Goal: Transaction & Acquisition: Purchase product/service

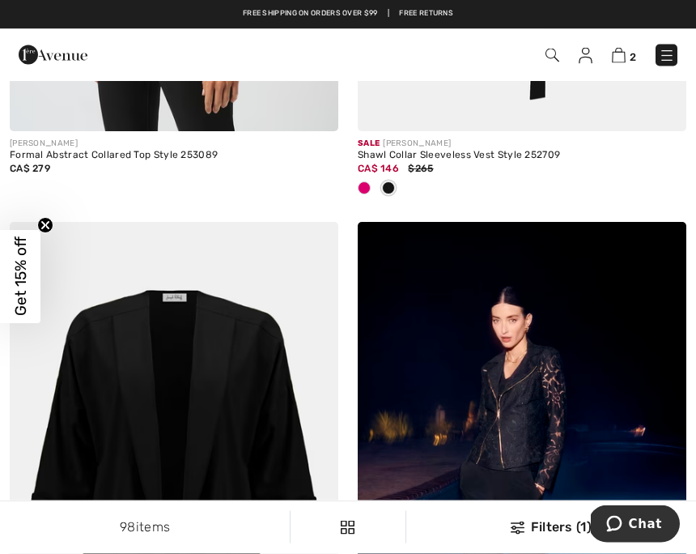
scroll to position [4114, 0]
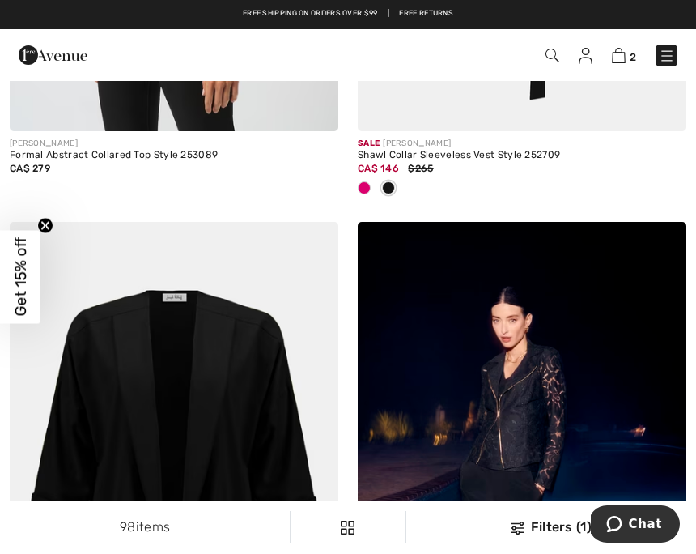
click at [625, 54] on img at bounding box center [619, 55] width 14 height 15
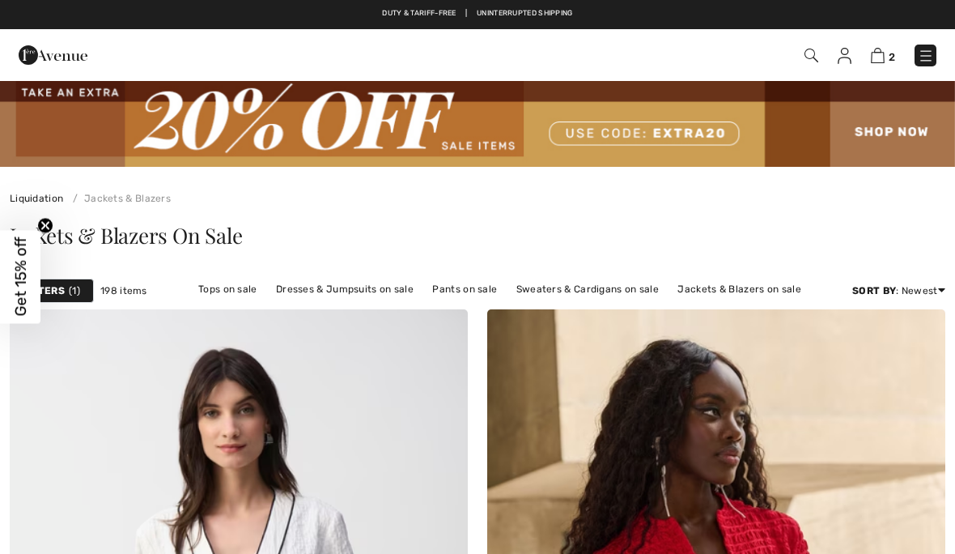
checkbox input "true"
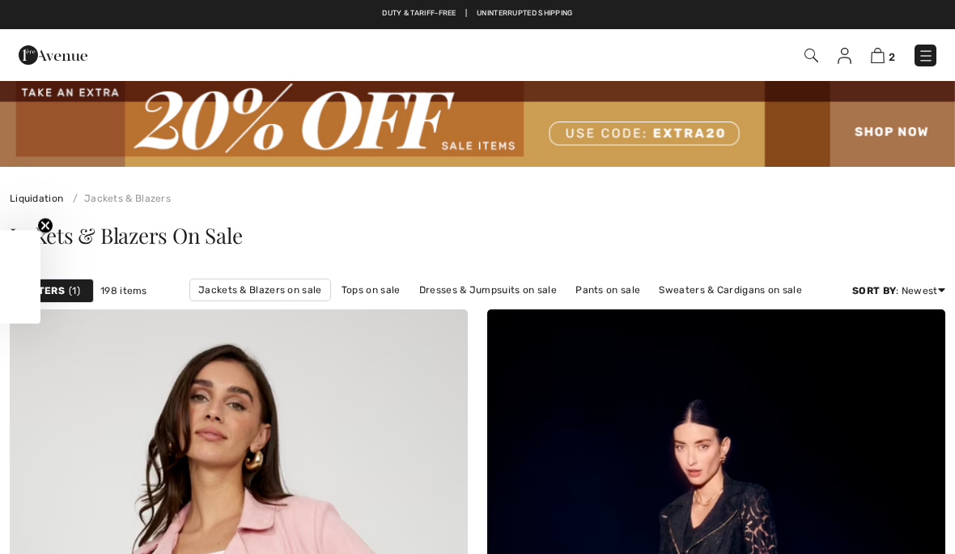
scroll to position [14207, 0]
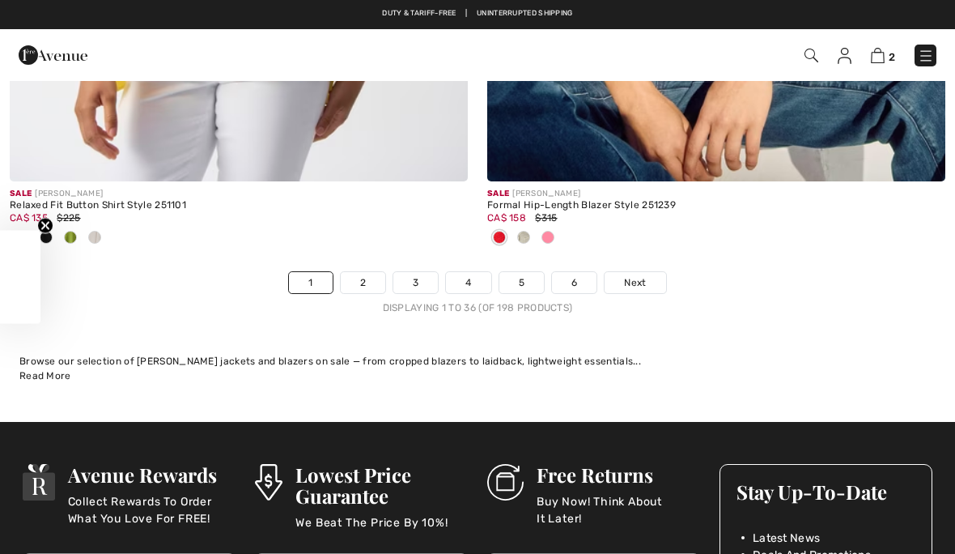
checkbox input "true"
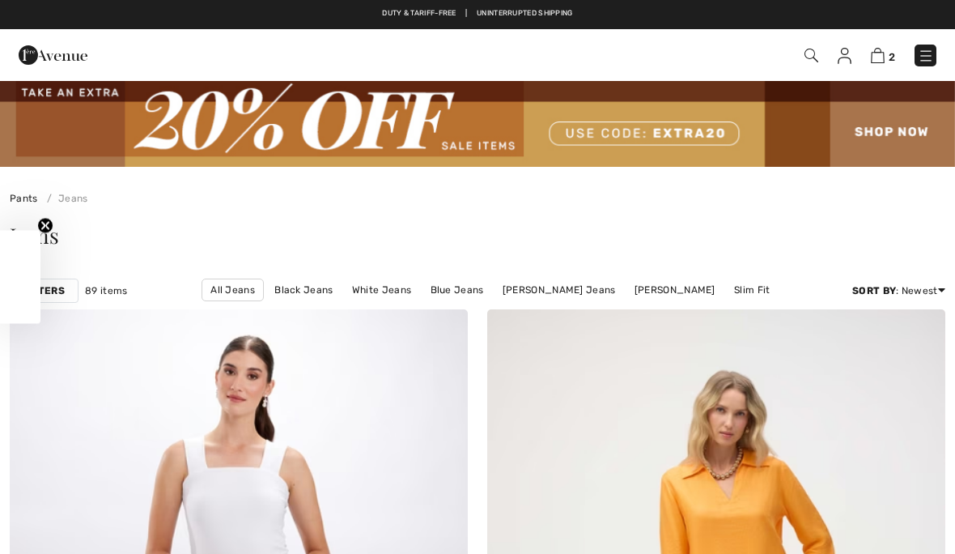
checkbox input "true"
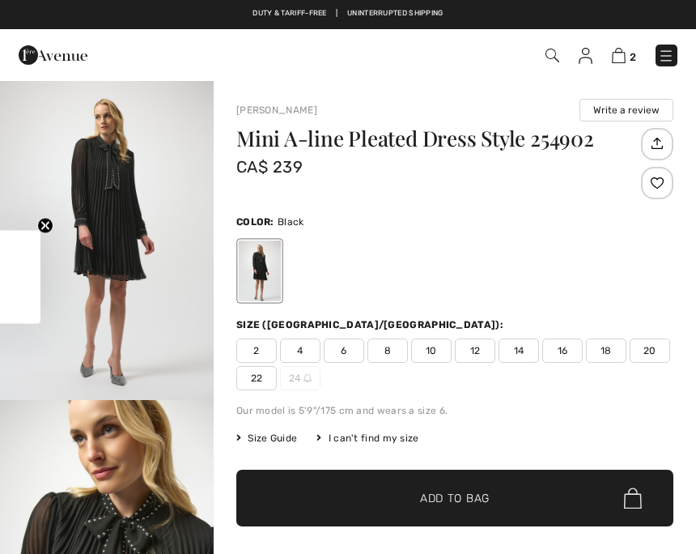
checkbox input "true"
click at [625, 58] on img at bounding box center [619, 55] width 14 height 15
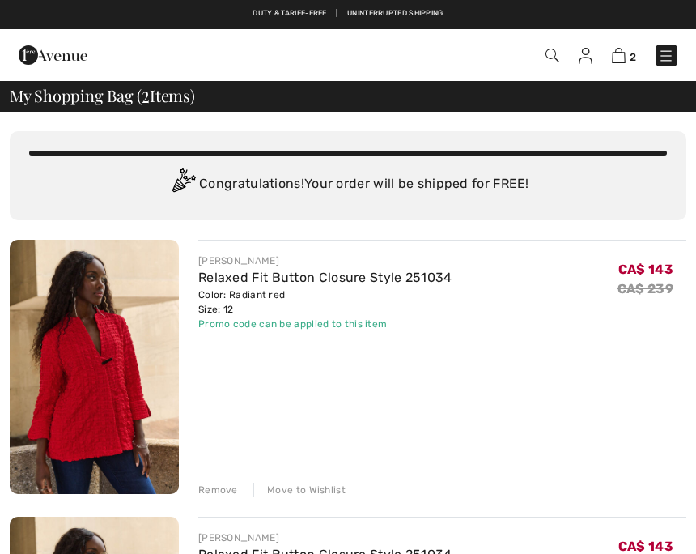
click at [625, 1] on div "Duty & tariff-free | Uninterrupted shipping Free shipping on orders over $99 | …" at bounding box center [348, 14] width 696 height 29
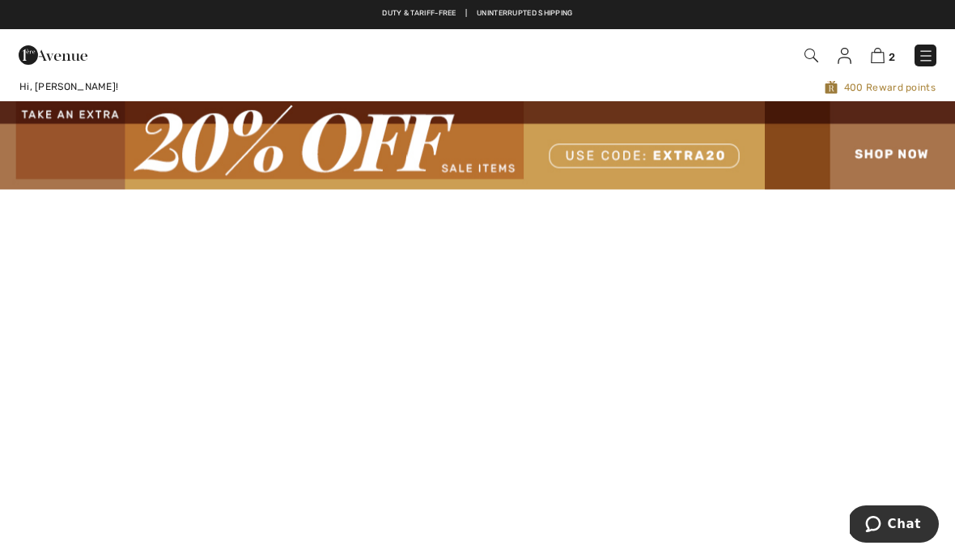
click at [873, 64] on link "2" at bounding box center [883, 54] width 24 height 19
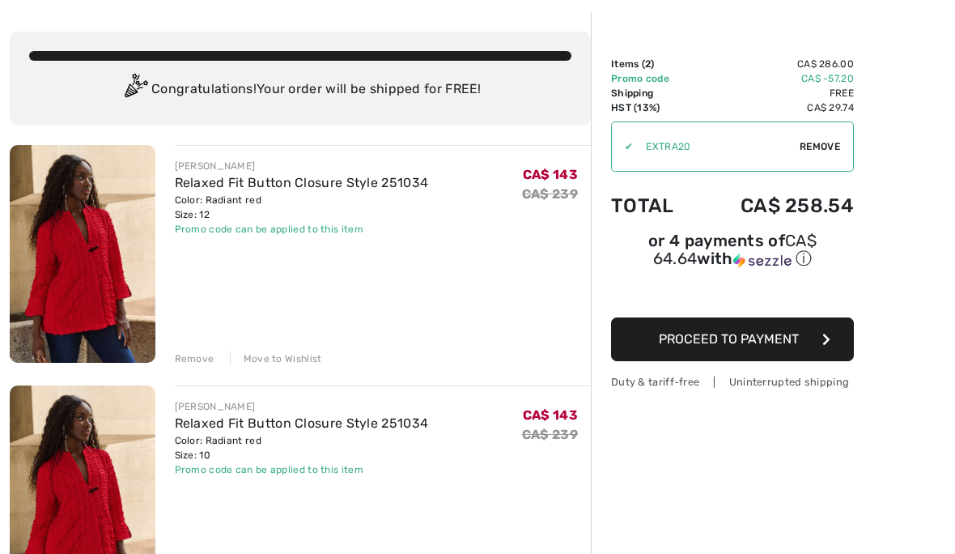
scroll to position [77, 0]
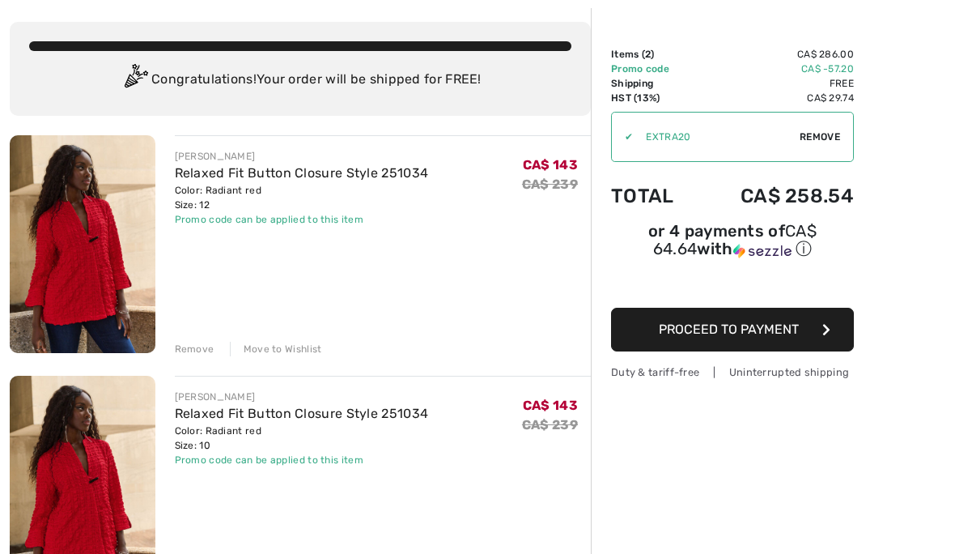
click at [545, 486] on div "JOSEPH RIBKOFF Relaxed Fit Button Closure Style 251034 Color: Radiant red Size:…" at bounding box center [383, 486] width 417 height 221
click at [542, 444] on div "CA$ 143 CA$ 239" at bounding box center [556, 428] width 69 height 78
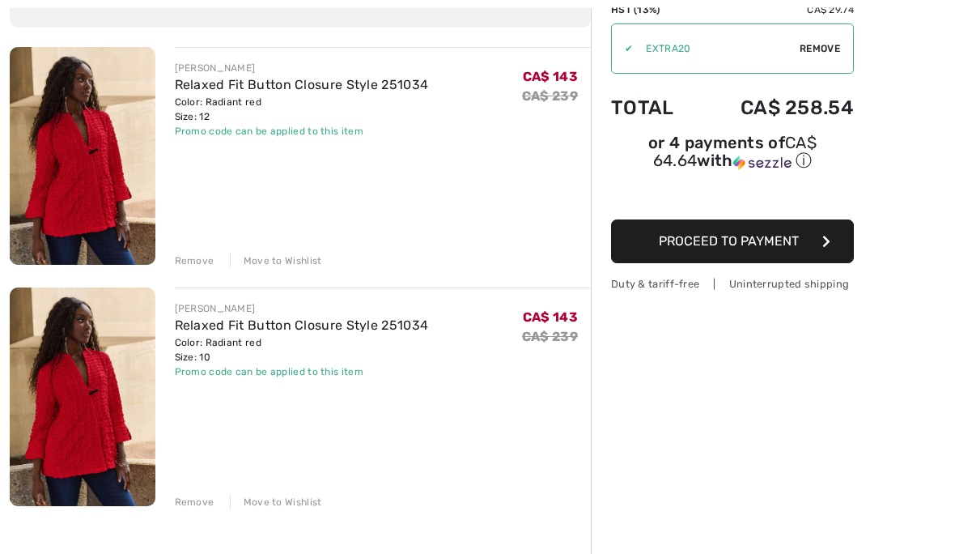
scroll to position [165, 0]
click at [196, 508] on div "Remove" at bounding box center [195, 502] width 40 height 15
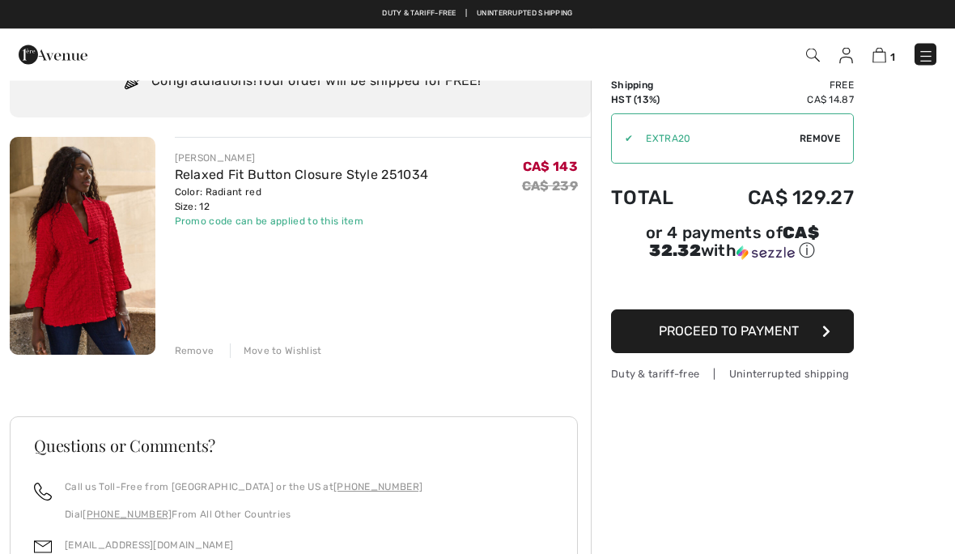
scroll to position [0, 0]
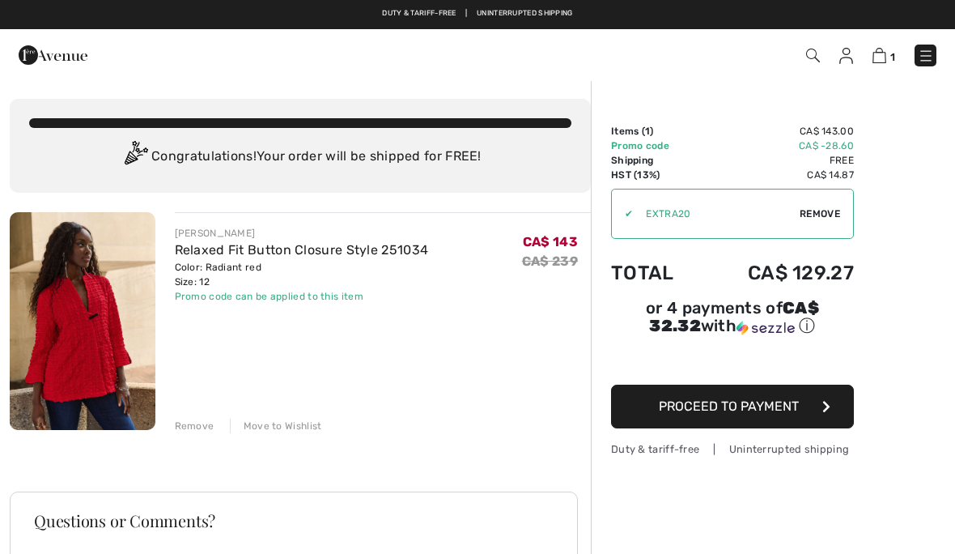
click at [809, 62] on img at bounding box center [813, 56] width 14 height 14
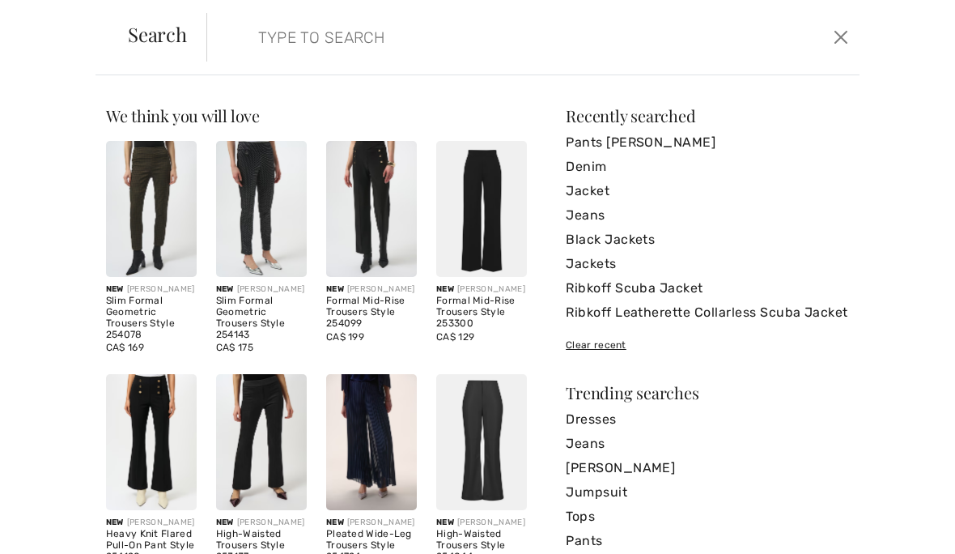
click at [380, 55] on input "search" at bounding box center [465, 37] width 438 height 49
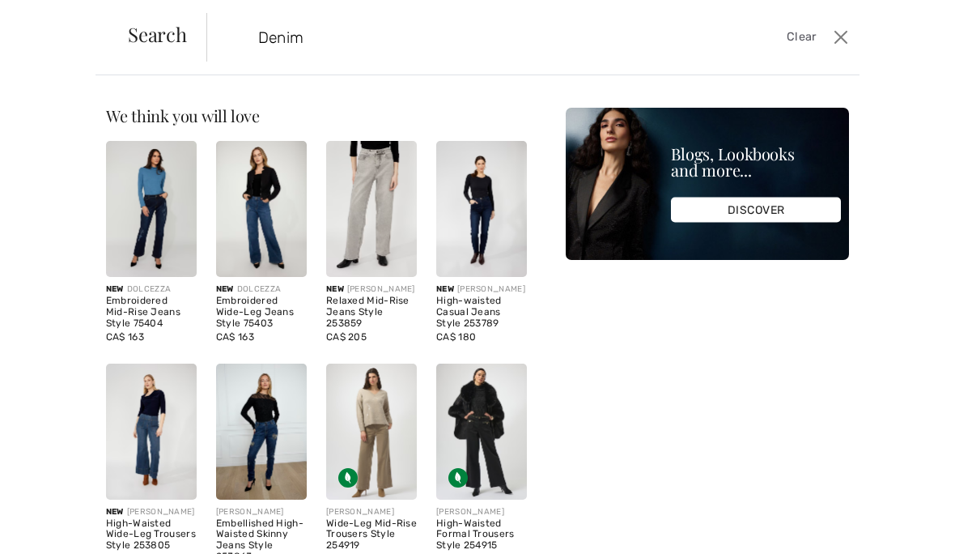
type input "Denim"
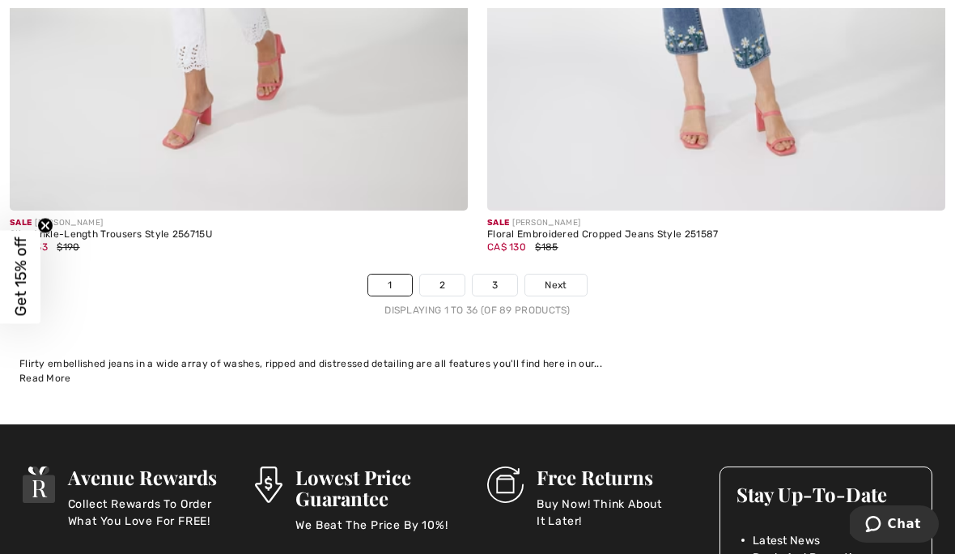
scroll to position [14025, 0]
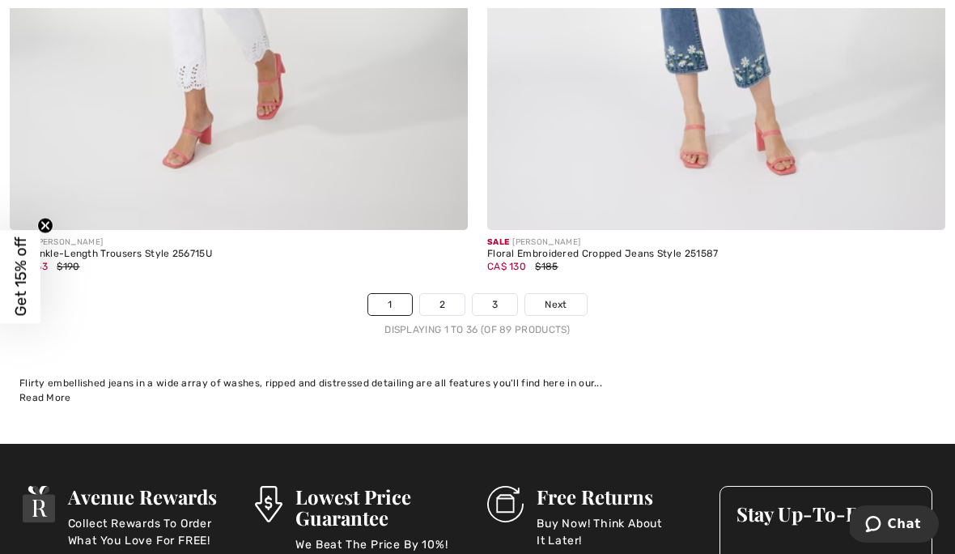
click at [444, 299] on link "2" at bounding box center [442, 304] width 45 height 21
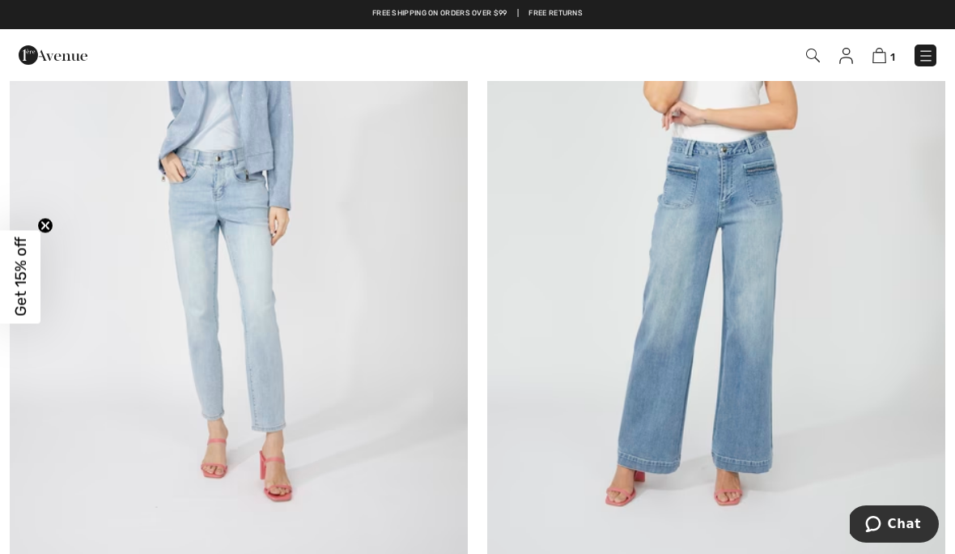
scroll to position [1210, 0]
click at [235, 244] on img at bounding box center [239, 220] width 458 height 687
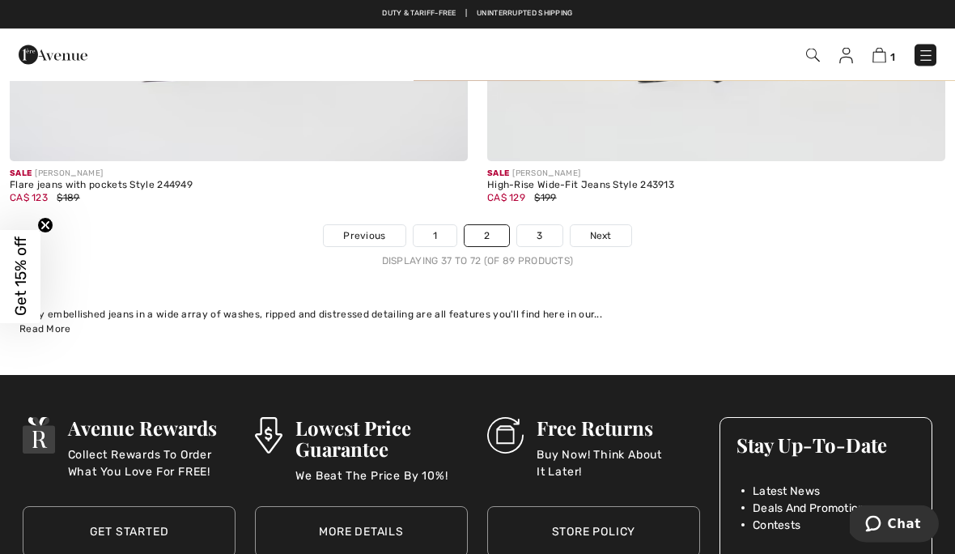
scroll to position [14094, 0]
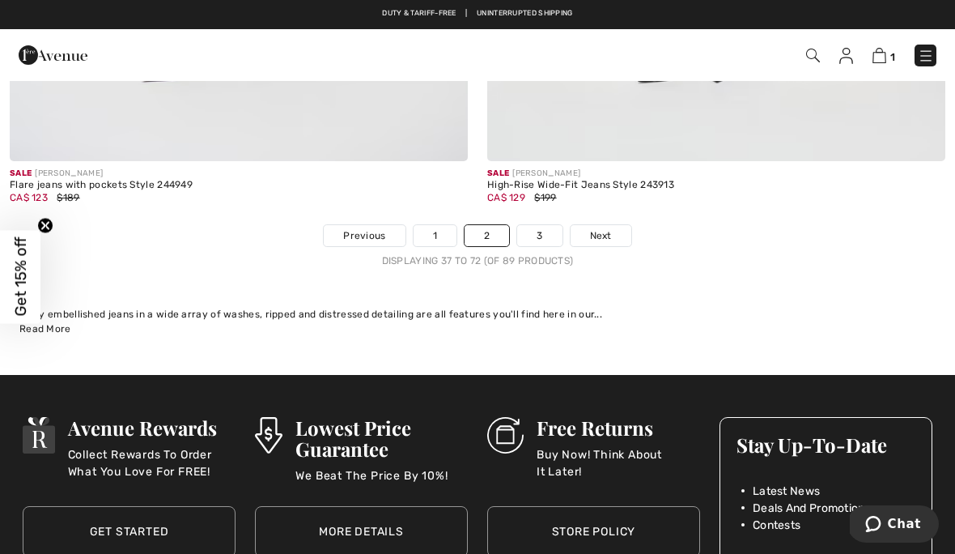
click at [548, 225] on link "3" at bounding box center [539, 235] width 45 height 21
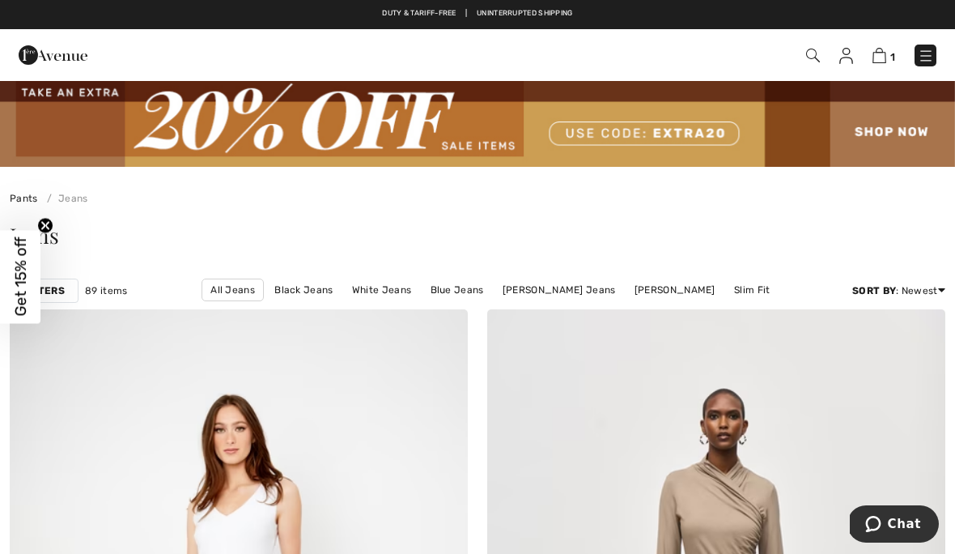
click at [810, 61] on img at bounding box center [813, 56] width 14 height 14
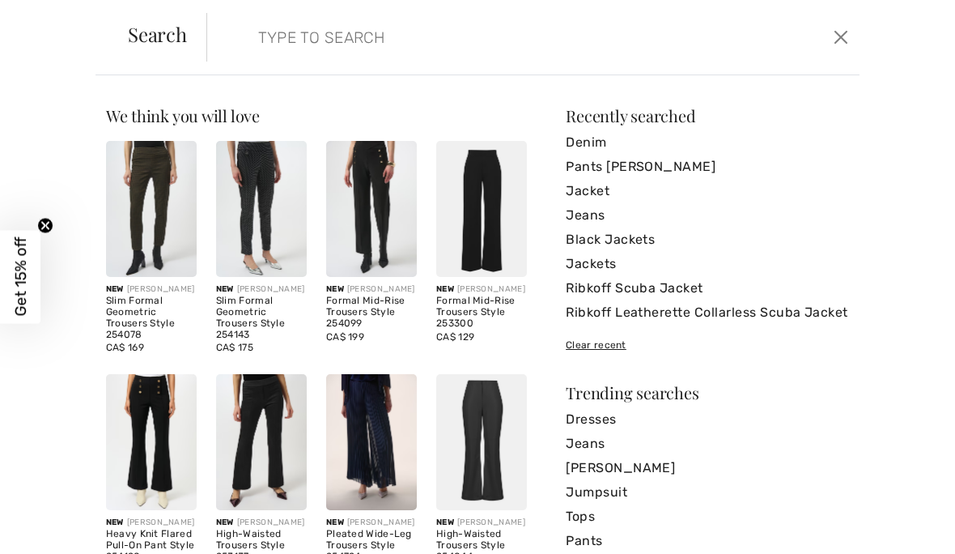
click at [416, 54] on input "search" at bounding box center [465, 37] width 438 height 49
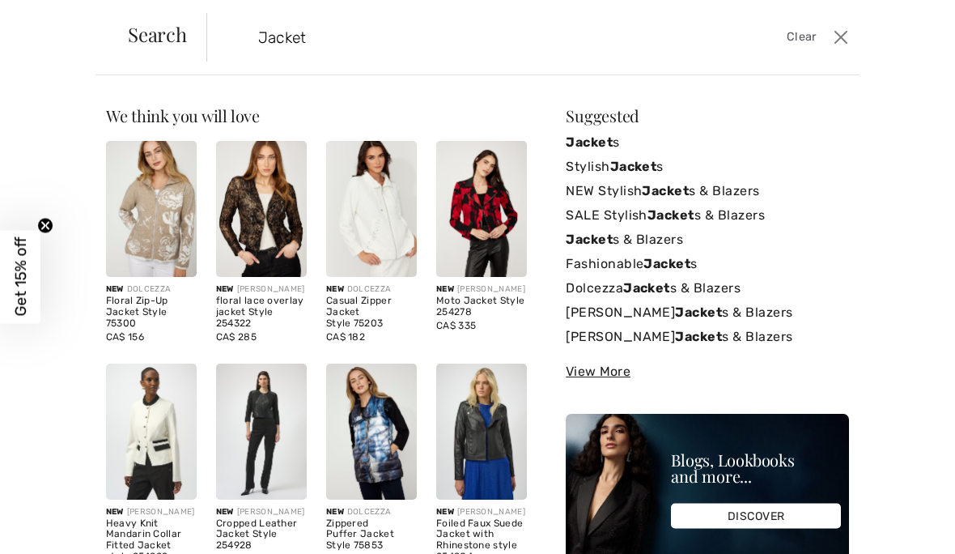
type input "Jacket"
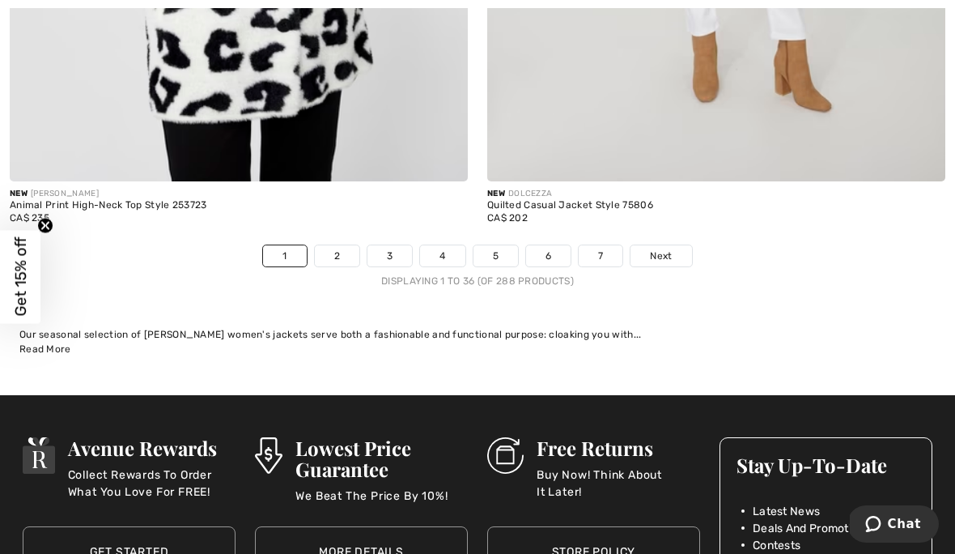
scroll to position [14077, 0]
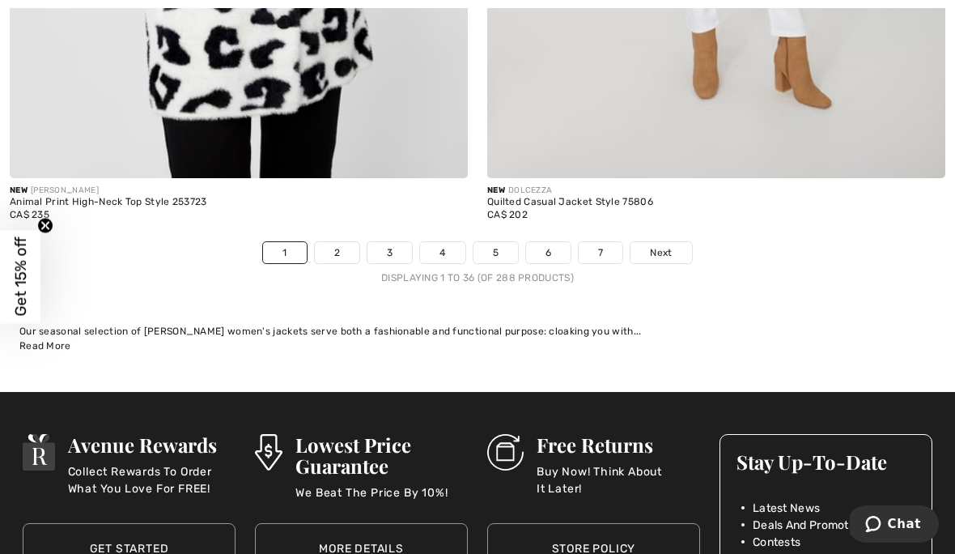
click at [338, 248] on link "2" at bounding box center [337, 252] width 45 height 21
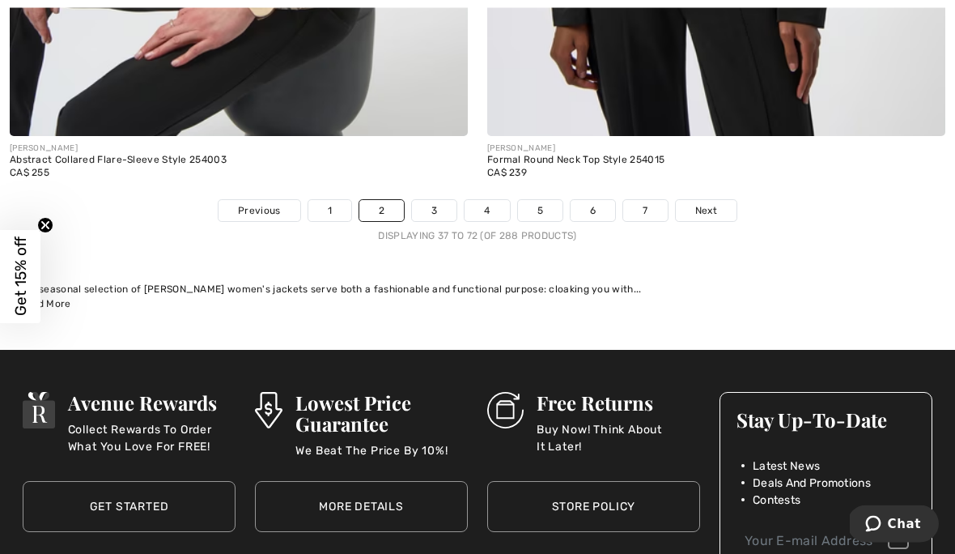
scroll to position [14131, 0]
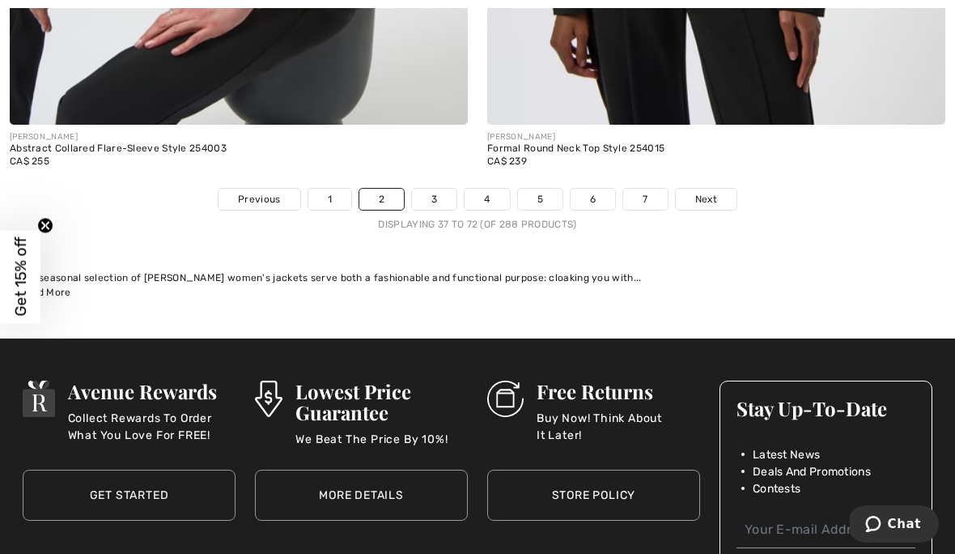
click at [425, 189] on link "3" at bounding box center [434, 199] width 45 height 21
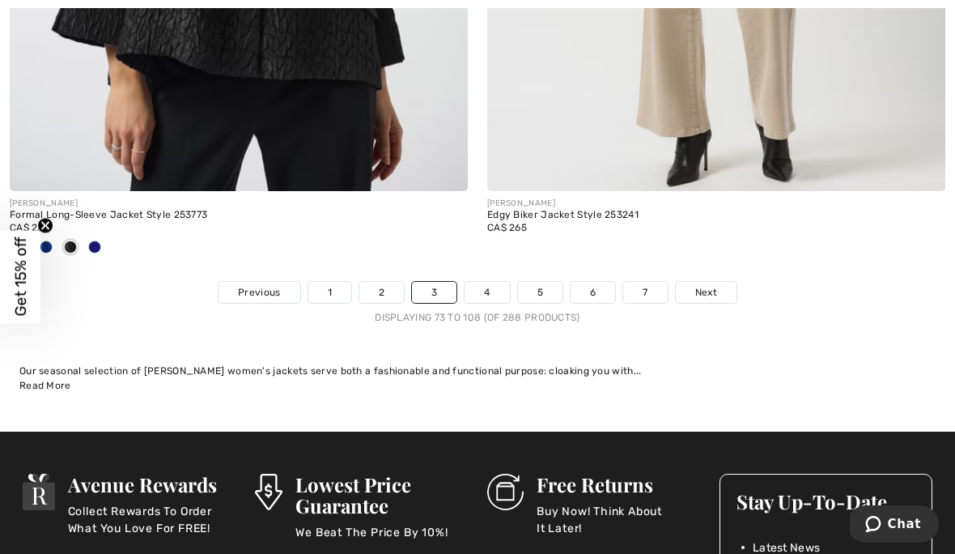
scroll to position [14065, 0]
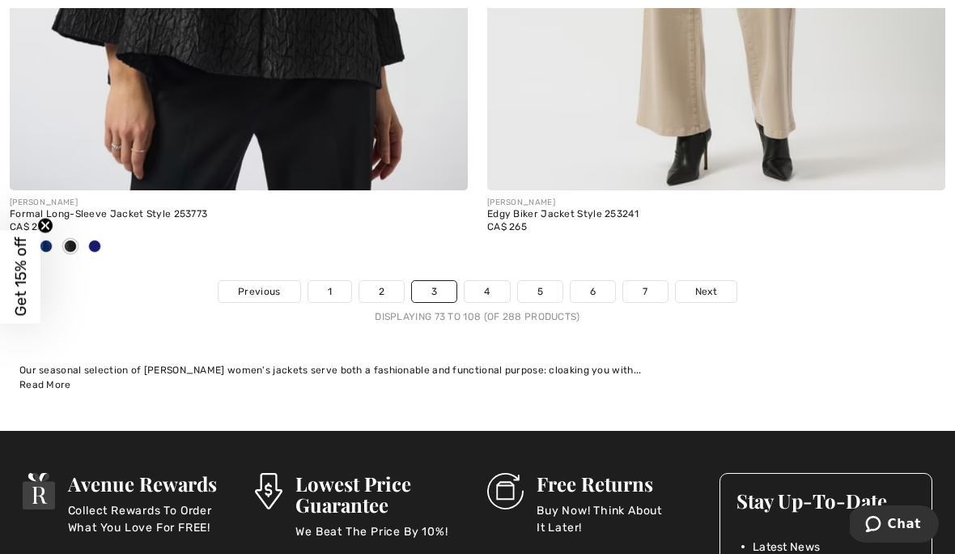
click at [496, 282] on link "4" at bounding box center [487, 291] width 45 height 21
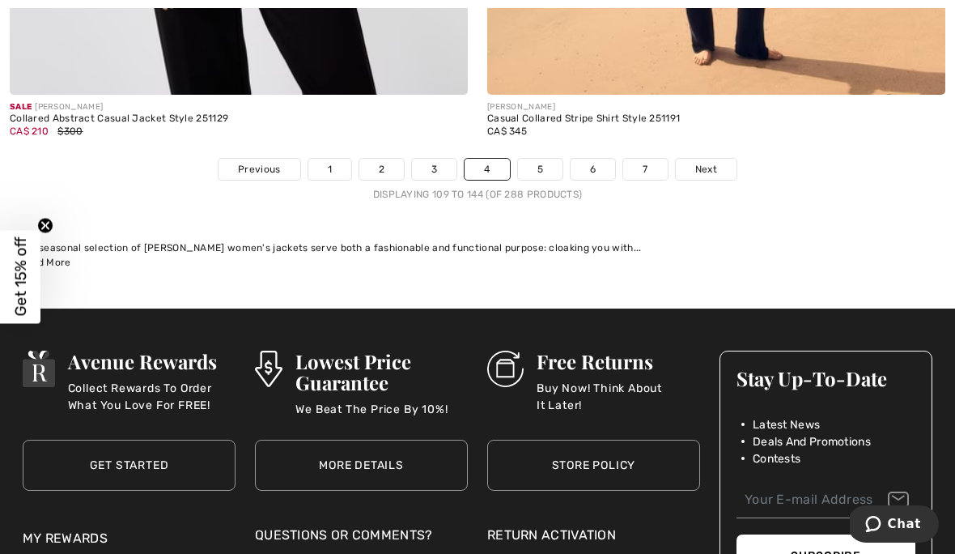
scroll to position [14135, 0]
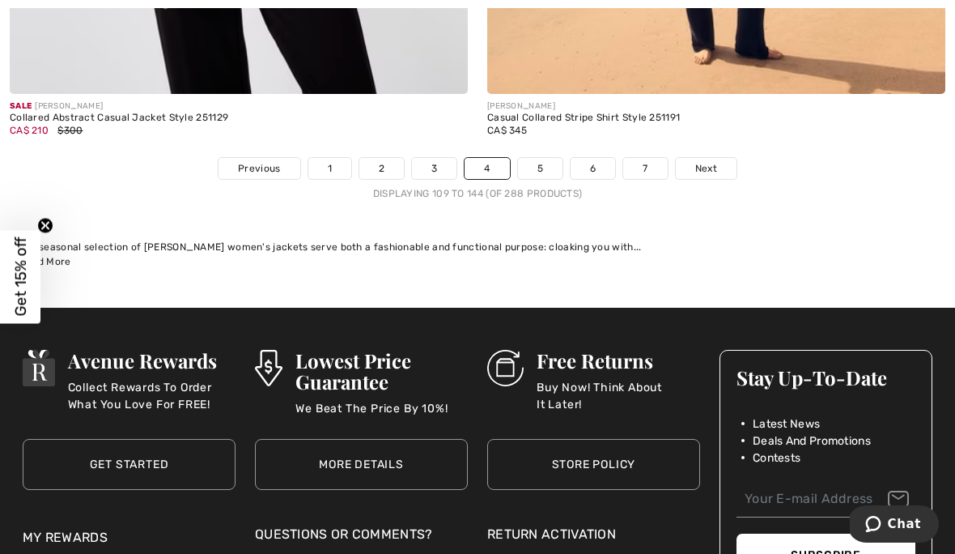
click at [539, 158] on link "5" at bounding box center [540, 168] width 45 height 21
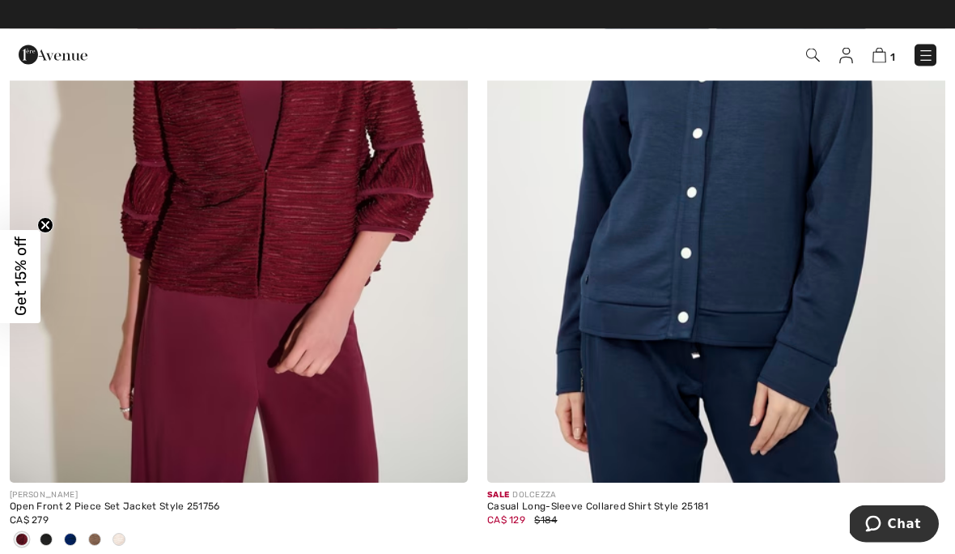
scroll to position [514, 0]
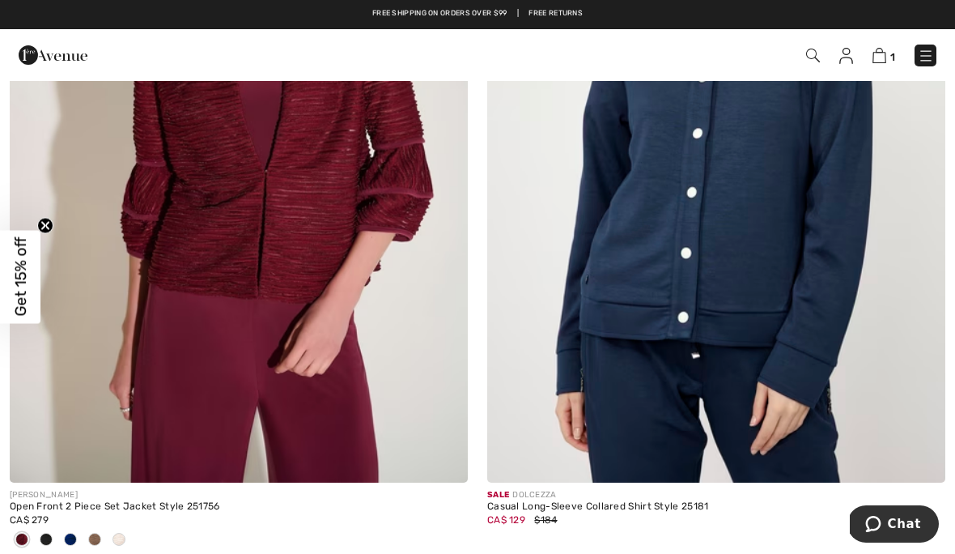
click at [918, 58] on img at bounding box center [926, 56] width 16 height 16
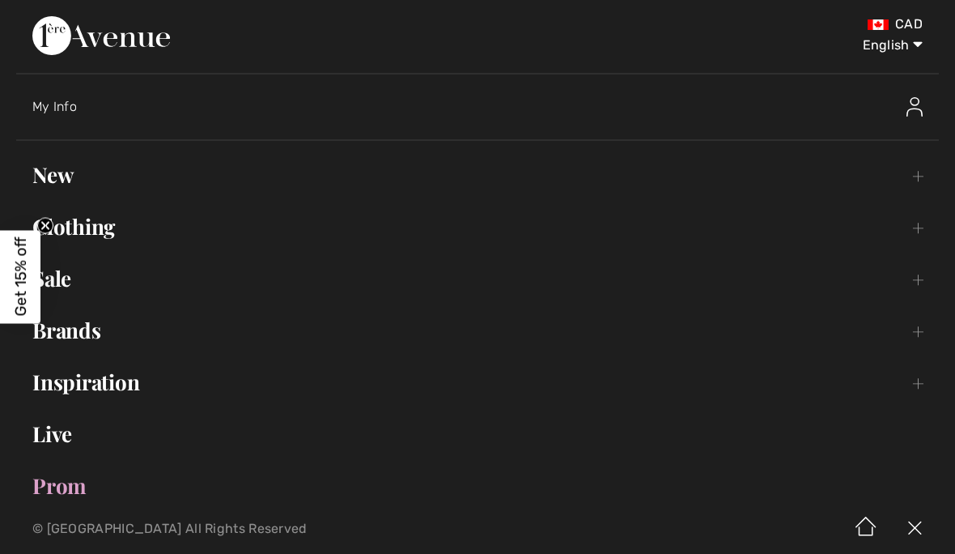
click at [913, 281] on link "Sale Toggle submenu" at bounding box center [477, 279] width 923 height 36
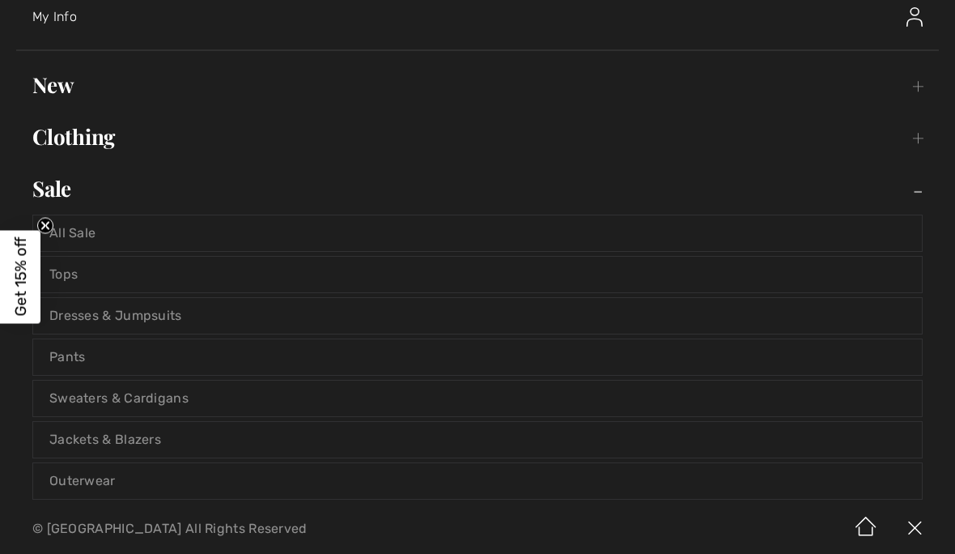
scroll to position [91, 0]
click at [167, 404] on link "Sweaters & Cardigans" at bounding box center [477, 398] width 889 height 36
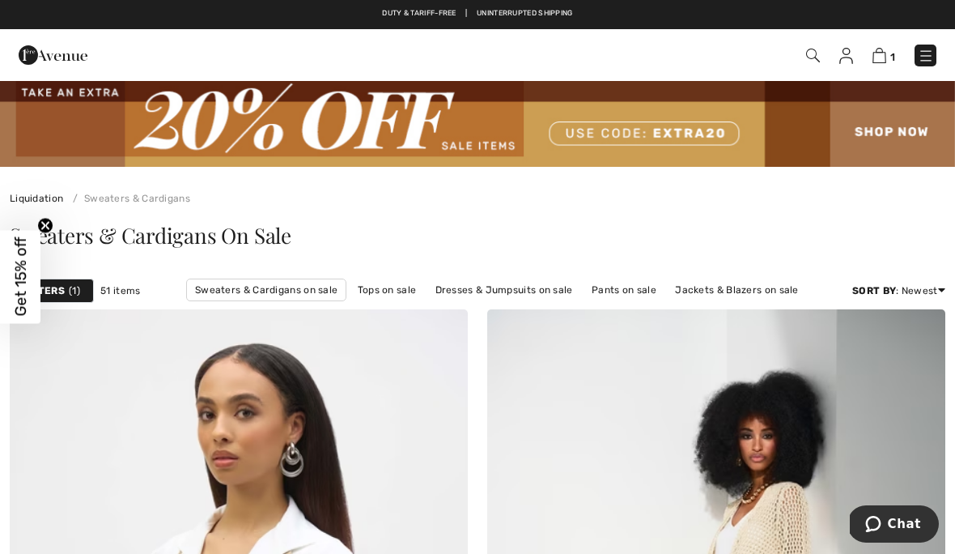
click at [924, 61] on img at bounding box center [926, 56] width 16 height 16
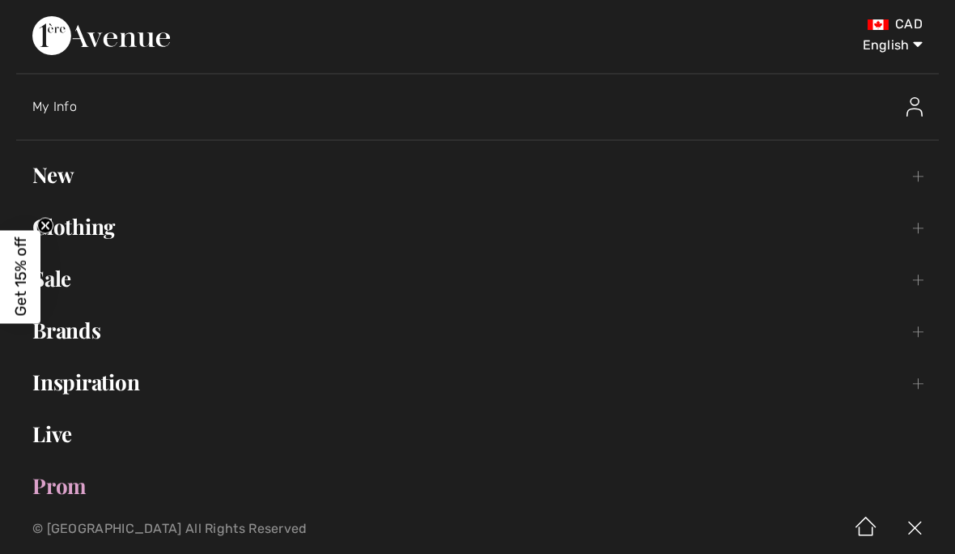
click at [921, 287] on link "Sale Toggle submenu" at bounding box center [477, 279] width 923 height 36
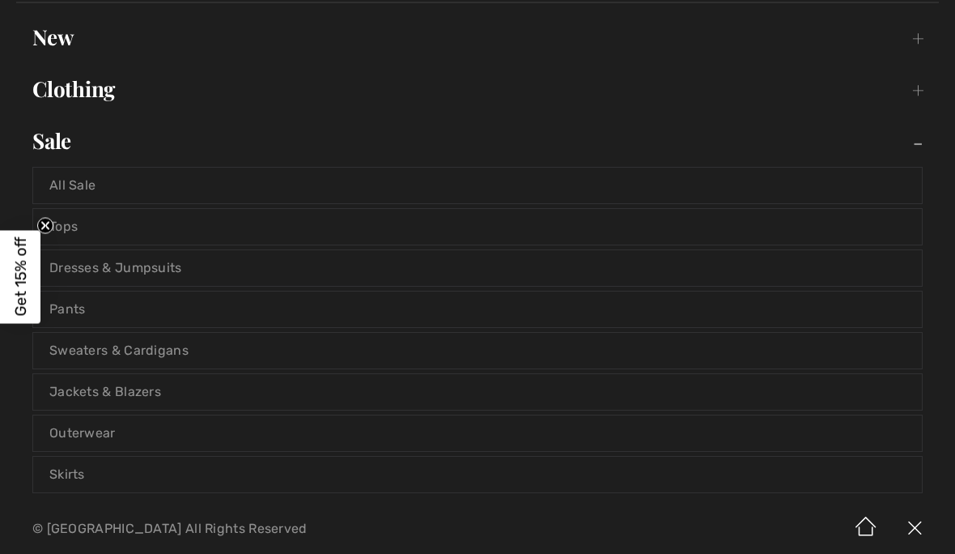
scroll to position [147, 0]
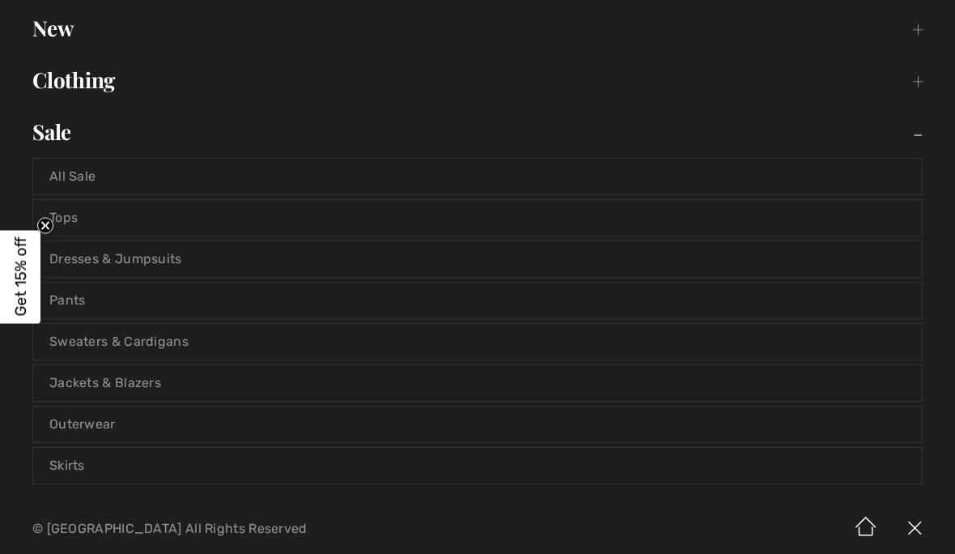
click at [164, 390] on link "Jackets & Blazers" at bounding box center [477, 383] width 889 height 36
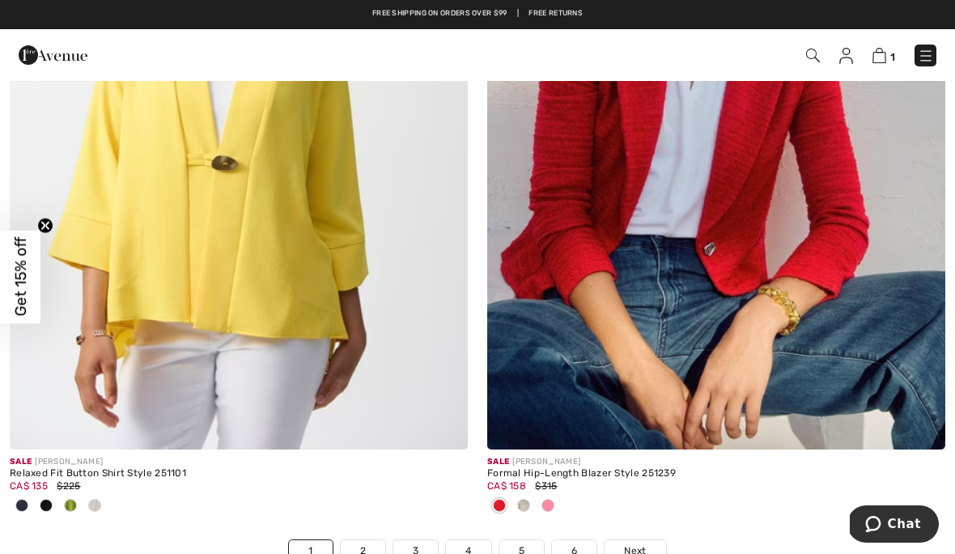
scroll to position [13943, 0]
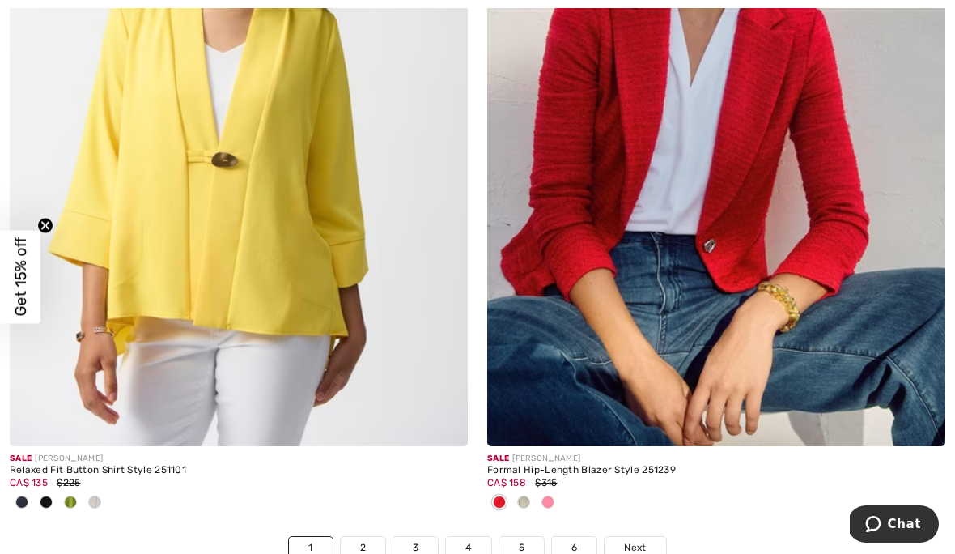
click at [358, 537] on link "2" at bounding box center [363, 547] width 45 height 21
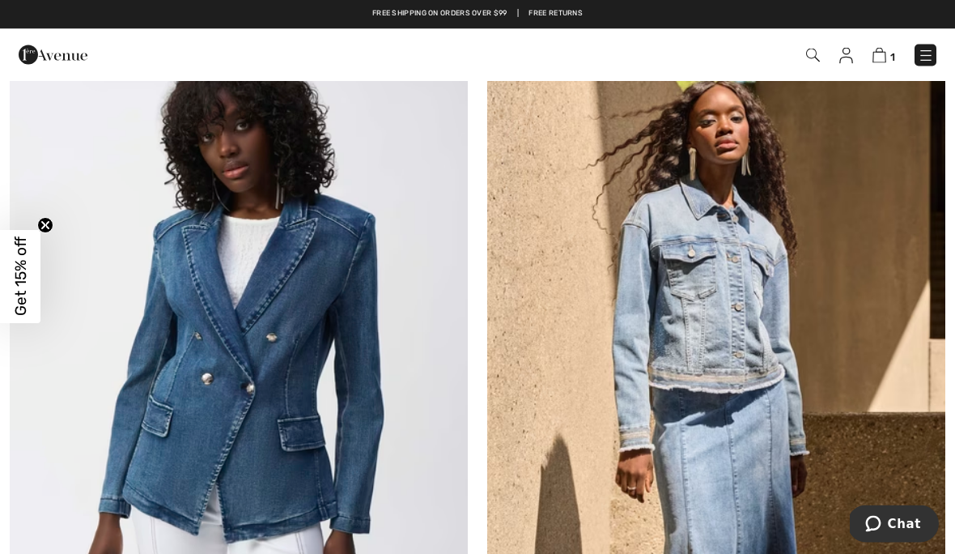
scroll to position [12138, 0]
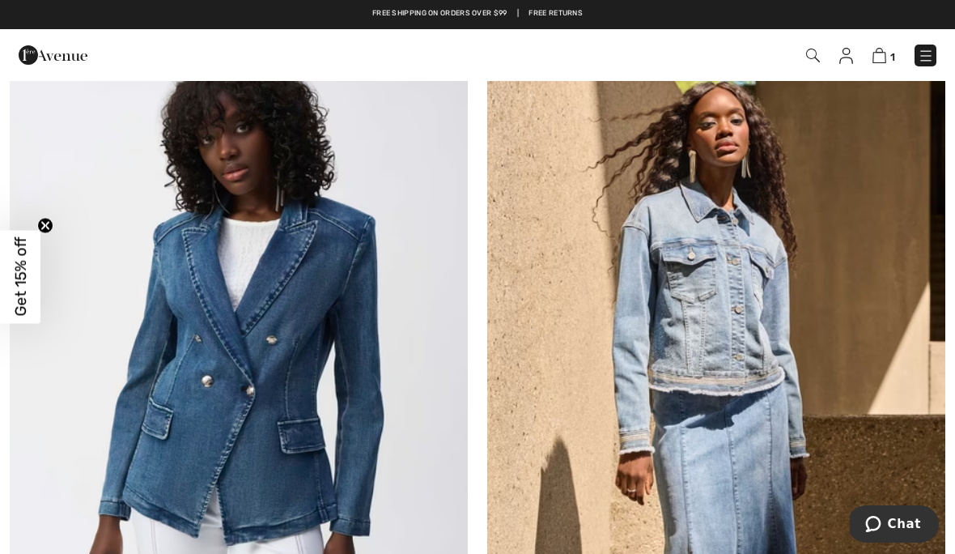
click at [729, 387] on img at bounding box center [716, 351] width 458 height 687
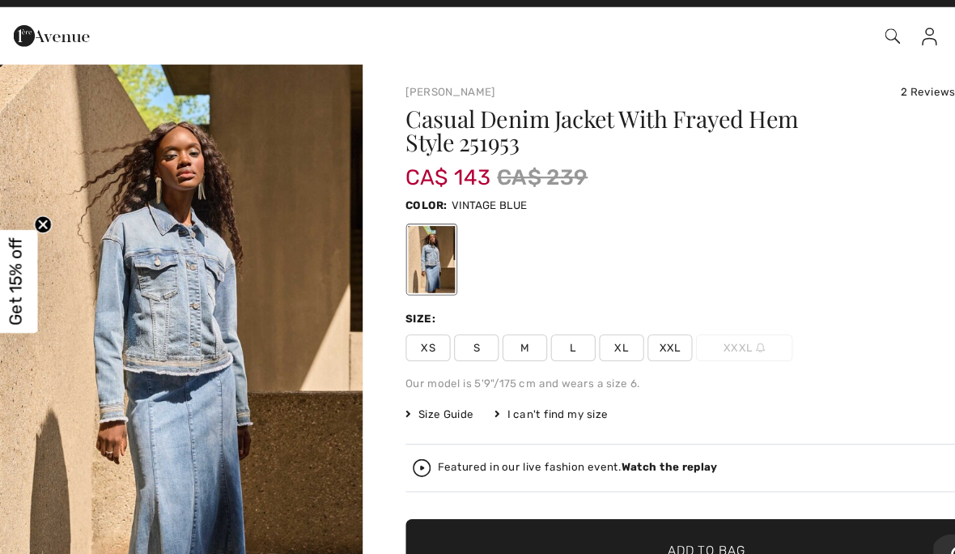
click at [520, 325] on span "L" at bounding box center [524, 337] width 40 height 24
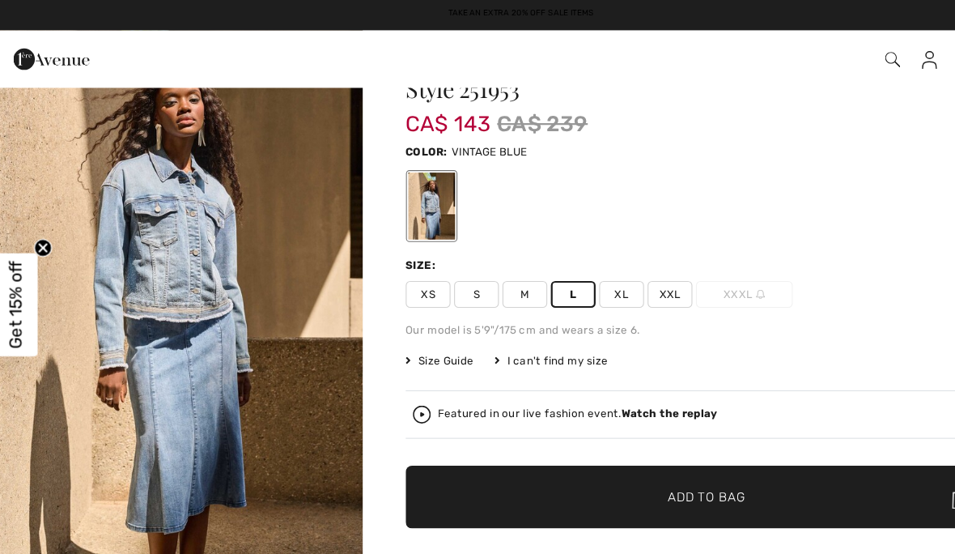
click at [394, 331] on span "Size Guide" at bounding box center [403, 327] width 61 height 15
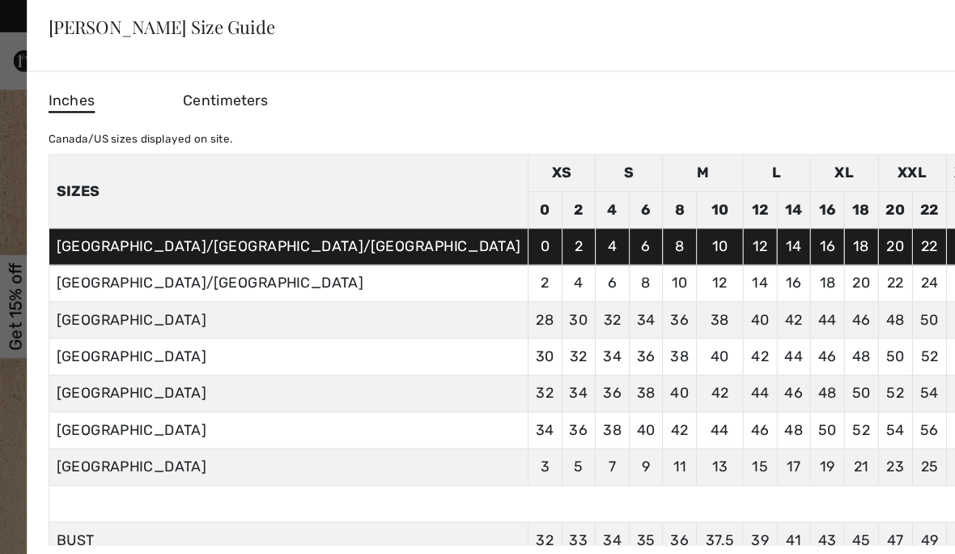
click at [831, 189] on div at bounding box center [477, 277] width 955 height 554
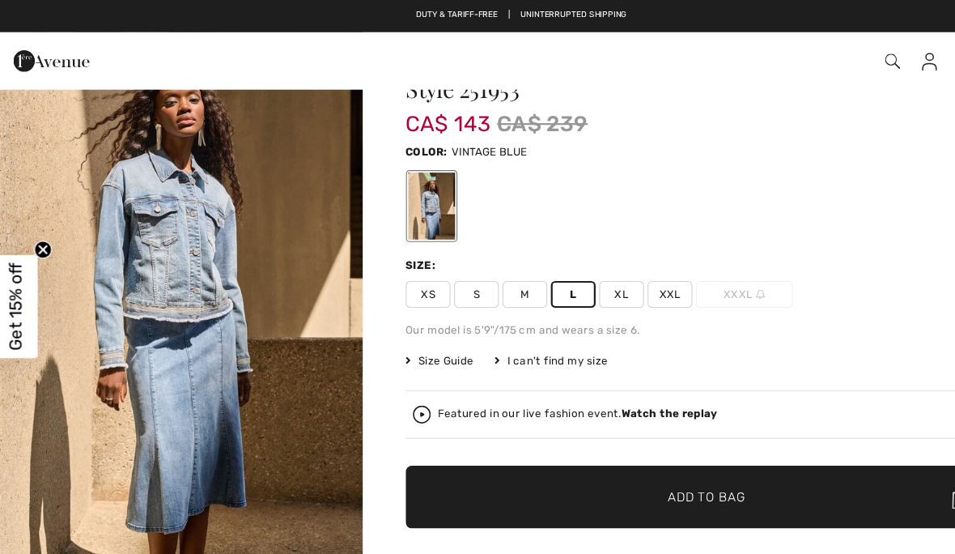
click at [614, 452] on span "Add to Bag" at bounding box center [645, 448] width 70 height 17
click at [285, 372] on img "1 / 7" at bounding box center [167, 259] width 334 height 502
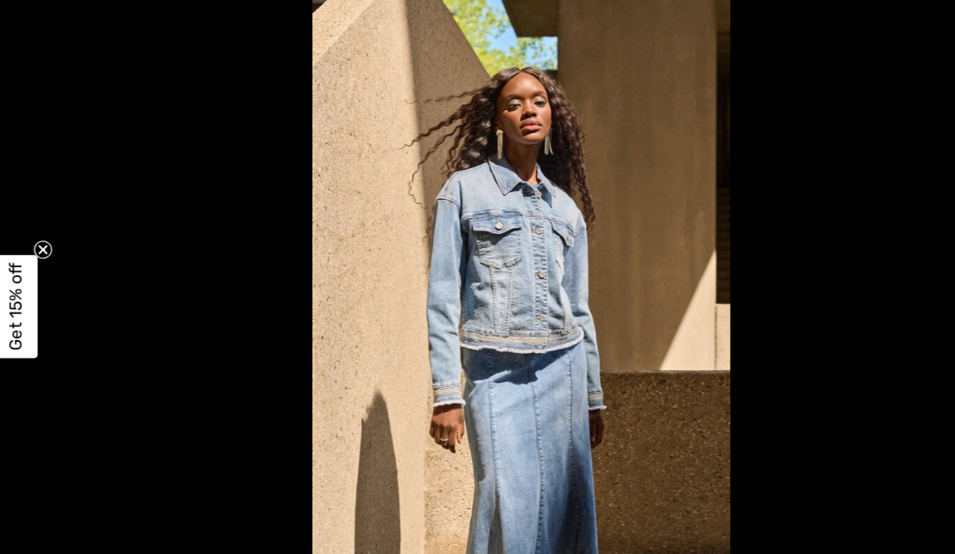
click at [42, 229] on icon "Close teaser" at bounding box center [45, 226] width 6 height 6
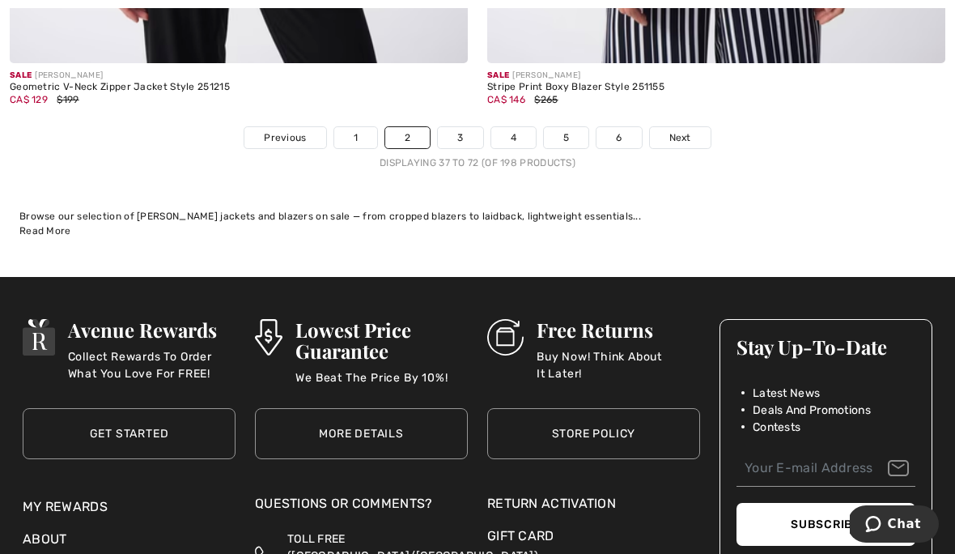
scroll to position [14246, 0]
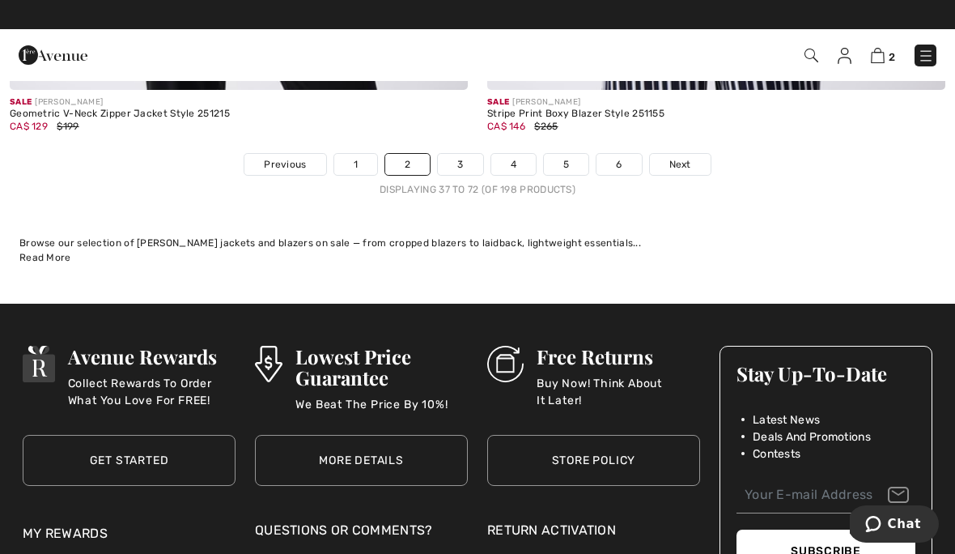
click at [453, 157] on link "3" at bounding box center [460, 164] width 45 height 21
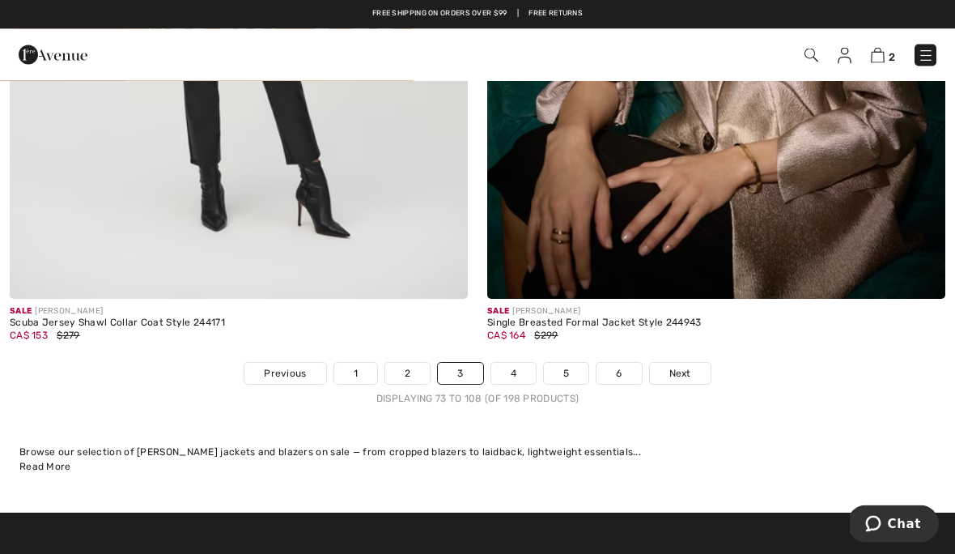
scroll to position [13885, 0]
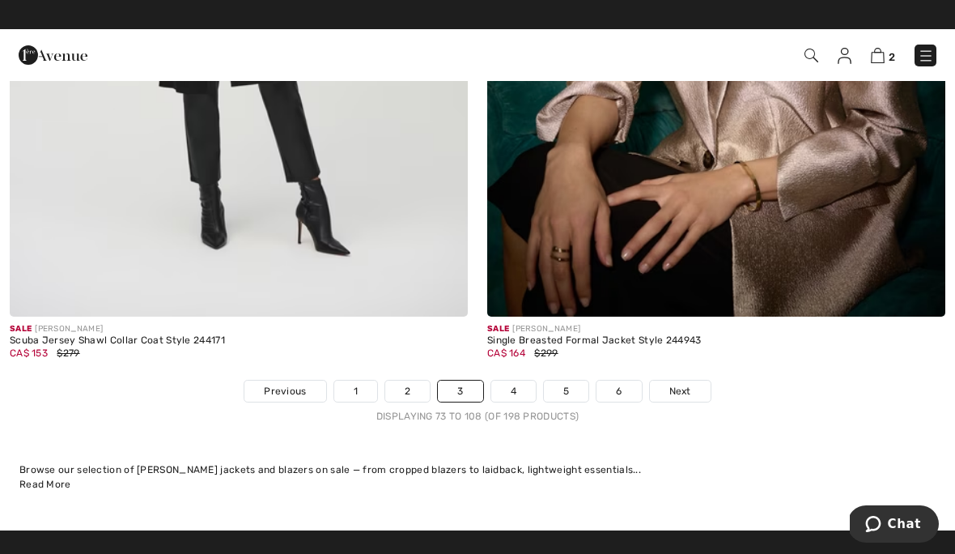
click at [519, 380] on link "4" at bounding box center [513, 390] width 45 height 21
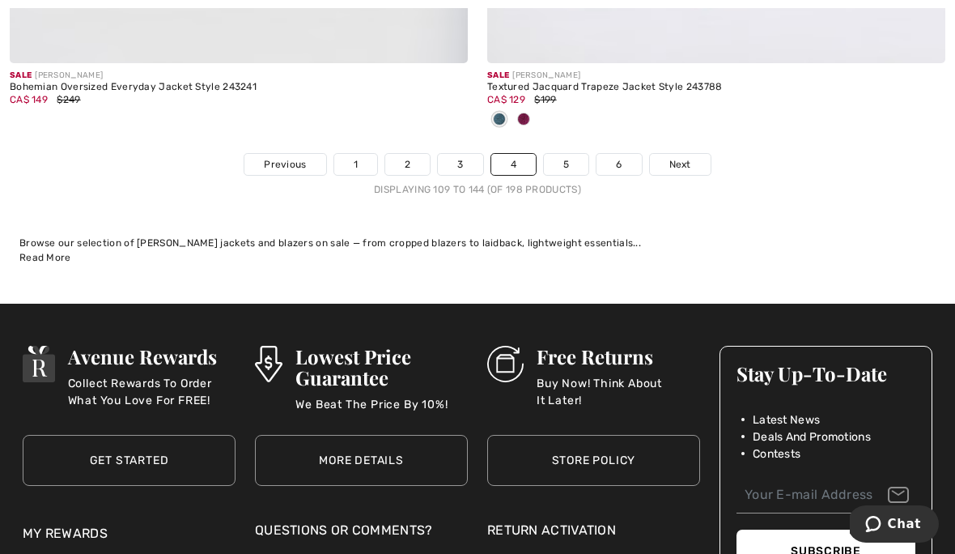
scroll to position [14118, 0]
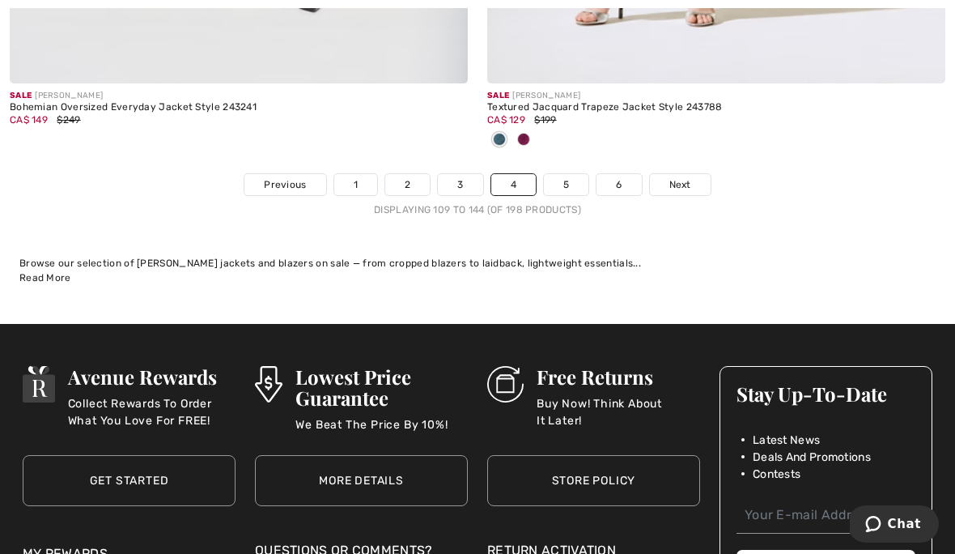
click at [568, 178] on link "5" at bounding box center [566, 184] width 45 height 21
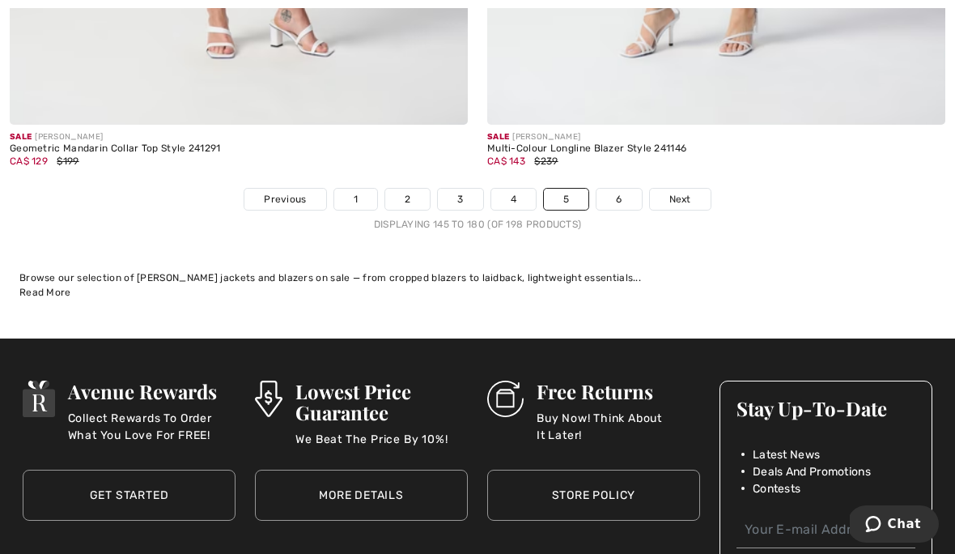
scroll to position [14185, 0]
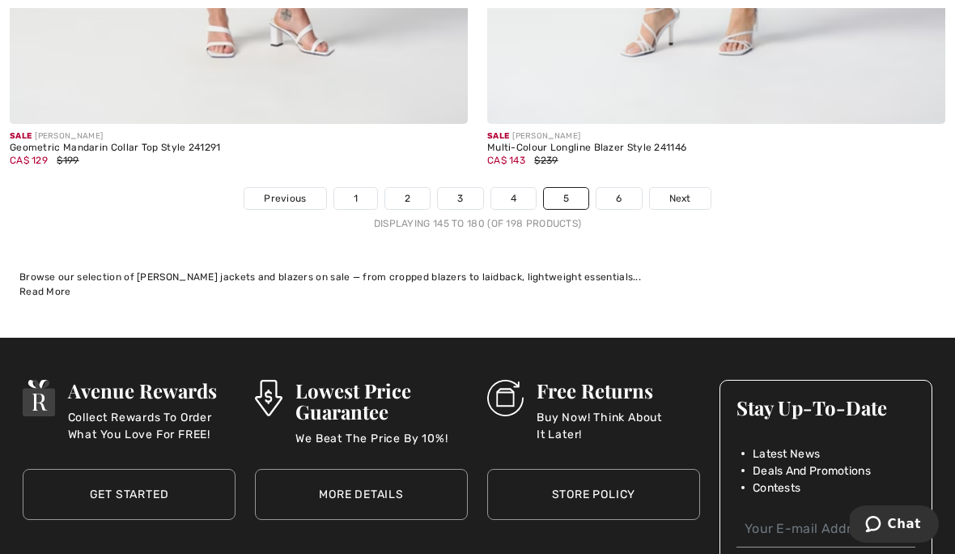
click at [622, 188] on link "6" at bounding box center [619, 198] width 45 height 21
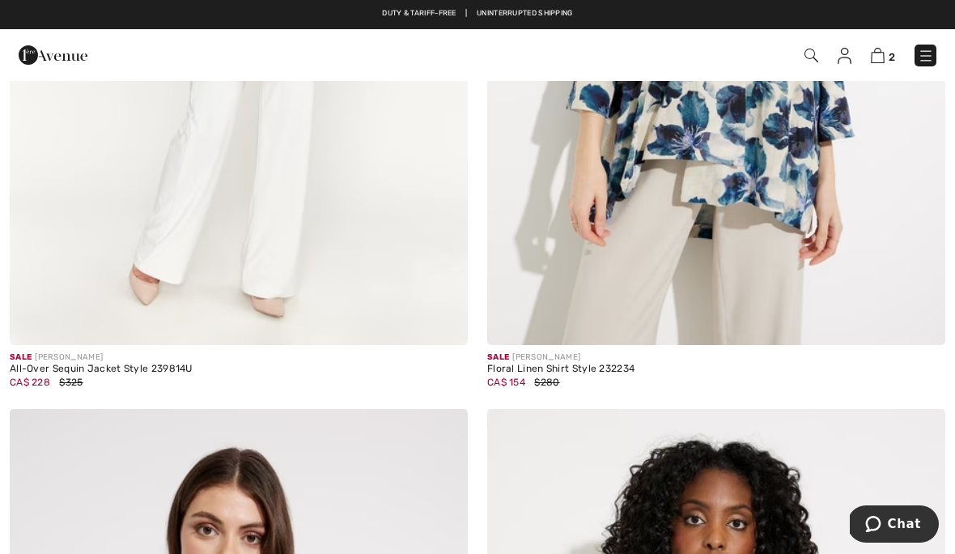
scroll to position [3680, 0]
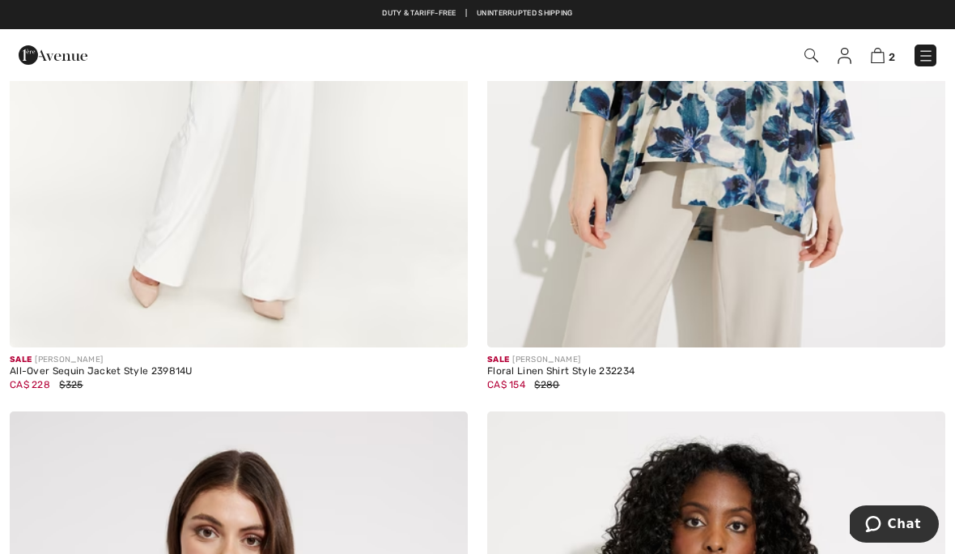
click at [885, 50] on img at bounding box center [878, 55] width 14 height 15
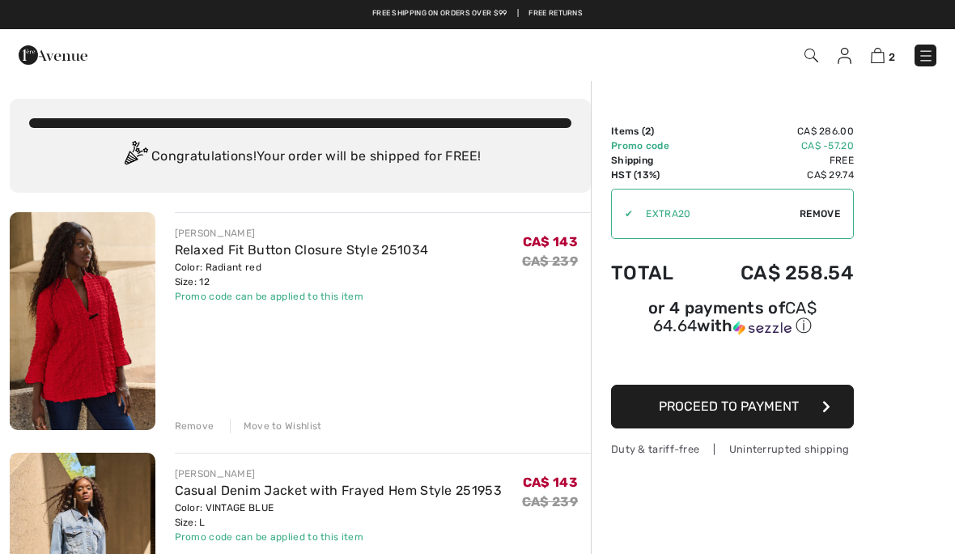
click at [924, 62] on img at bounding box center [926, 56] width 16 height 16
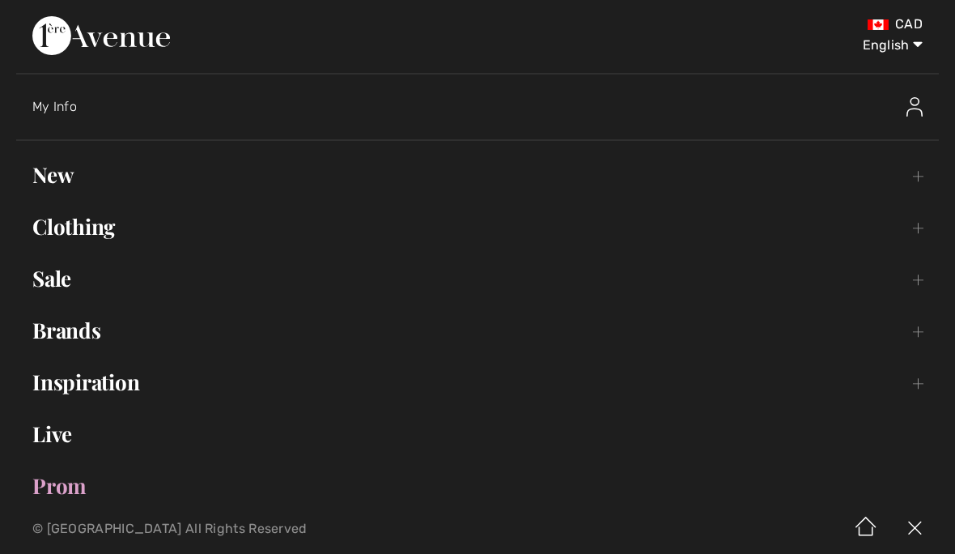
click at [916, 295] on link "Sale Toggle submenu" at bounding box center [477, 279] width 923 height 36
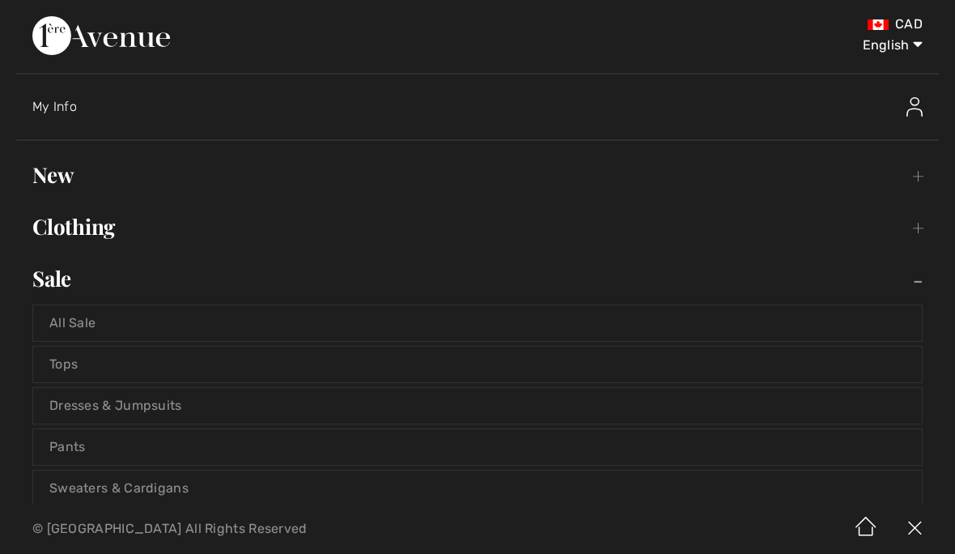
click at [165, 486] on link "Sweaters & Cardigans" at bounding box center [477, 488] width 889 height 36
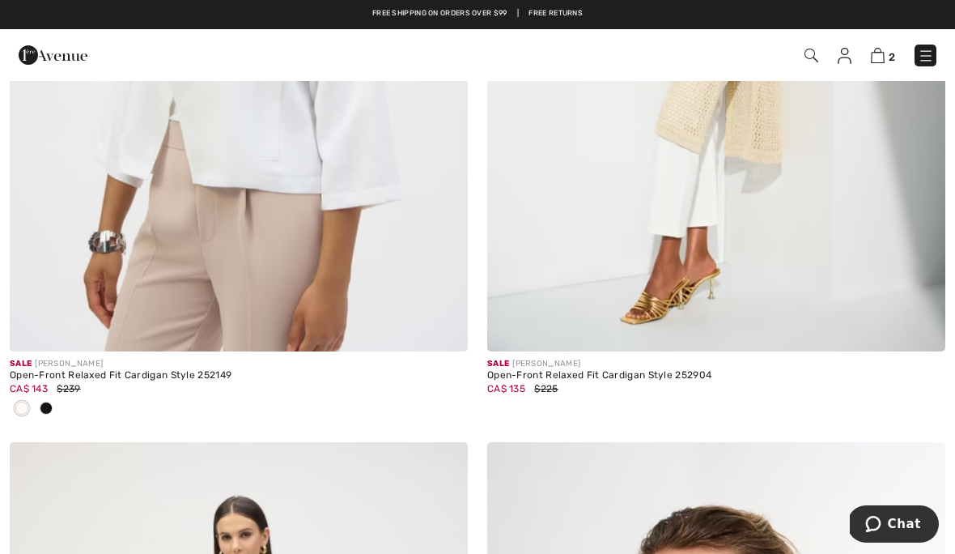
scroll to position [644, 0]
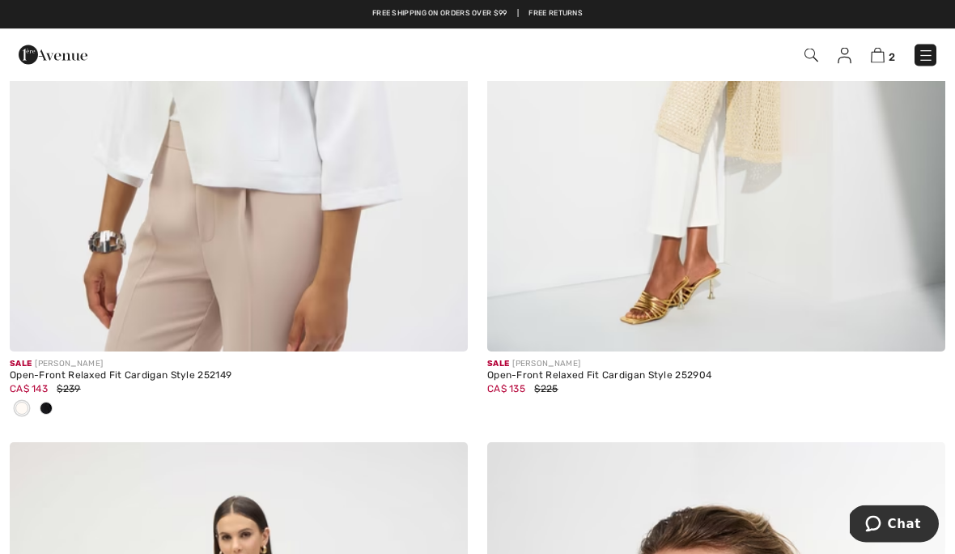
click at [795, 281] on img at bounding box center [716, 8] width 458 height 687
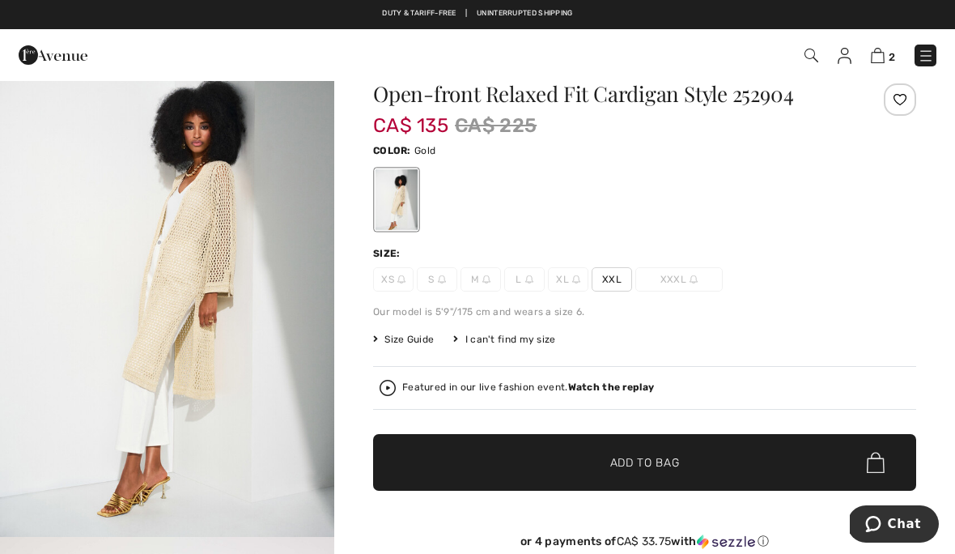
scroll to position [40, 0]
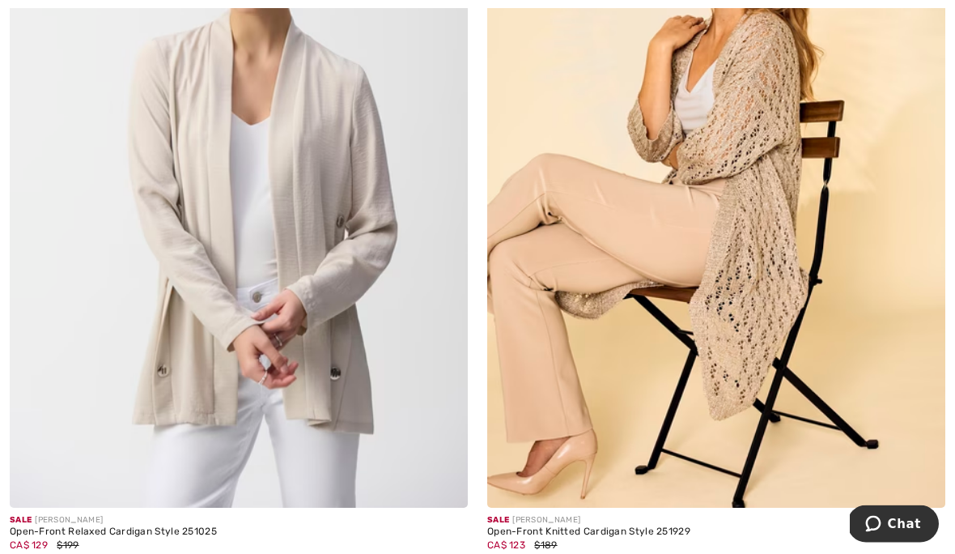
scroll to position [6002, 0]
click at [580, 529] on div "Open-Front Knitted Cardigan Style 251929" at bounding box center [716, 531] width 458 height 11
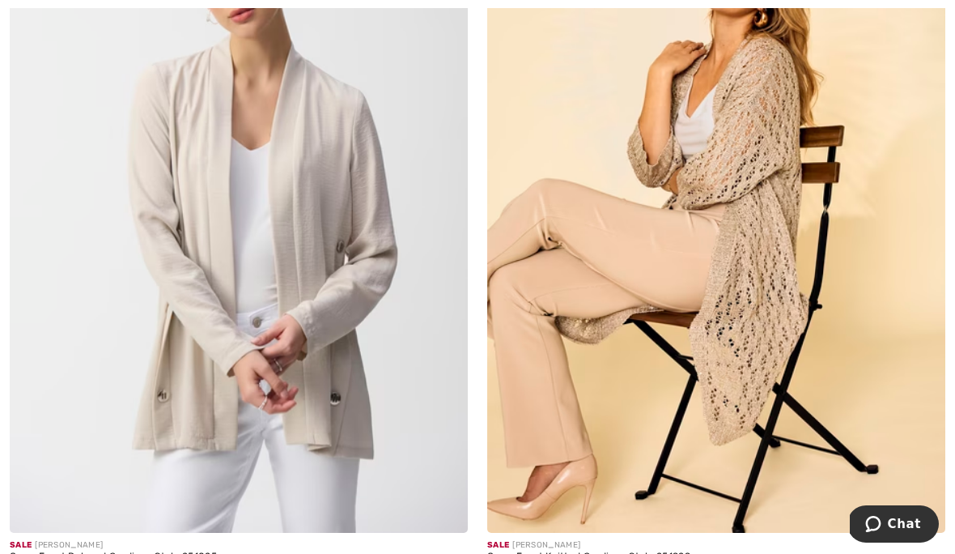
scroll to position [5978, 0]
click at [777, 282] on img at bounding box center [716, 188] width 458 height 687
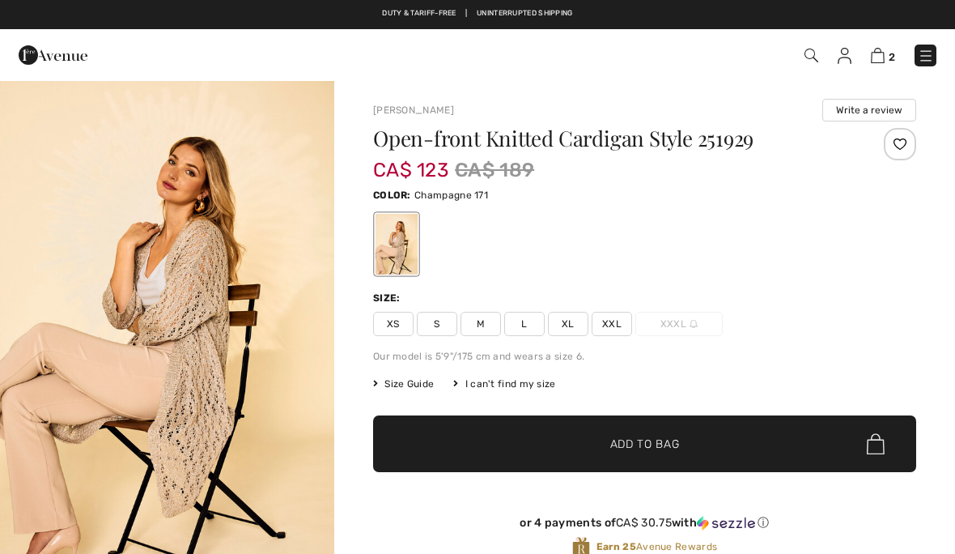
checkbox input "true"
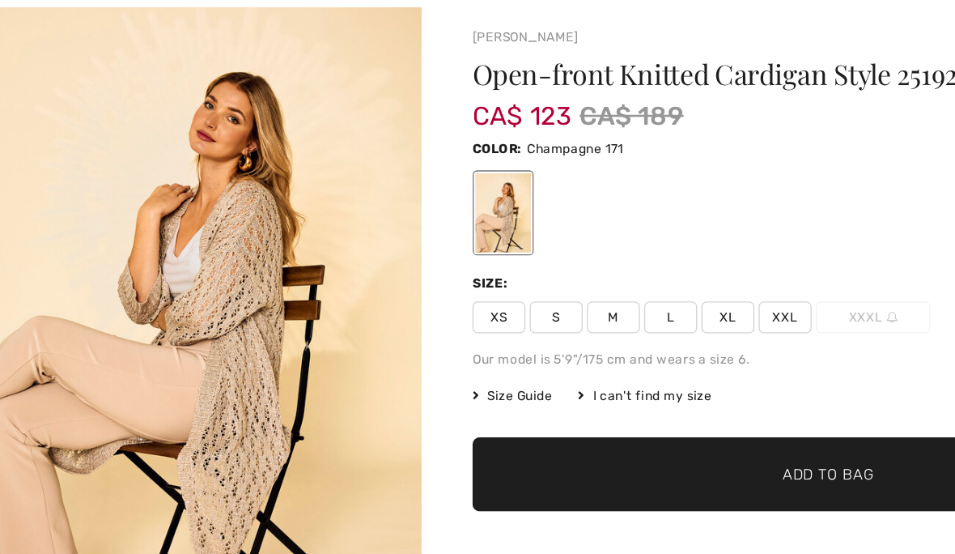
scroll to position [16, 0]
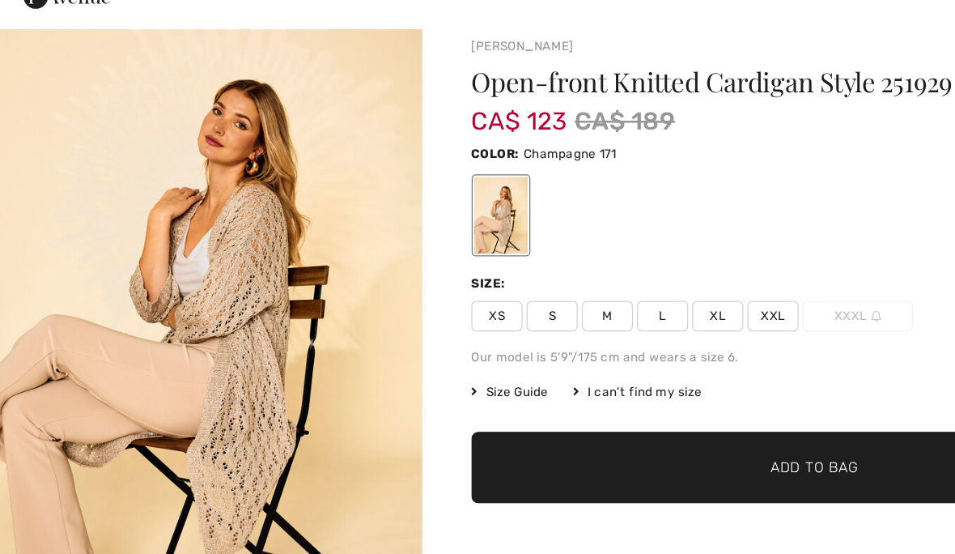
click at [524, 295] on span "L" at bounding box center [524, 307] width 40 height 24
click at [644, 419] on span "Add to Bag" at bounding box center [645, 427] width 70 height 17
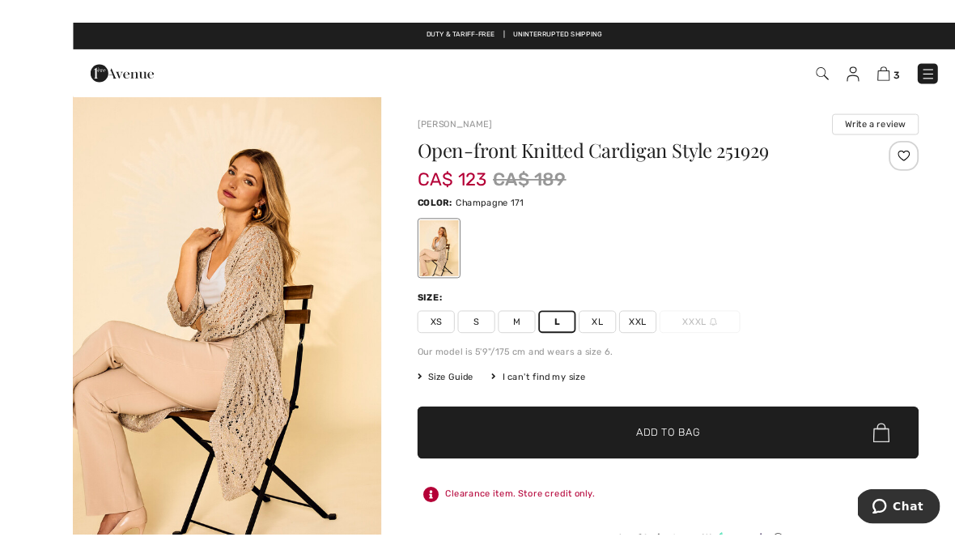
scroll to position [14, 0]
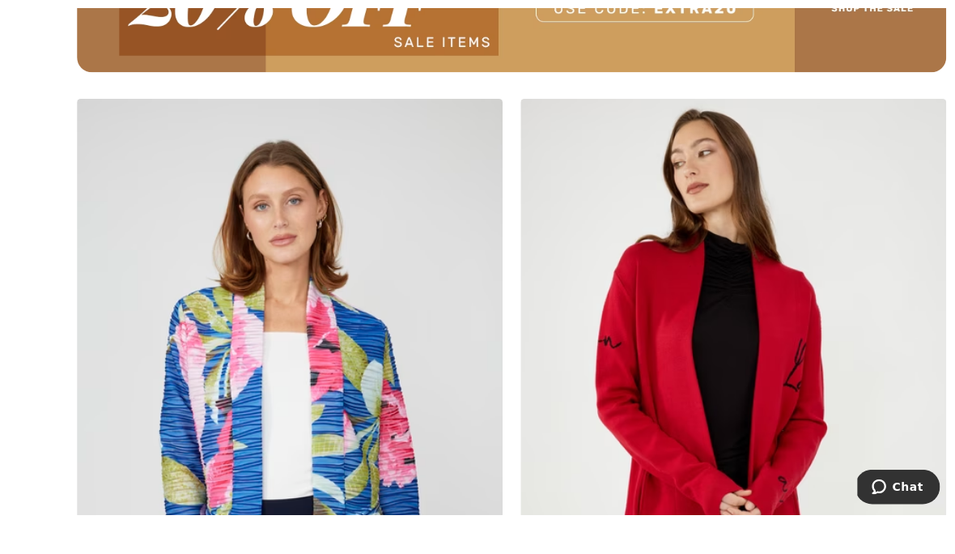
scroll to position [9773, 0]
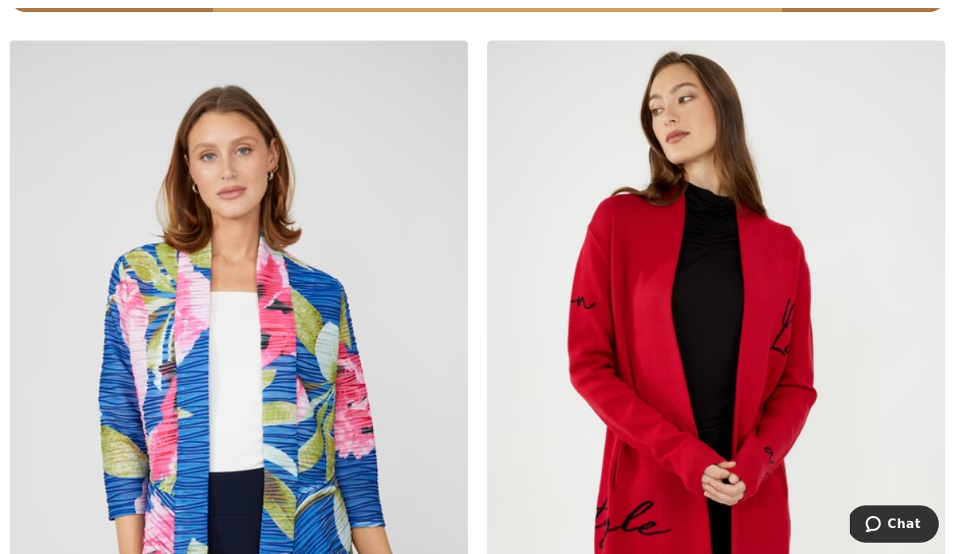
click at [735, 408] on img at bounding box center [716, 383] width 458 height 687
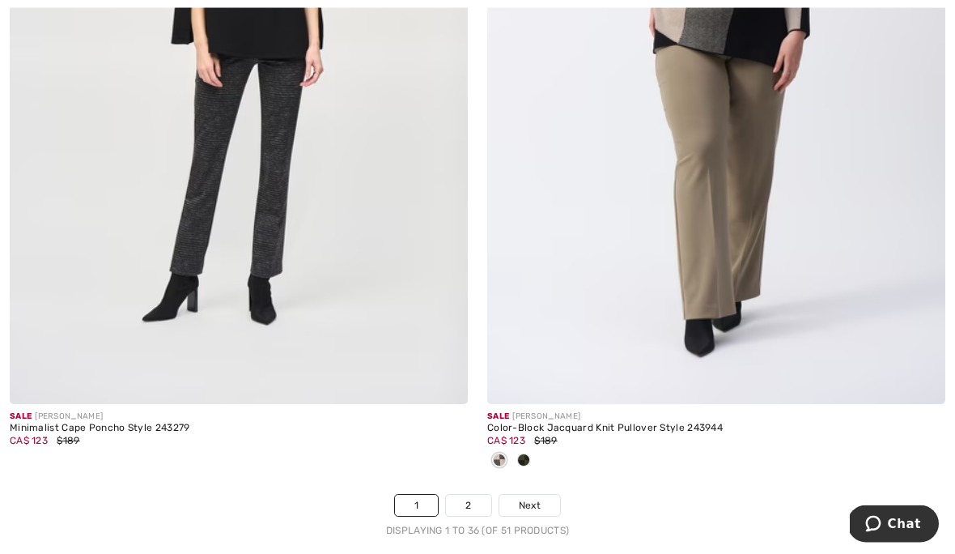
scroll to position [13906, 0]
click at [465, 495] on link "2" at bounding box center [468, 504] width 45 height 21
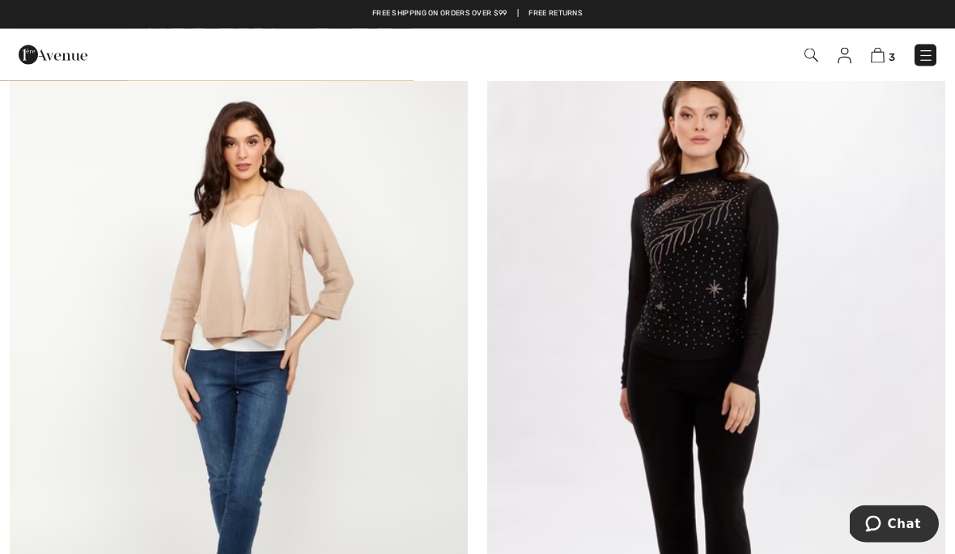
scroll to position [4046, 0]
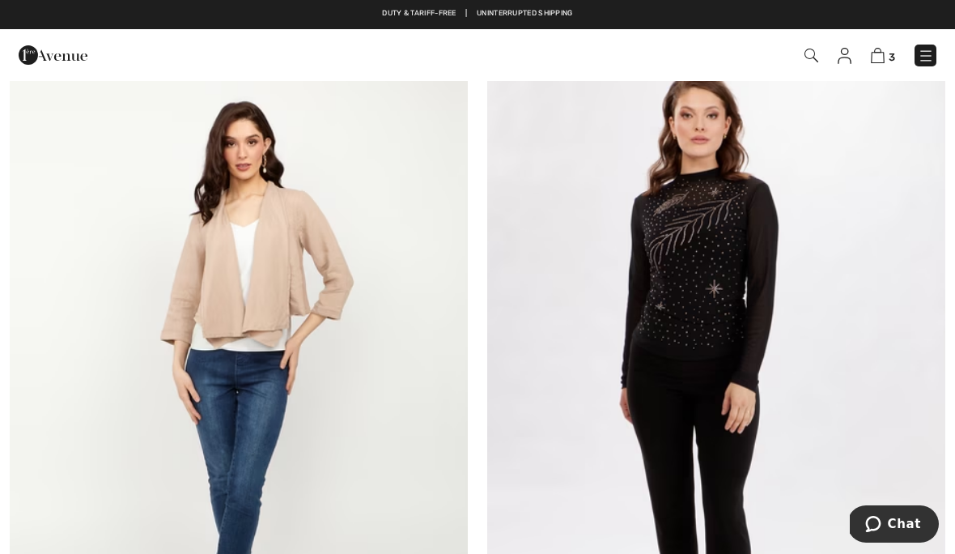
click at [881, 62] on img at bounding box center [878, 55] width 14 height 15
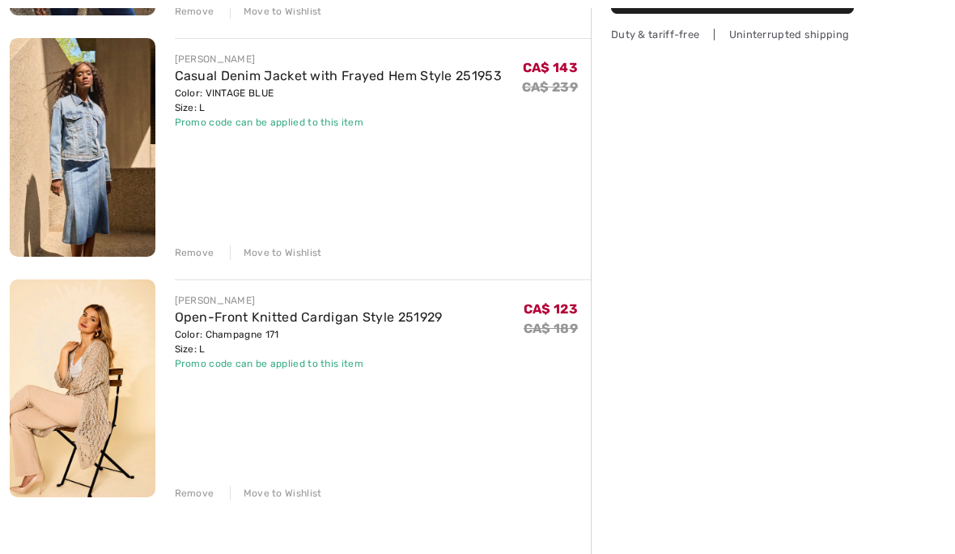
scroll to position [415, 0]
click at [106, 417] on img at bounding box center [83, 387] width 146 height 218
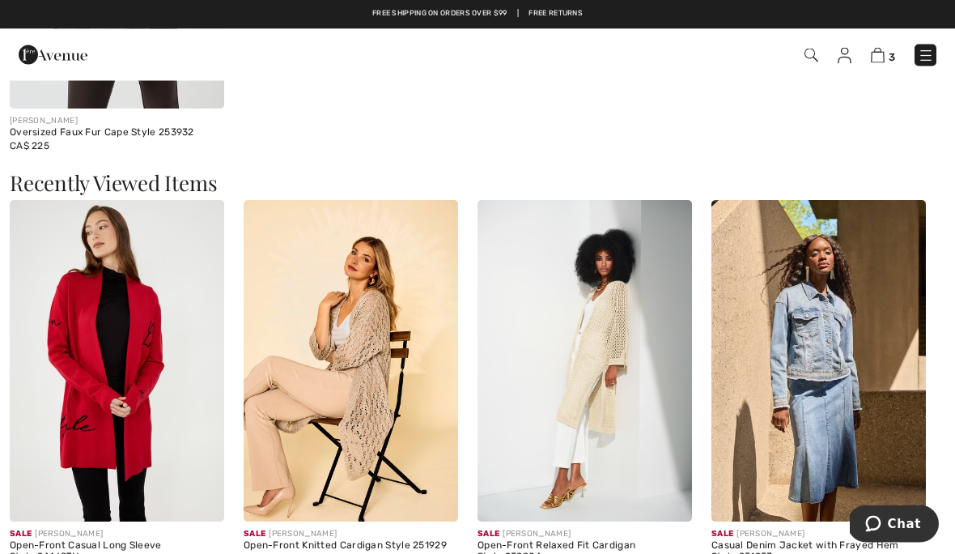
scroll to position [2233, 0]
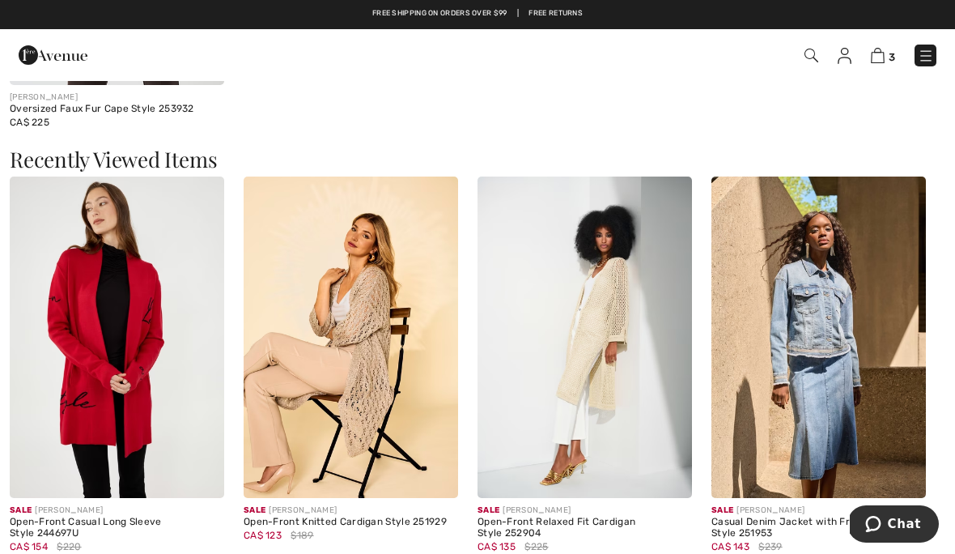
click at [107, 404] on img at bounding box center [117, 337] width 215 height 322
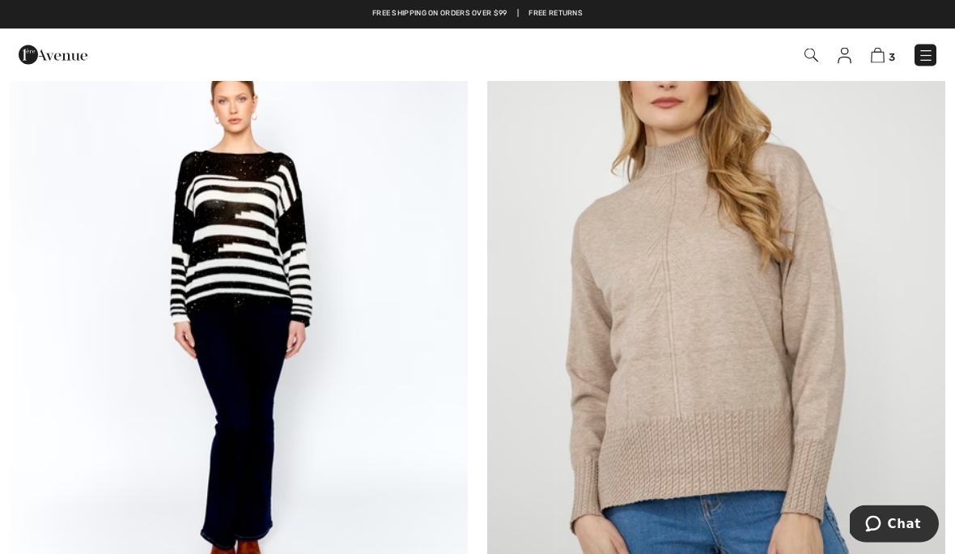
scroll to position [2602, 0]
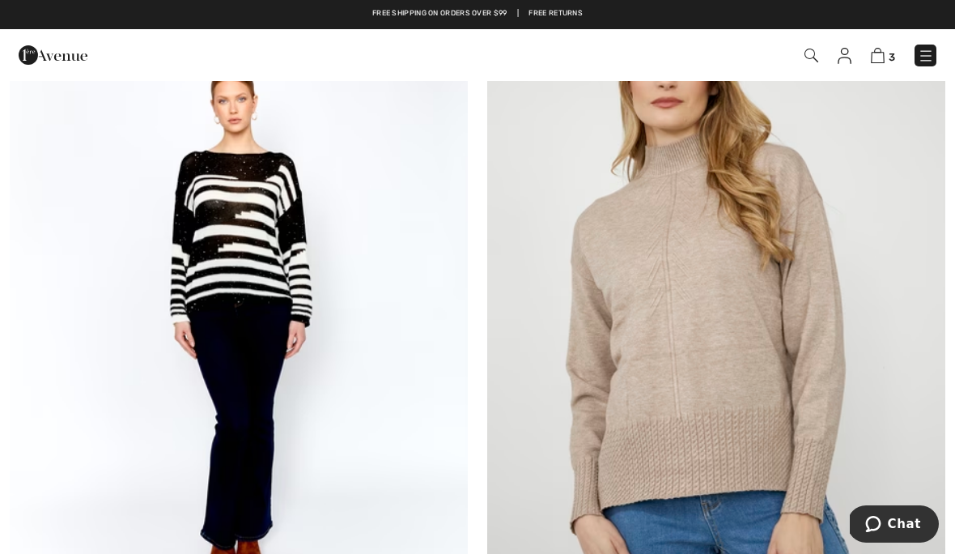
click at [814, 60] on img at bounding box center [812, 56] width 14 height 14
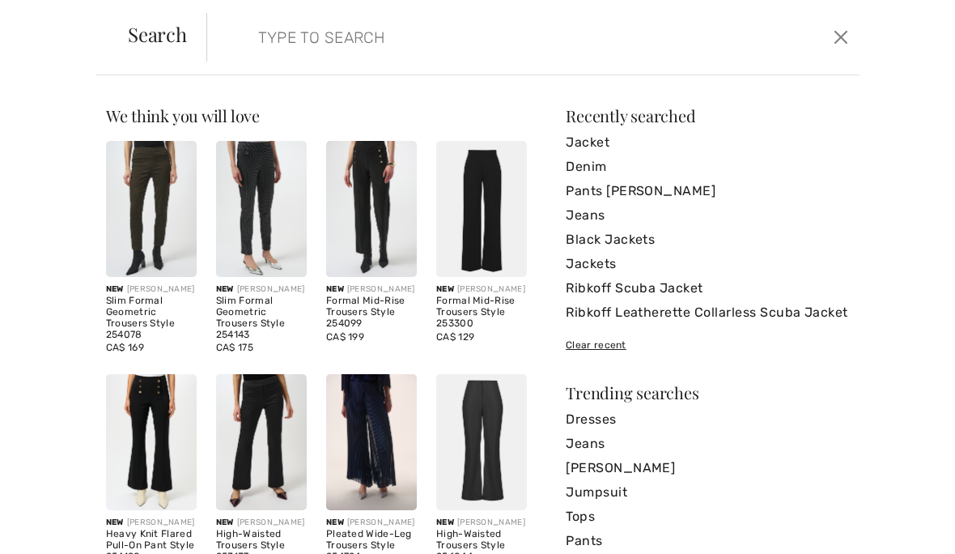
click at [283, 38] on input "search" at bounding box center [465, 37] width 438 height 49
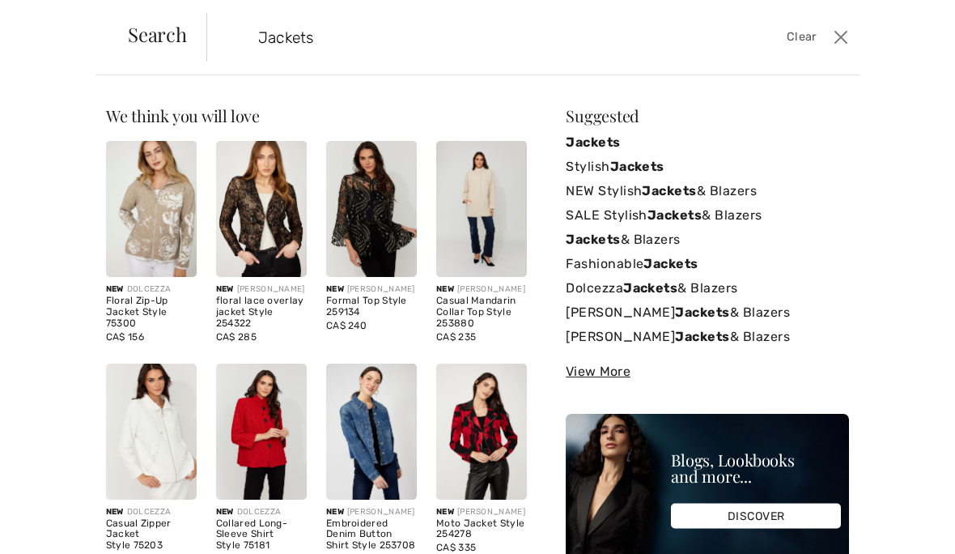
type input "Jackets"
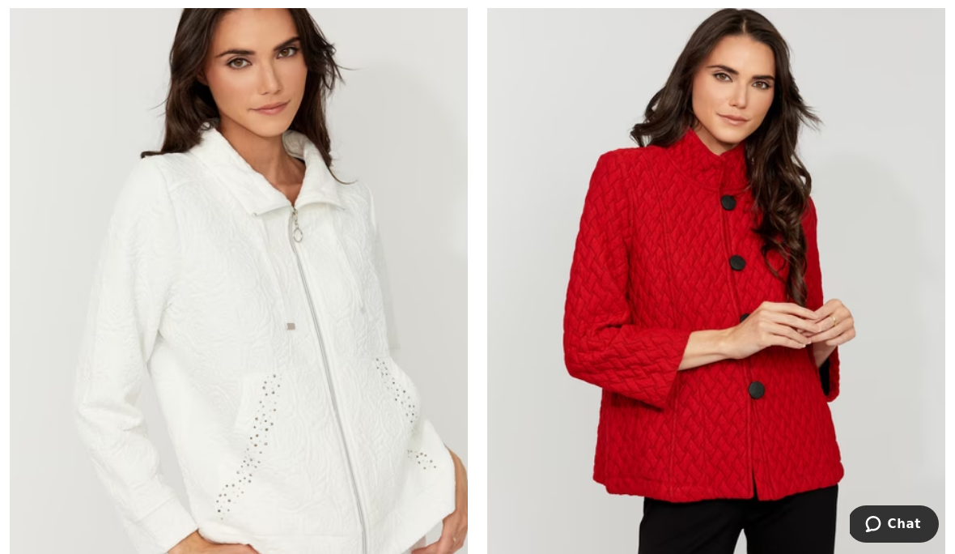
scroll to position [1864, 0]
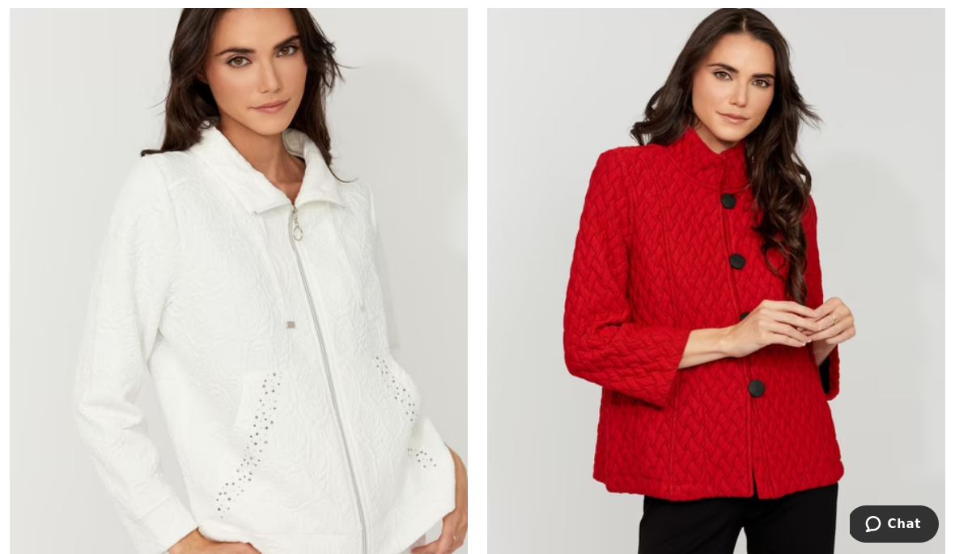
click at [724, 406] on img at bounding box center [716, 317] width 458 height 687
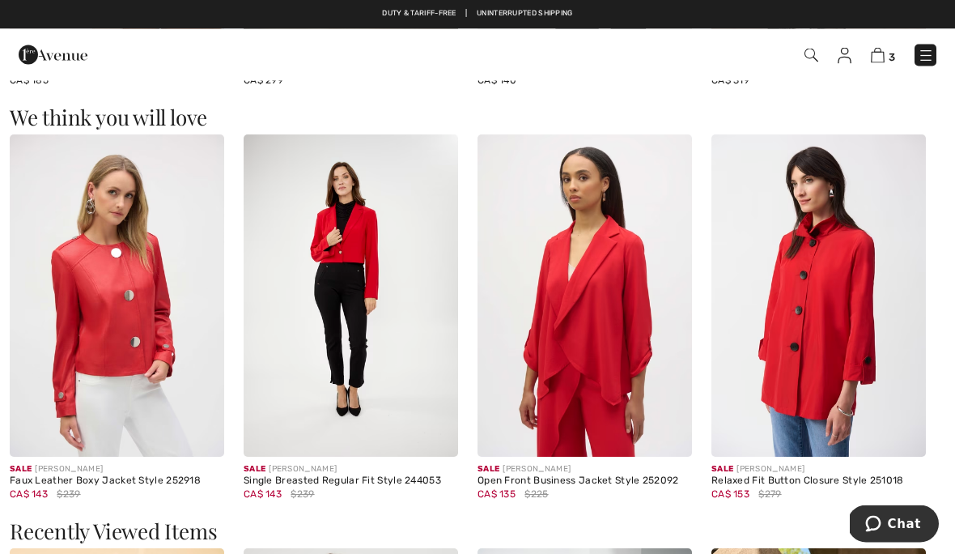
scroll to position [1363, 0]
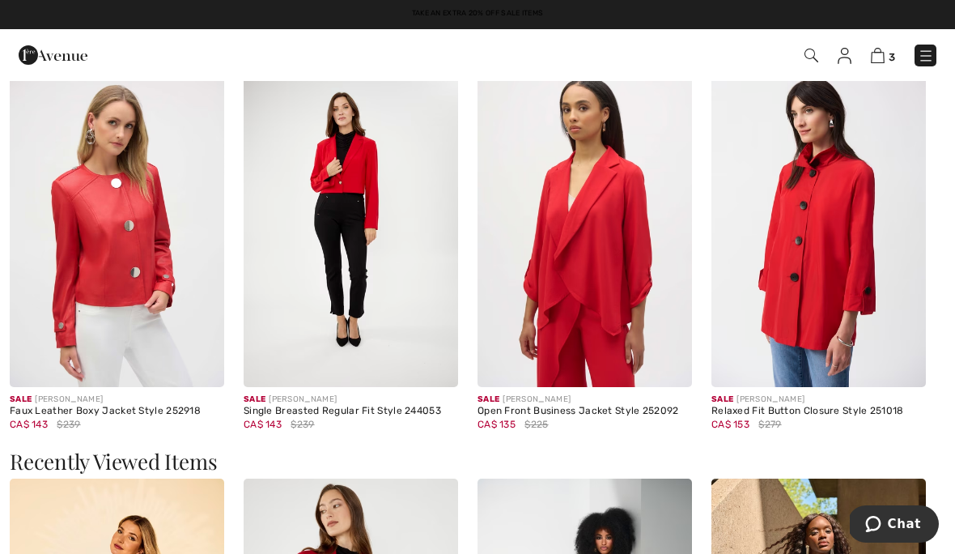
click at [784, 256] on img at bounding box center [819, 226] width 215 height 322
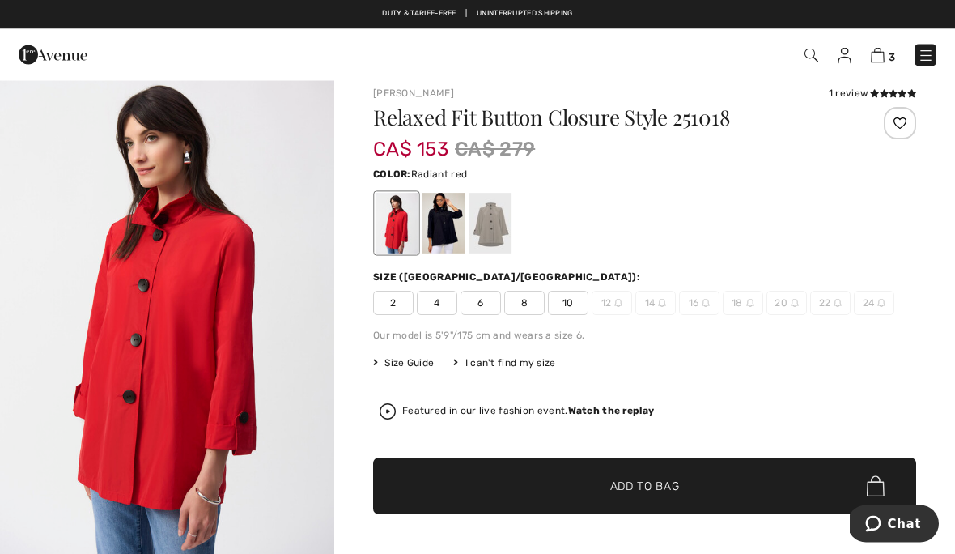
scroll to position [13, 0]
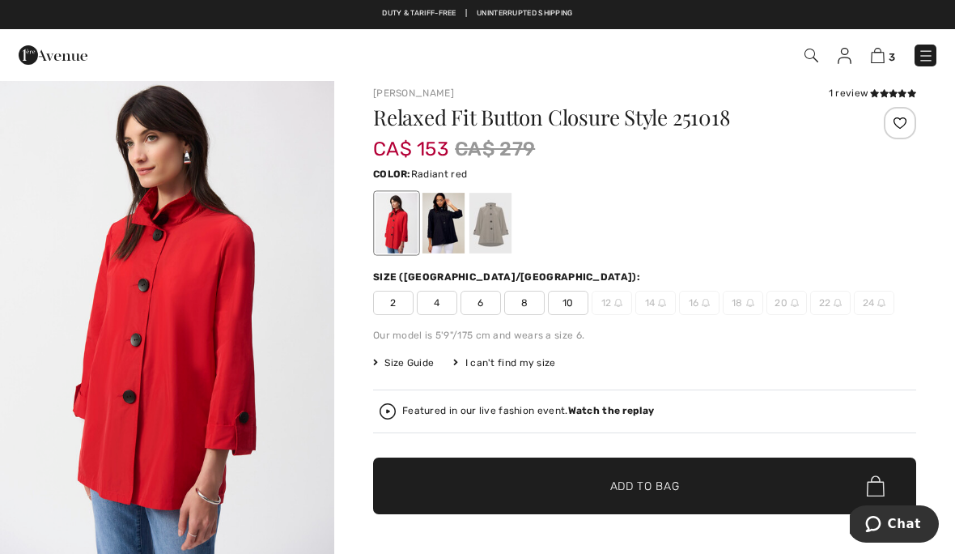
click at [442, 229] on div at bounding box center [444, 223] width 42 height 61
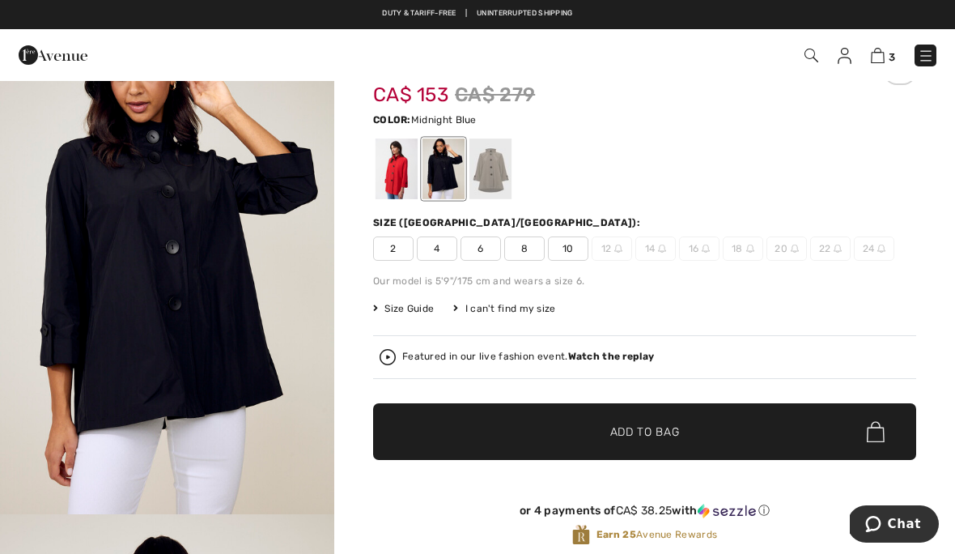
scroll to position [70, 0]
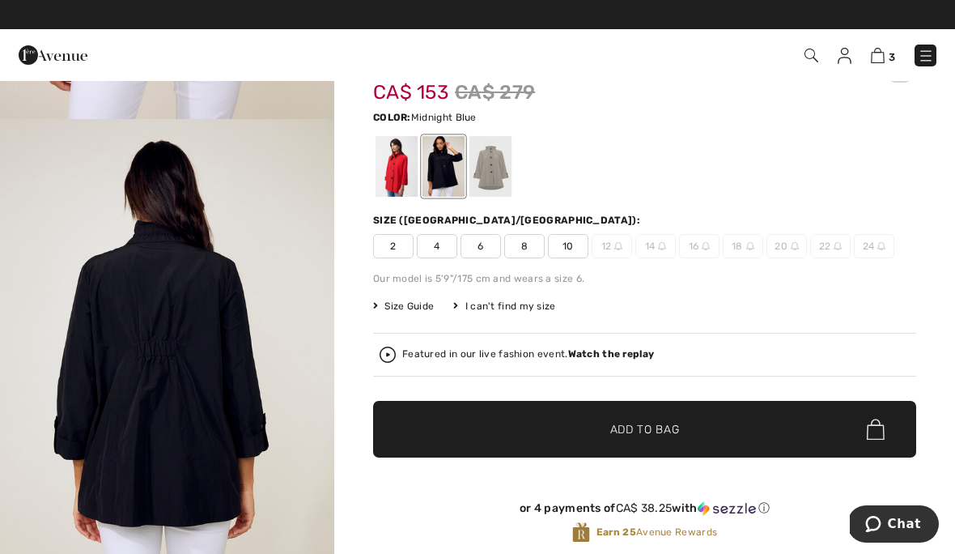
click at [388, 203] on div "Relaxed Fit Button Closure Style 251018 CA$ 153 CA$ 279 Color: Midnight Blue Si…" at bounding box center [644, 309] width 543 height 519
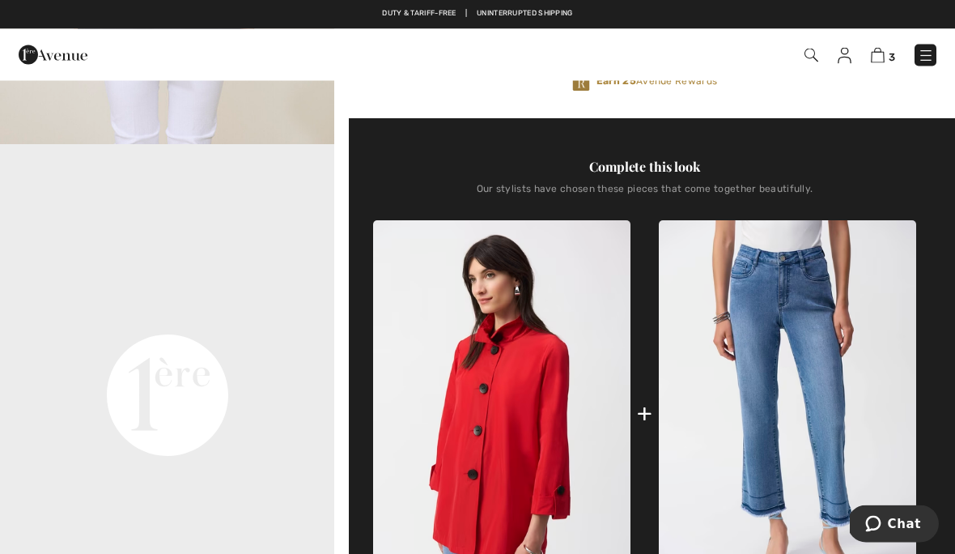
scroll to position [520, 0]
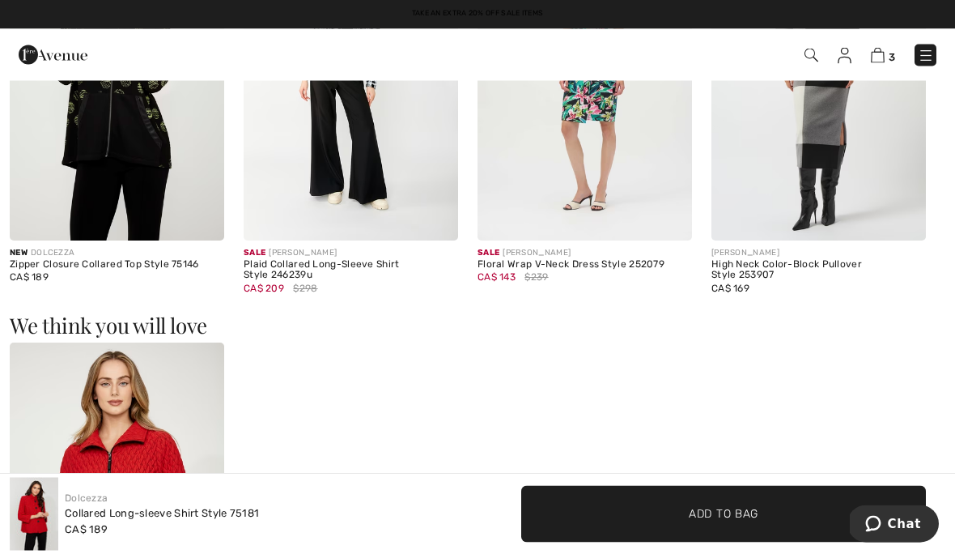
scroll to position [1040, 0]
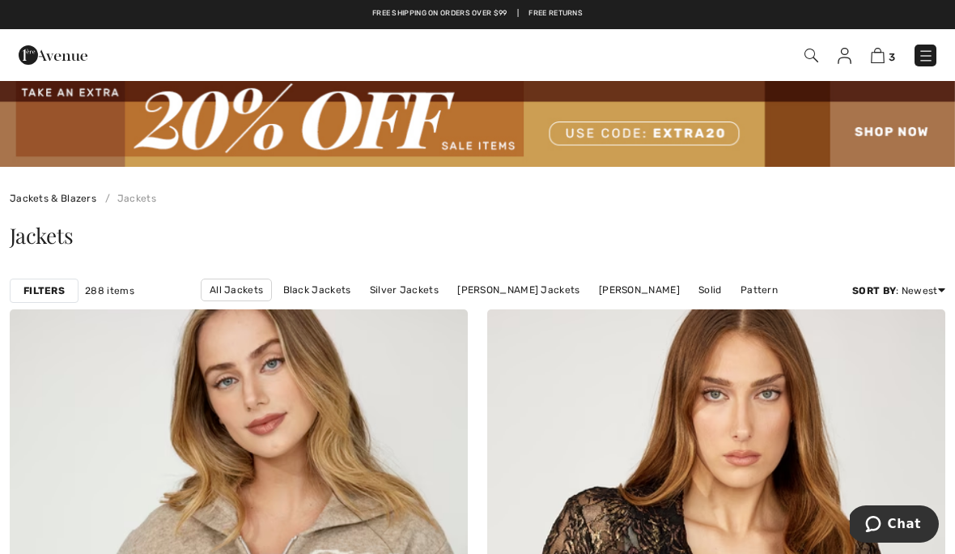
click at [804, 61] on span at bounding box center [810, 54] width 16 height 19
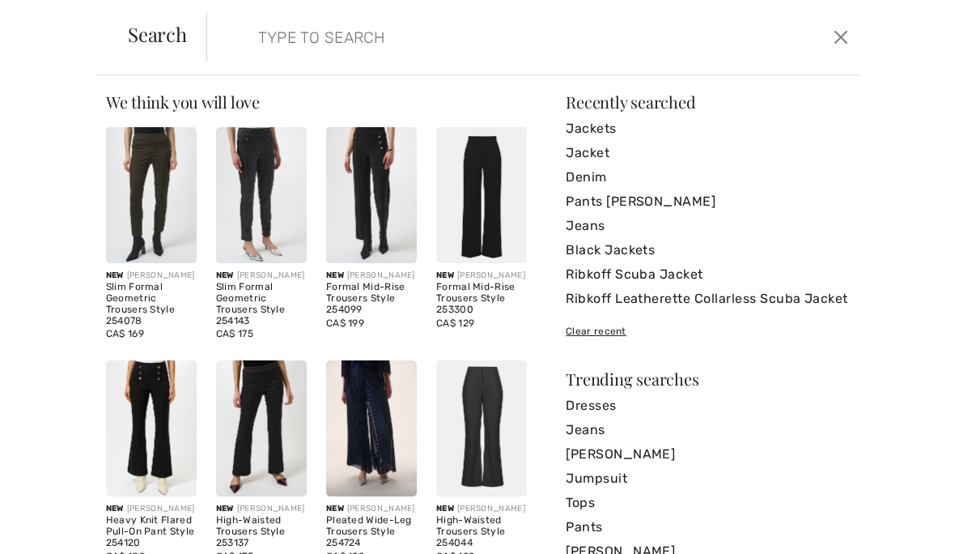
scroll to position [18, 0]
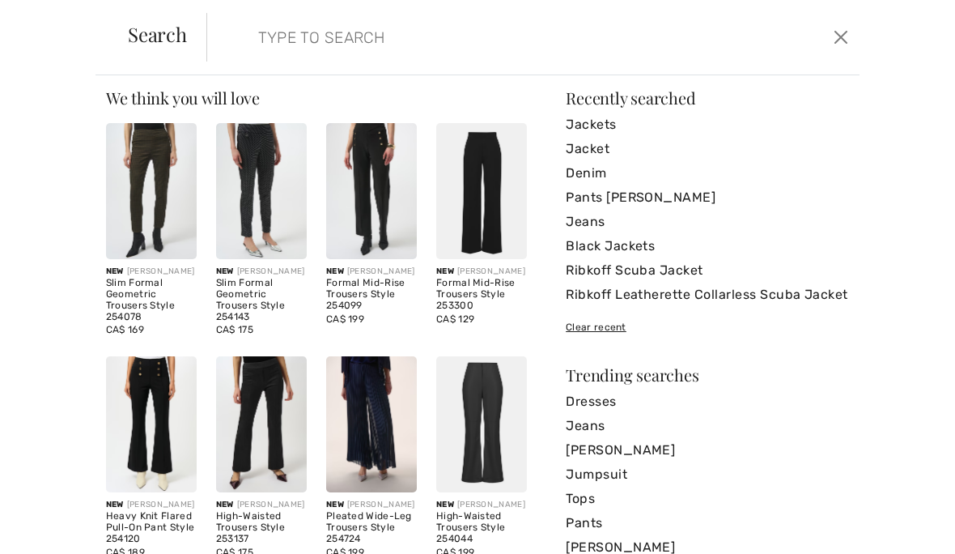
click at [601, 149] on link "Jacket" at bounding box center [707, 149] width 283 height 24
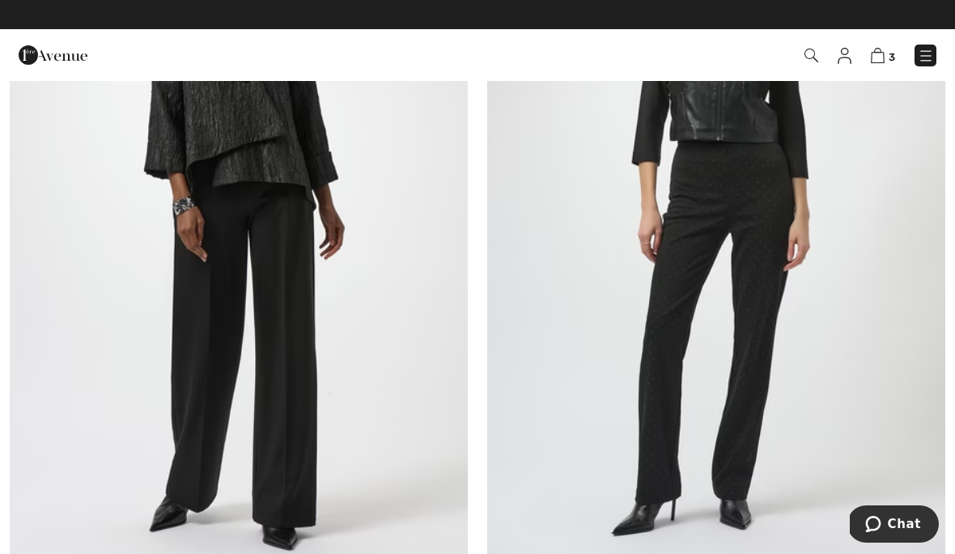
scroll to position [4249, 0]
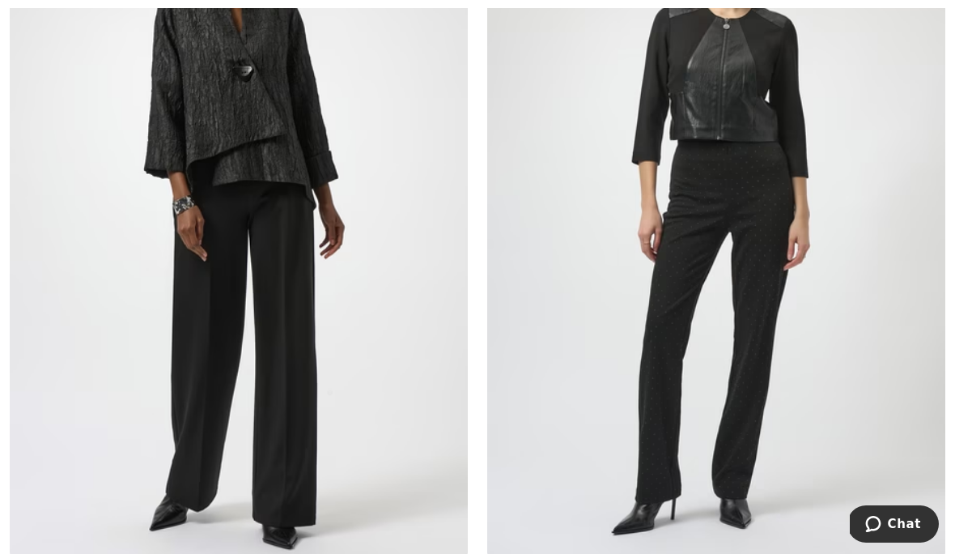
click at [273, 232] on img at bounding box center [239, 212] width 458 height 687
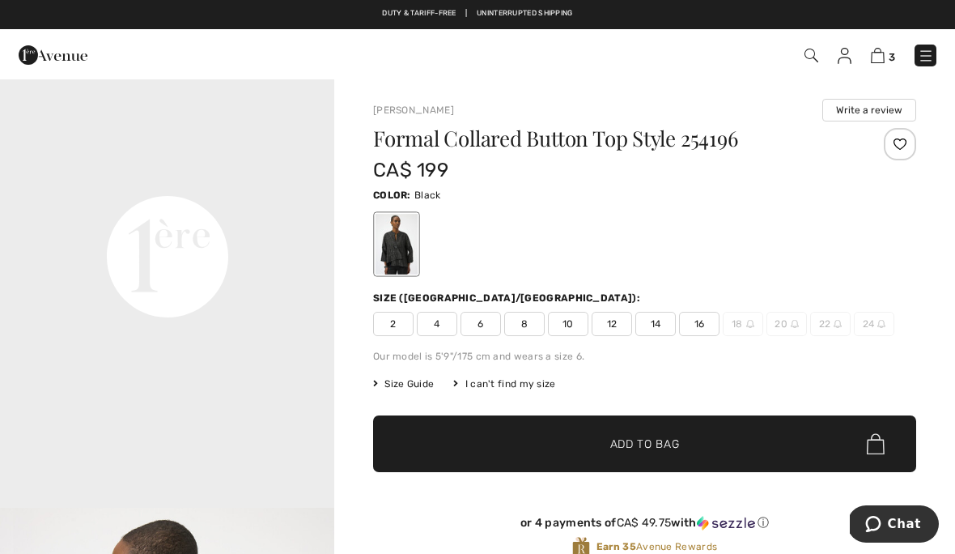
scroll to position [1092, 0]
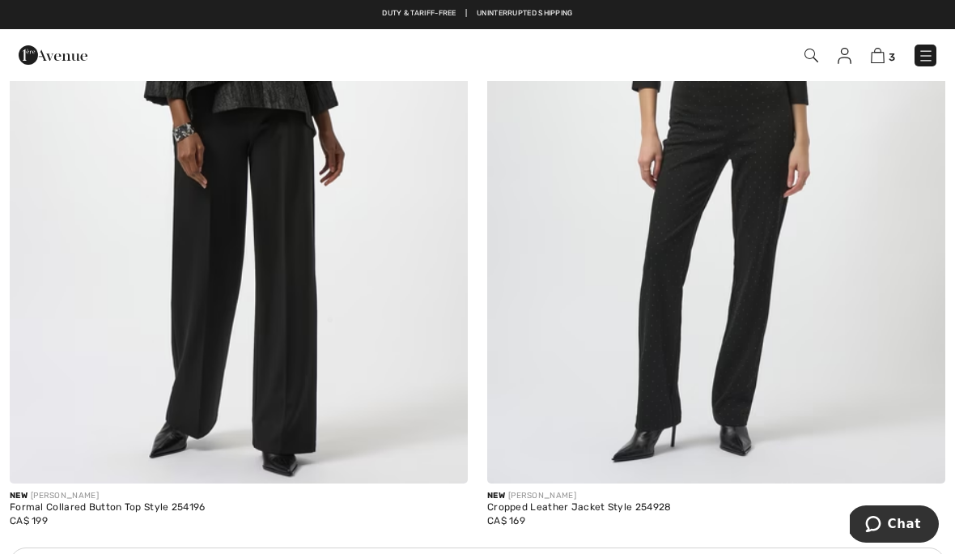
click at [894, 56] on span "3" at bounding box center [892, 57] width 6 height 12
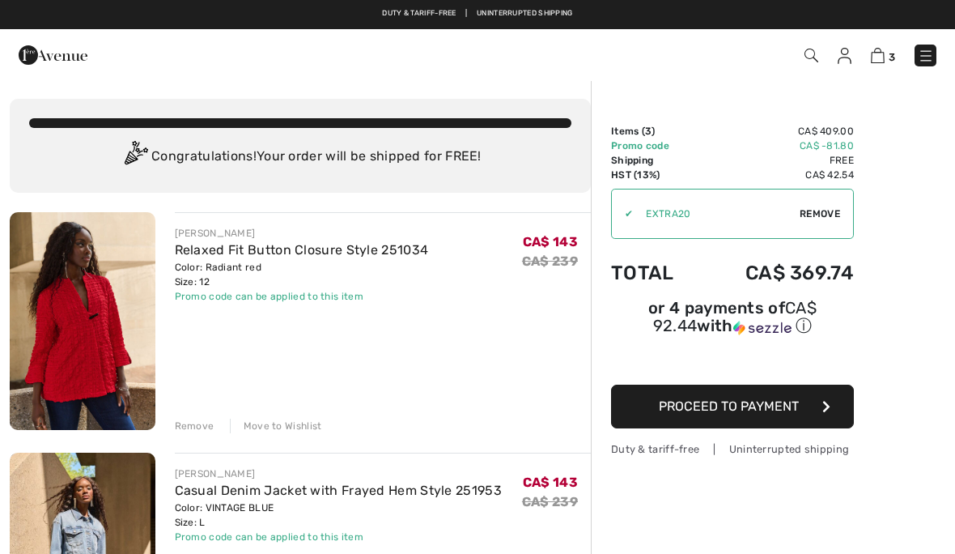
click at [97, 326] on img at bounding box center [83, 321] width 146 height 218
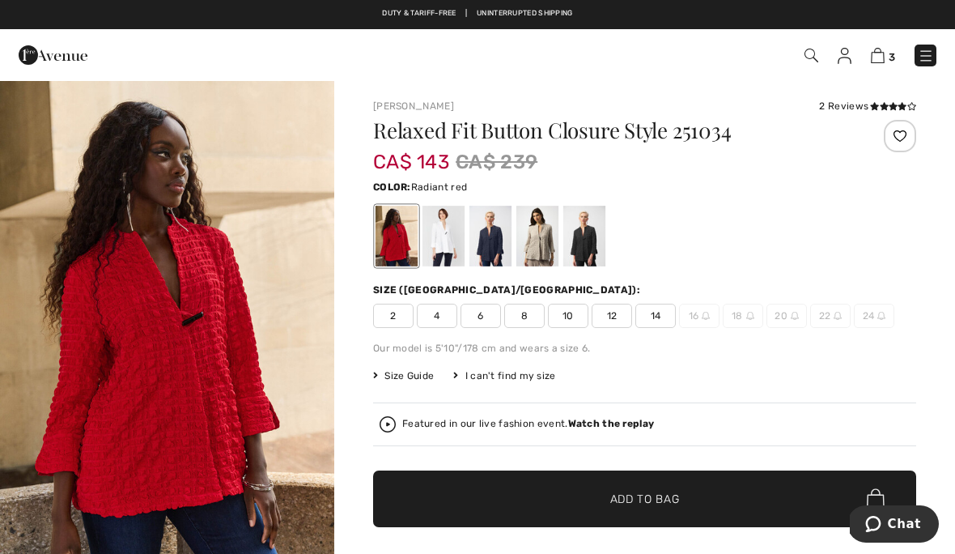
click at [492, 249] on div at bounding box center [490, 236] width 42 height 61
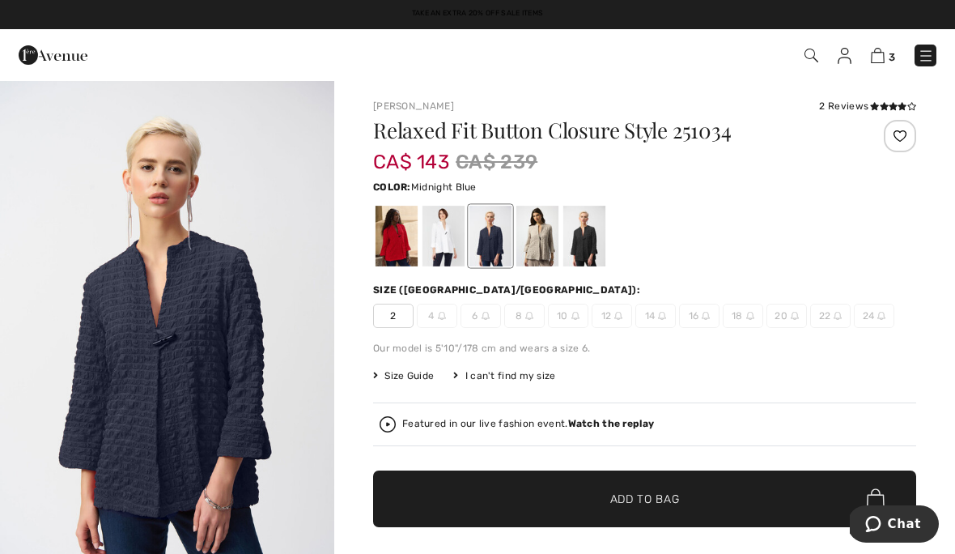
click at [589, 246] on div at bounding box center [584, 236] width 42 height 61
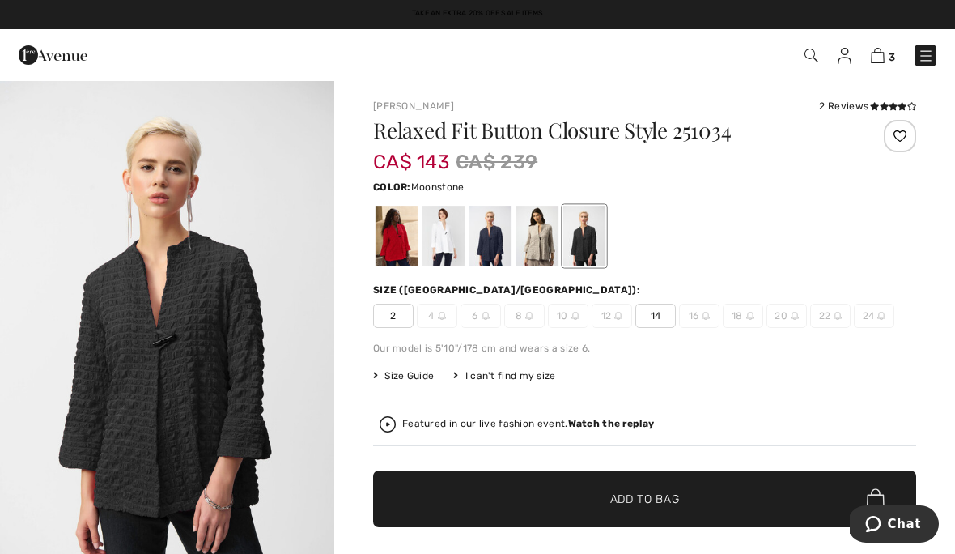
click at [547, 251] on div at bounding box center [537, 236] width 42 height 61
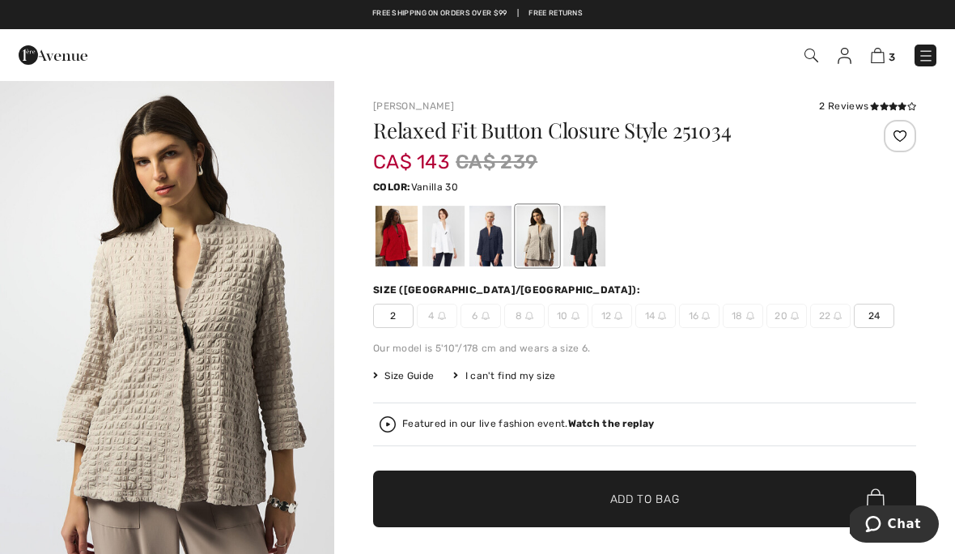
click at [458, 247] on div at bounding box center [444, 236] width 42 height 61
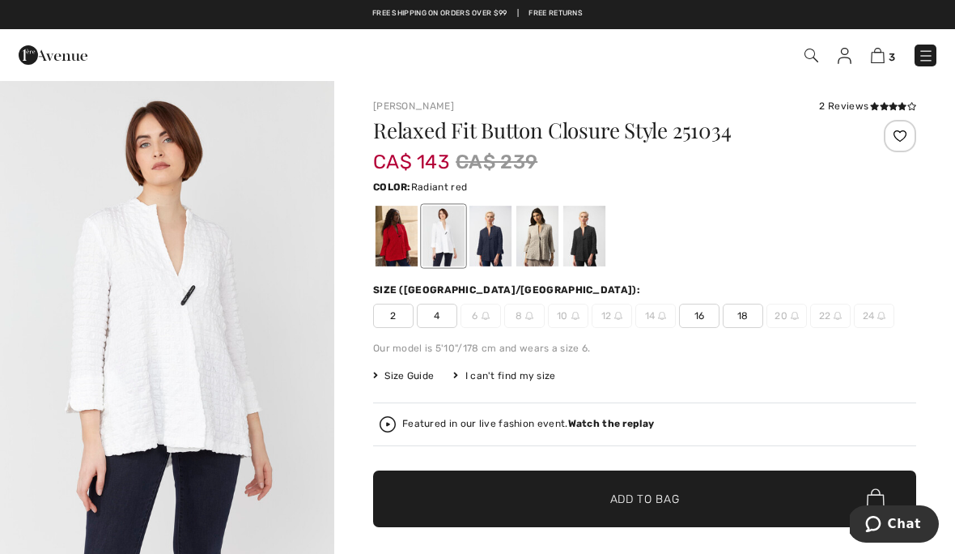
click at [394, 256] on div at bounding box center [397, 236] width 42 height 61
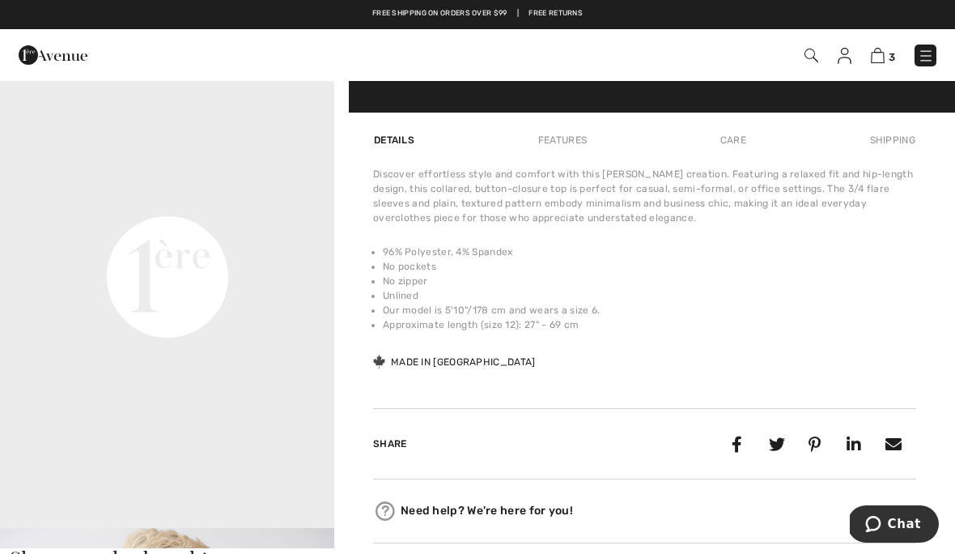
click at [257, 553] on h3 "Shoppers also bought" at bounding box center [478, 558] width 936 height 21
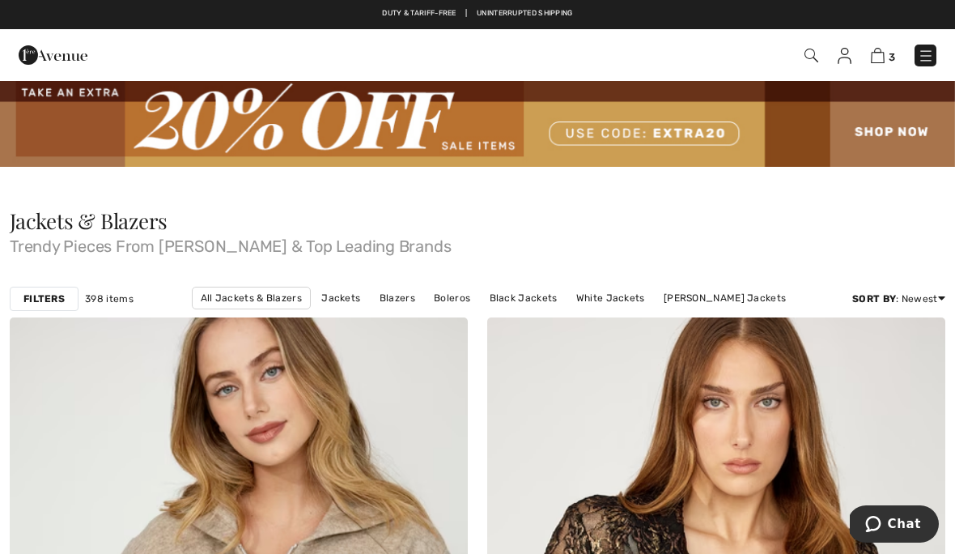
click at [885, 52] on img at bounding box center [878, 55] width 14 height 15
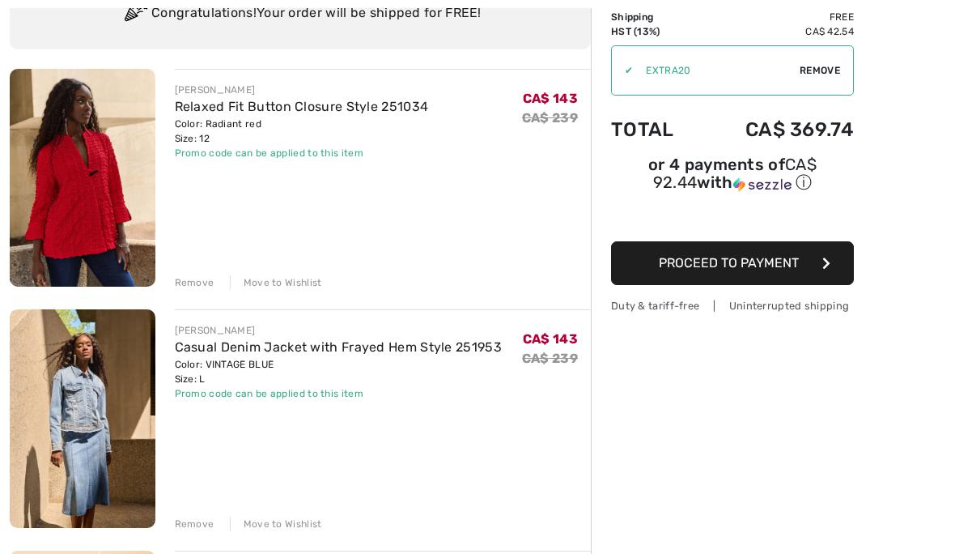
scroll to position [145, 0]
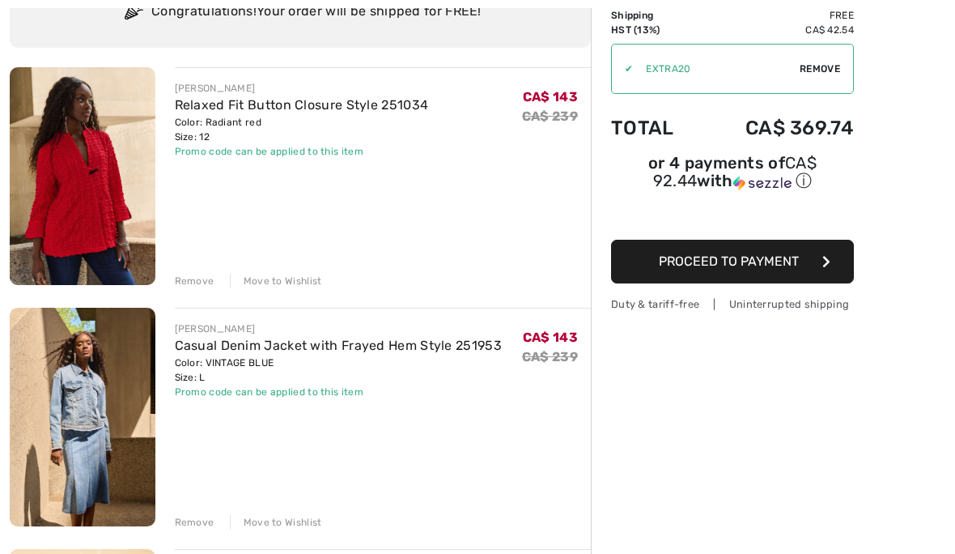
click at [101, 431] on img at bounding box center [83, 417] width 146 height 218
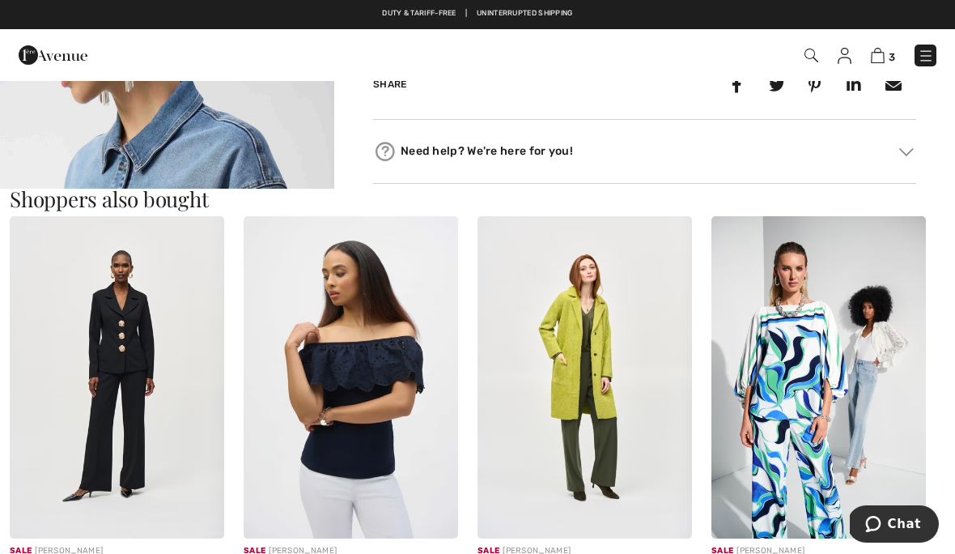
scroll to position [1472, 0]
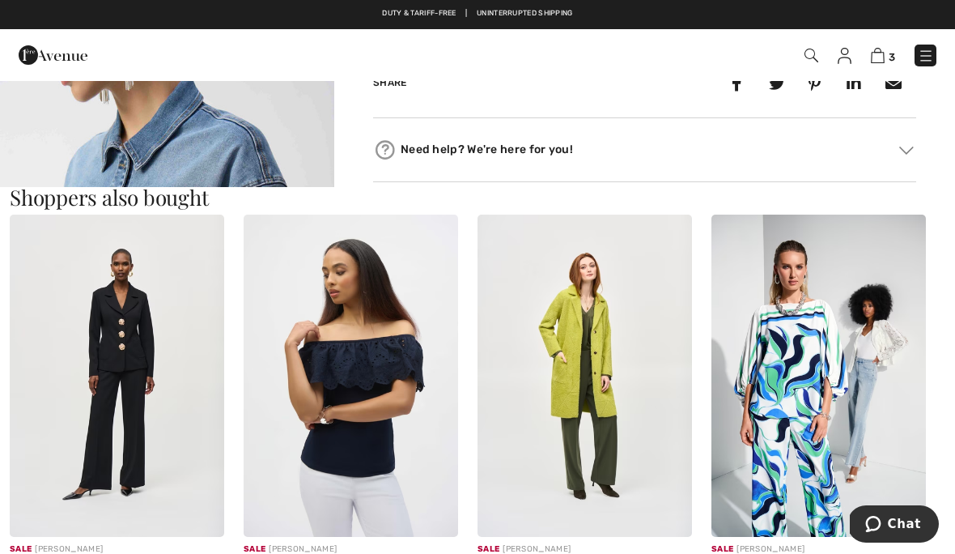
click at [584, 393] on img at bounding box center [585, 376] width 215 height 322
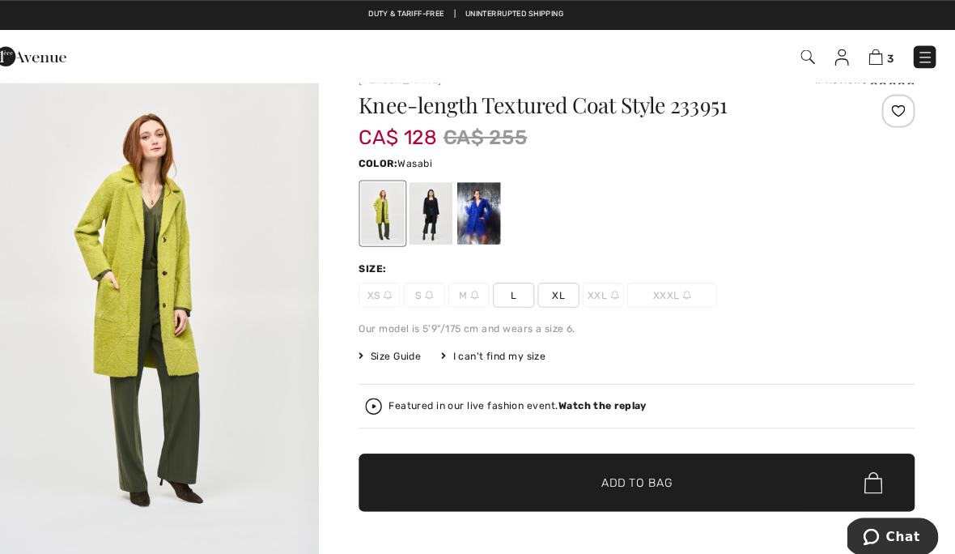
scroll to position [28, 0]
click at [427, 219] on div at bounding box center [444, 208] width 42 height 61
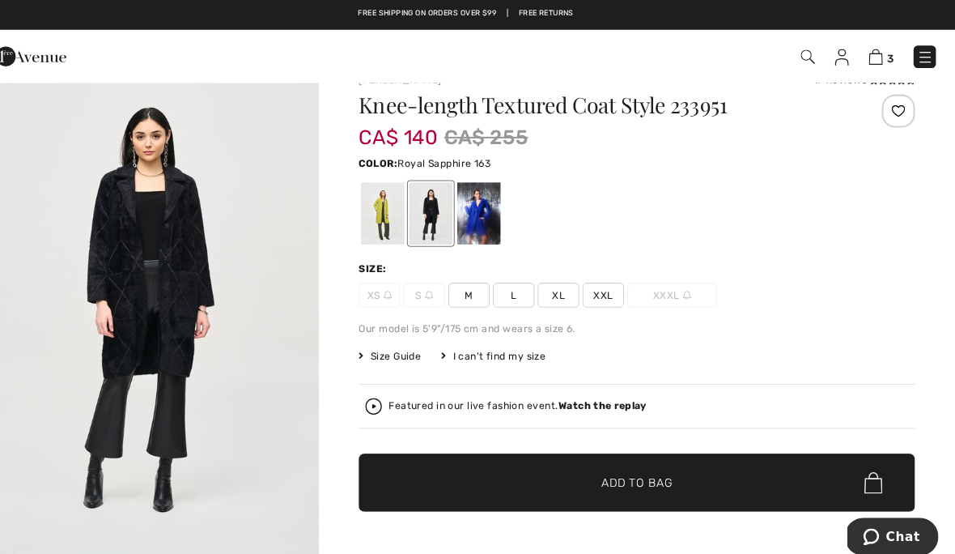
click at [471, 232] on div at bounding box center [490, 208] width 42 height 61
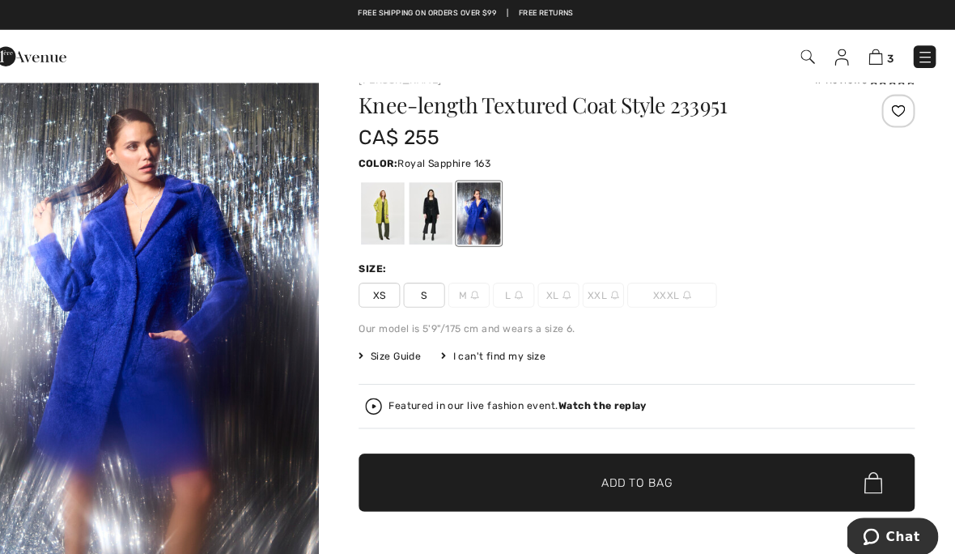
click at [429, 217] on div at bounding box center [444, 208] width 42 height 61
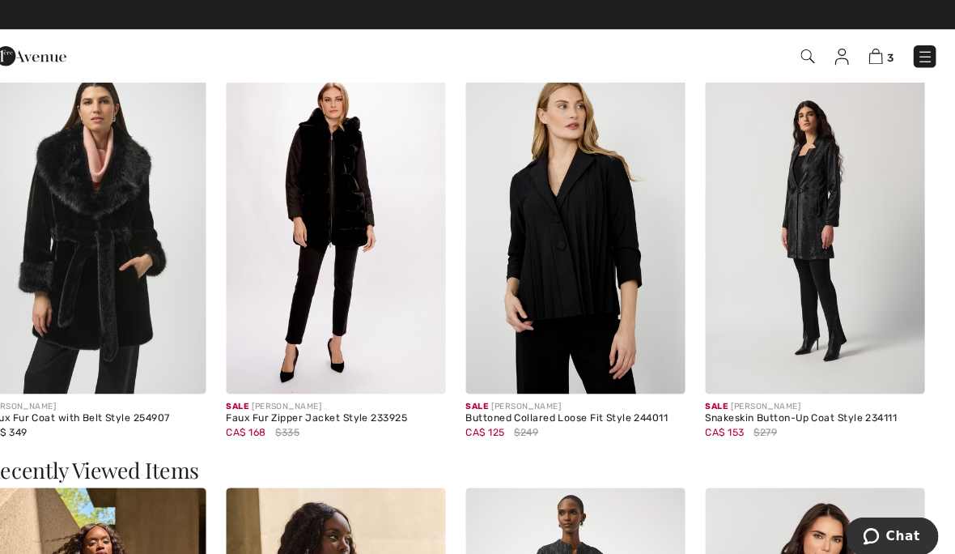
scroll to position [1934, 0]
click at [573, 273] on img at bounding box center [585, 223] width 215 height 322
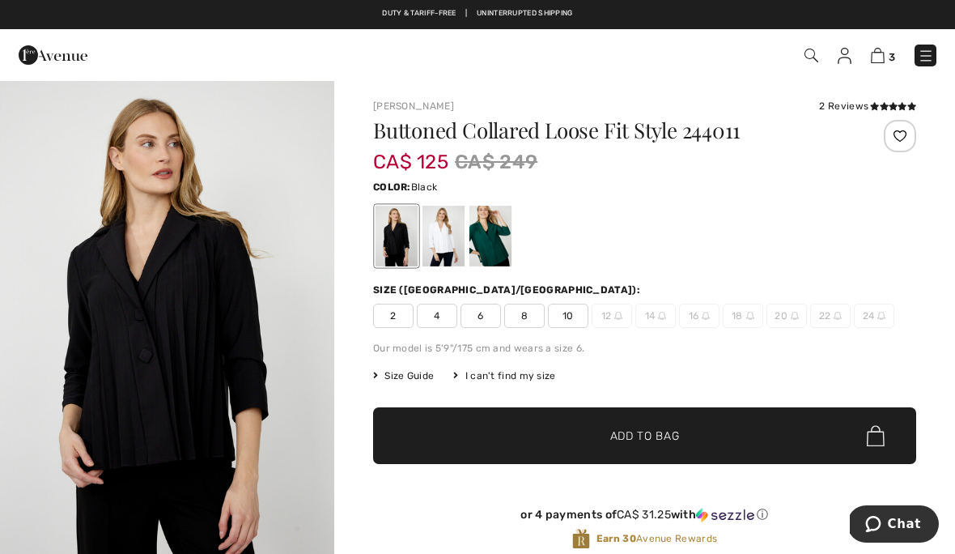
click at [496, 250] on div at bounding box center [490, 236] width 42 height 61
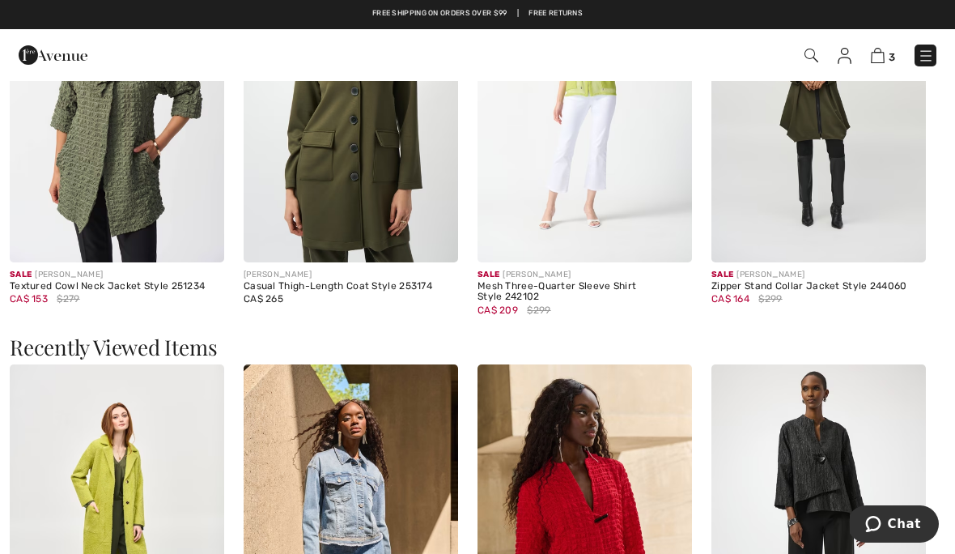
scroll to position [1043, 0]
click at [123, 182] on img at bounding box center [117, 100] width 215 height 322
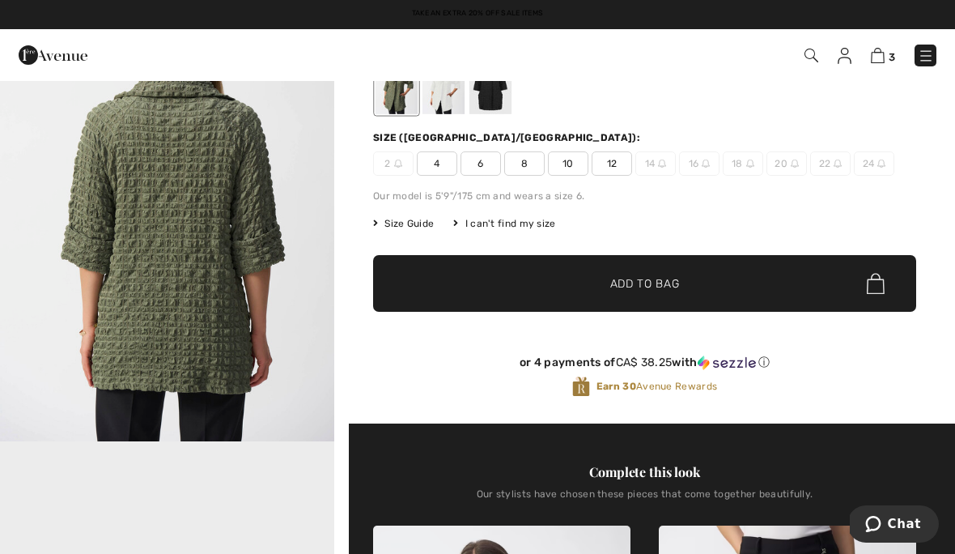
scroll to position [120, 0]
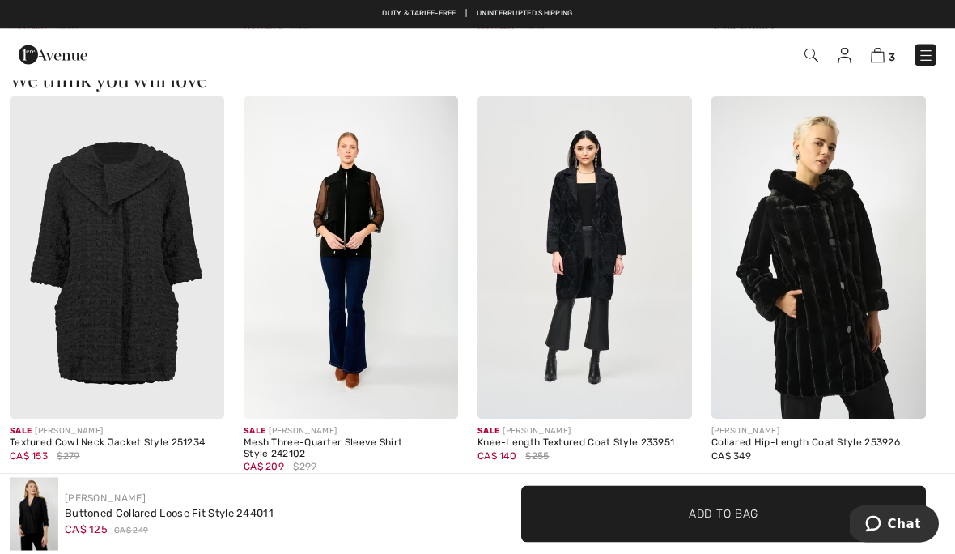
scroll to position [1311, 0]
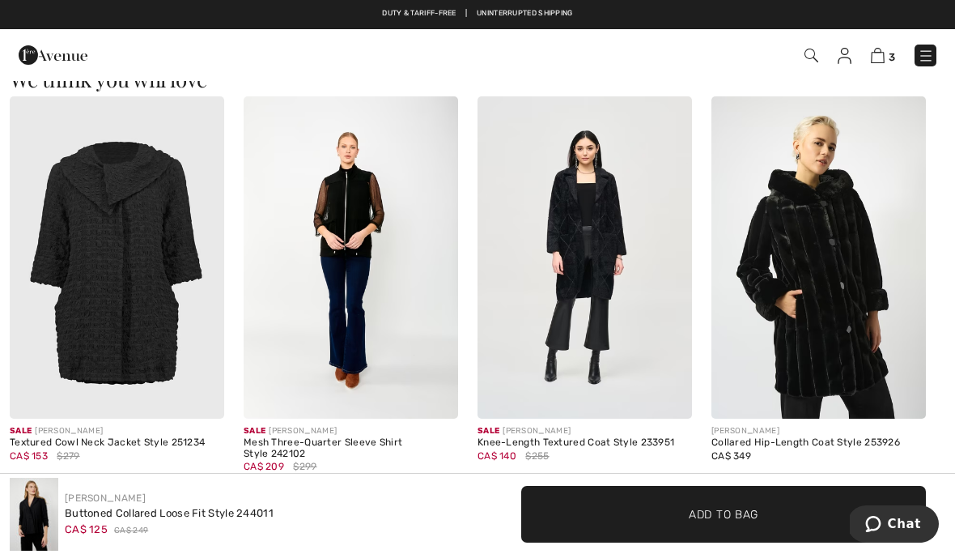
click at [592, 256] on img at bounding box center [585, 257] width 215 height 322
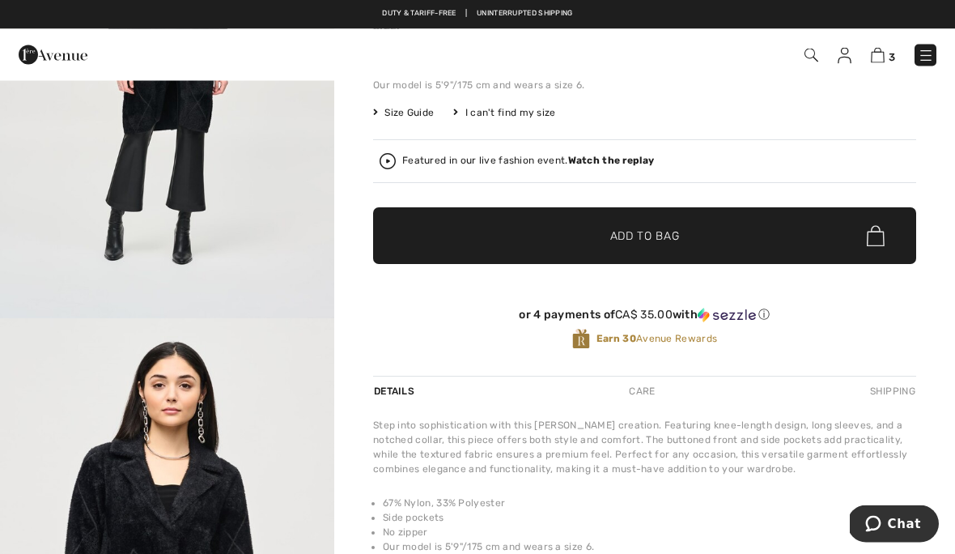
scroll to position [263, 0]
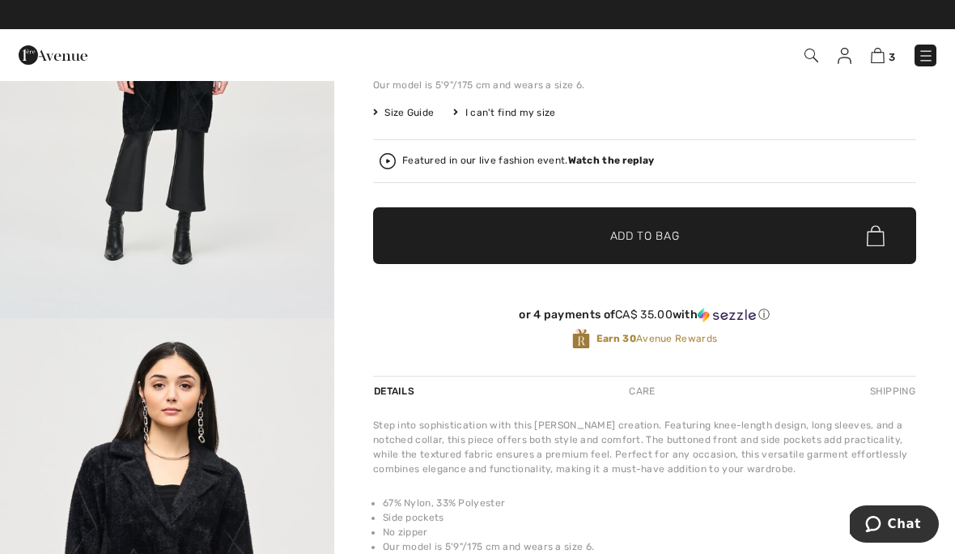
click at [499, 168] on div "Featured in our live fashion event. Watch the replay" at bounding box center [645, 161] width 530 height 16
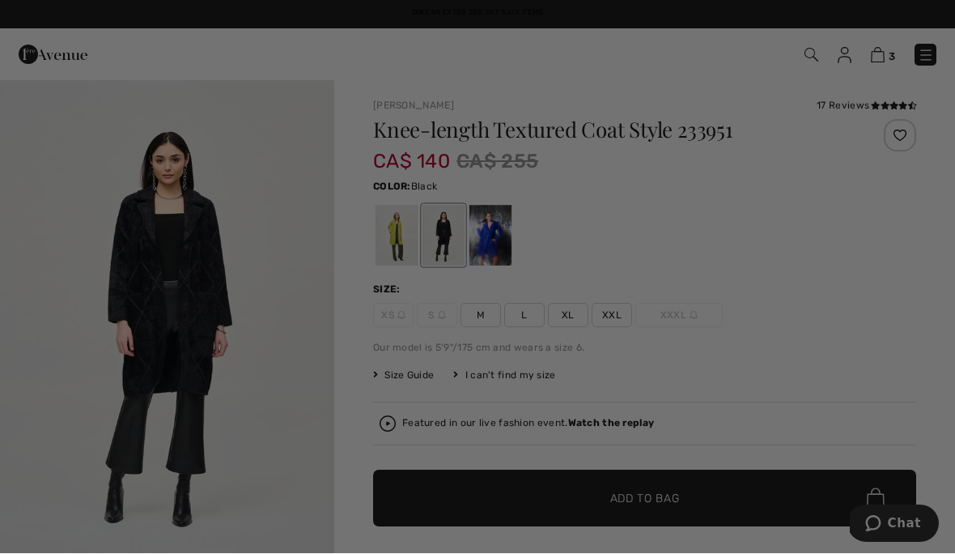
scroll to position [0, 0]
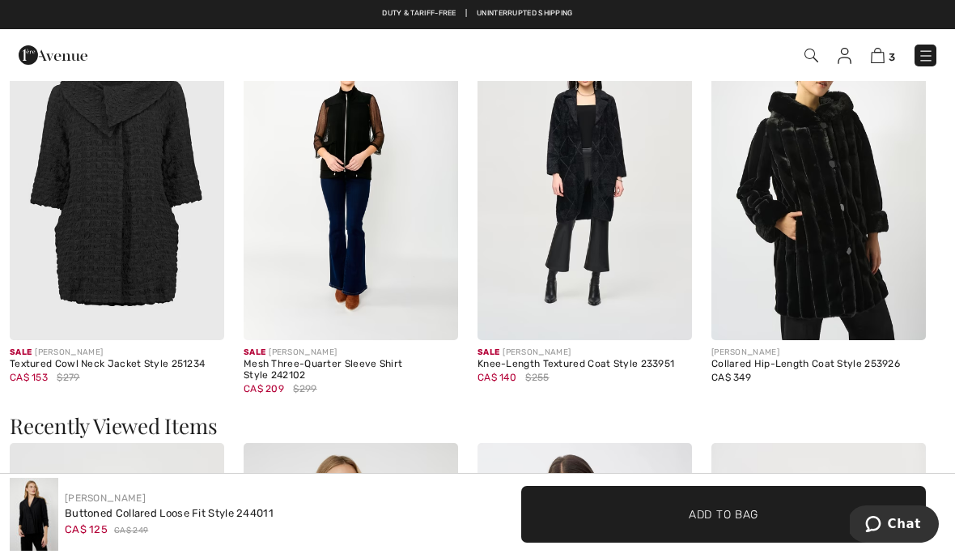
click at [599, 218] on img at bounding box center [585, 180] width 215 height 322
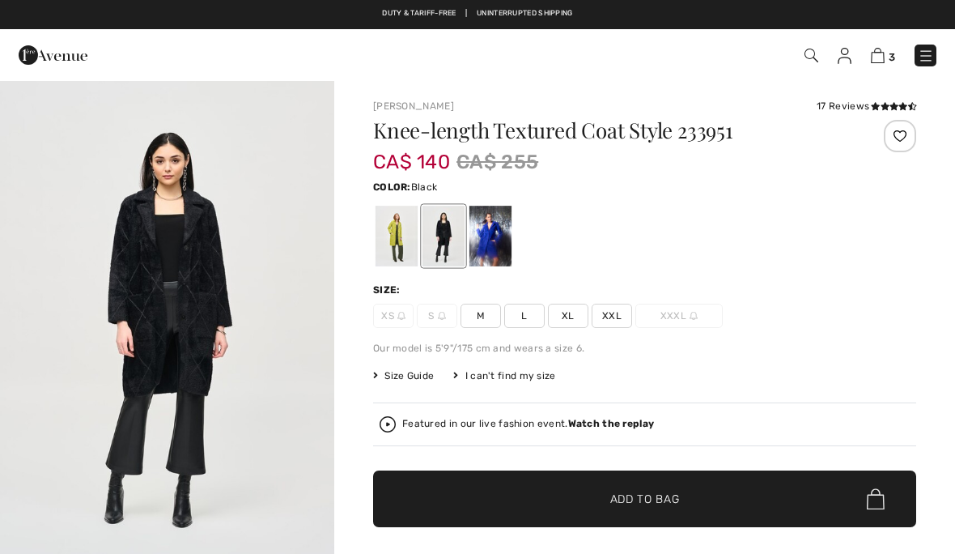
checkbox input "true"
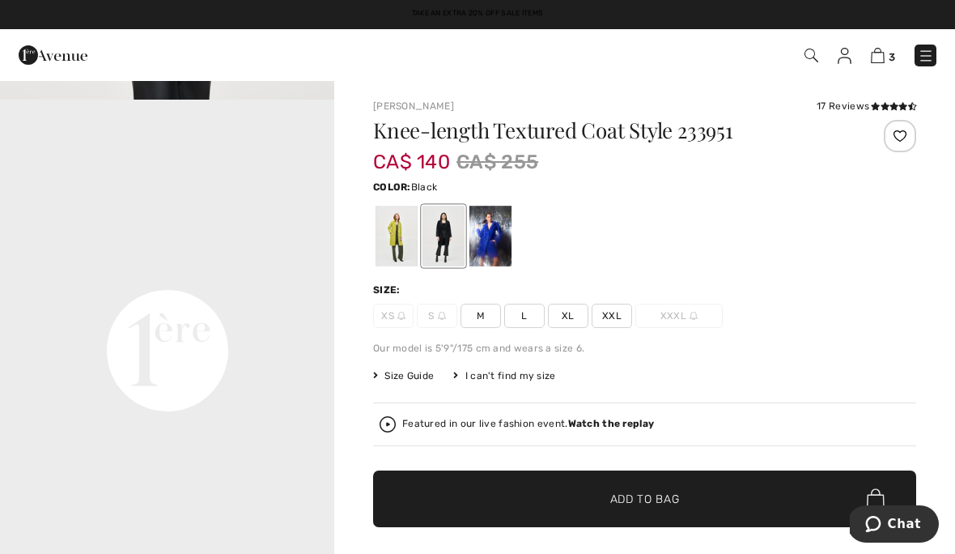
click at [446, 250] on div at bounding box center [444, 236] width 42 height 61
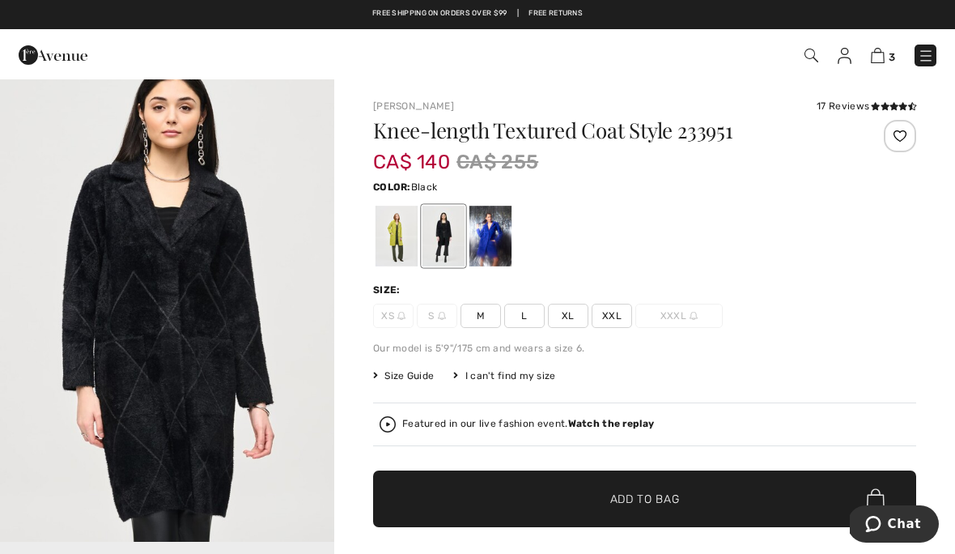
scroll to position [543, 0]
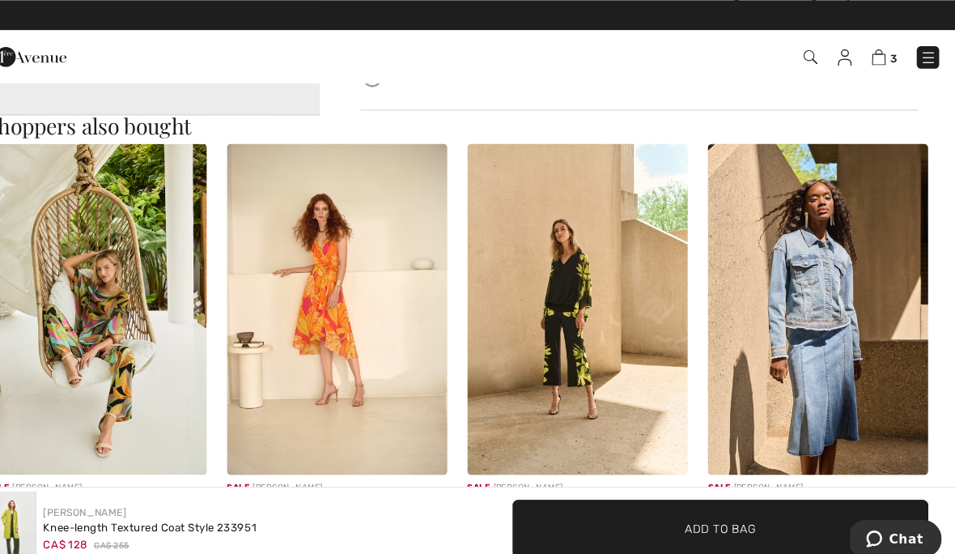
scroll to position [1444, 0]
click at [806, 308] on img at bounding box center [819, 300] width 215 height 322
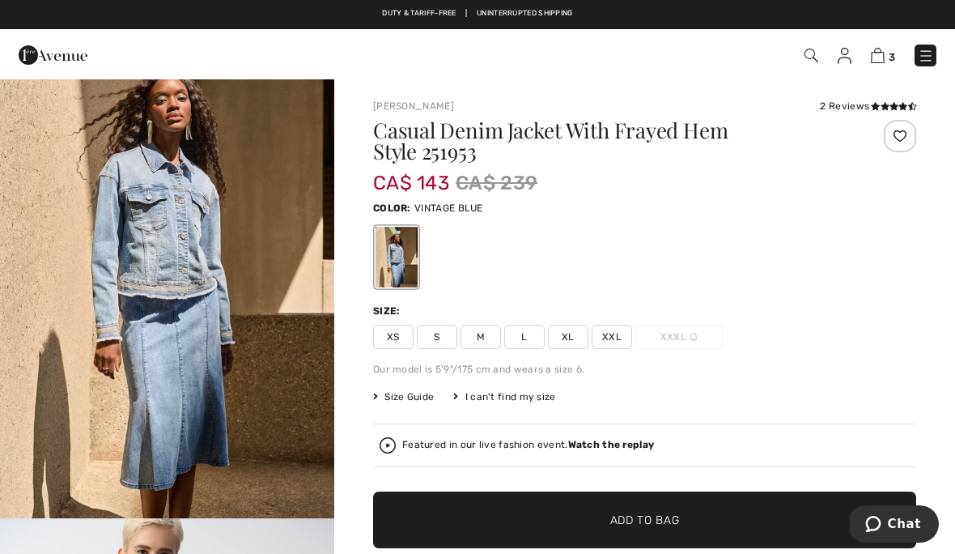
scroll to position [66, 0]
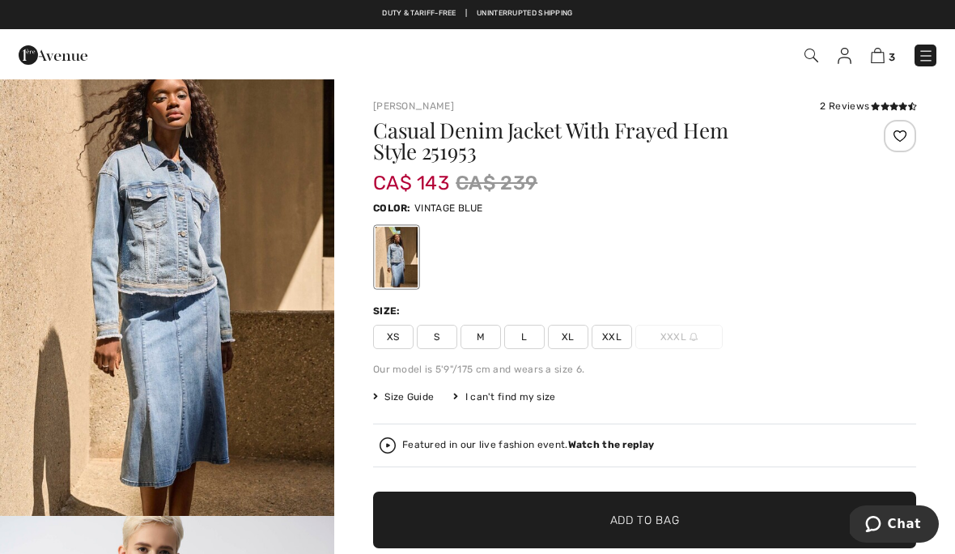
click at [278, 246] on img "1 / 7" at bounding box center [167, 265] width 334 height 502
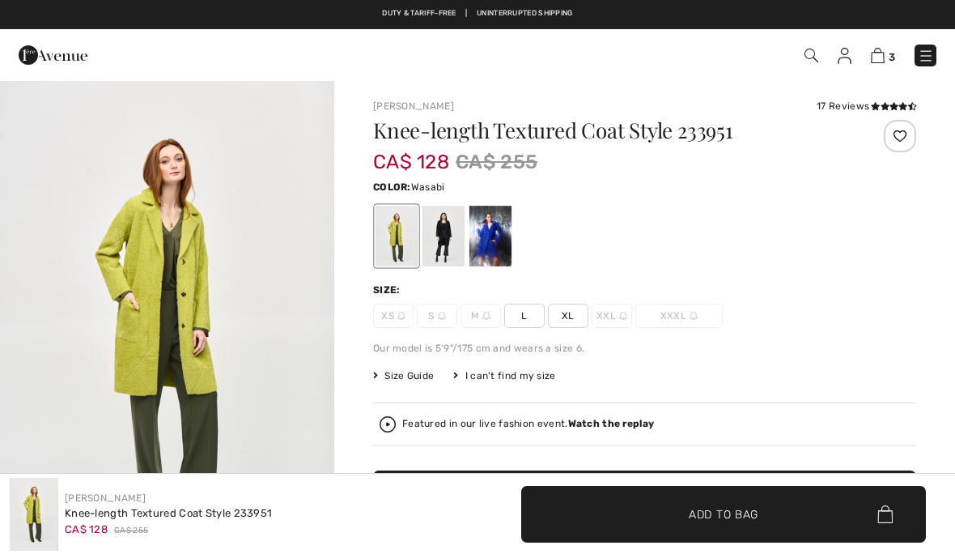
checkbox input "true"
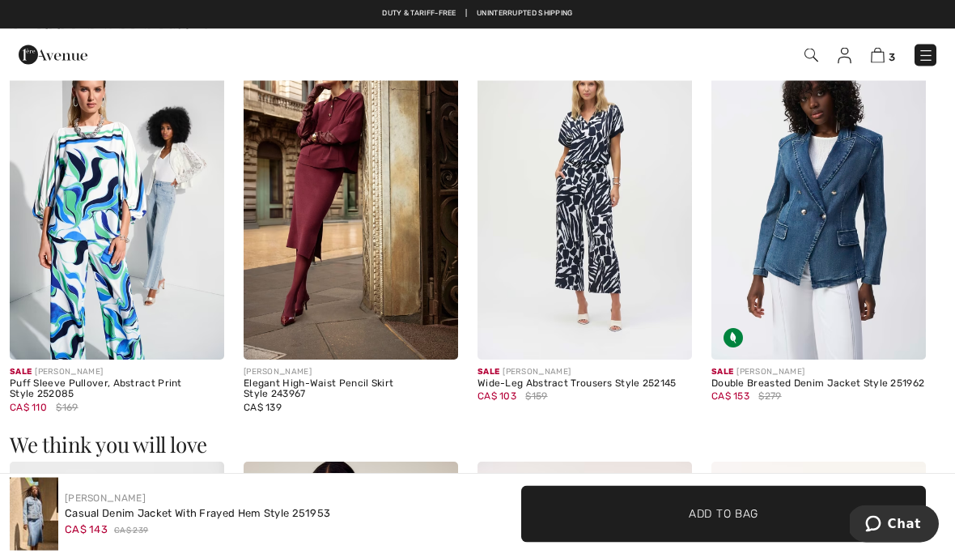
scroll to position [1653, 0]
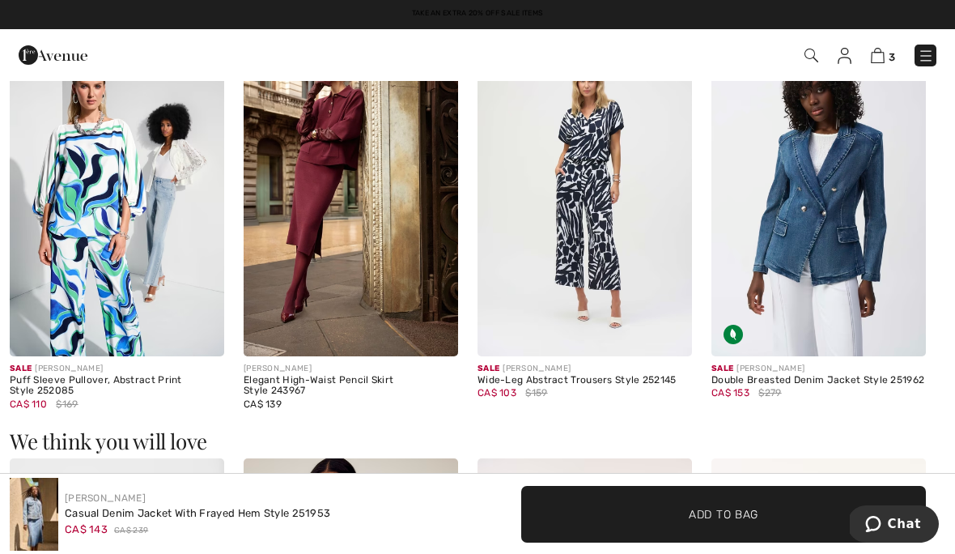
click at [828, 230] on img at bounding box center [819, 195] width 215 height 322
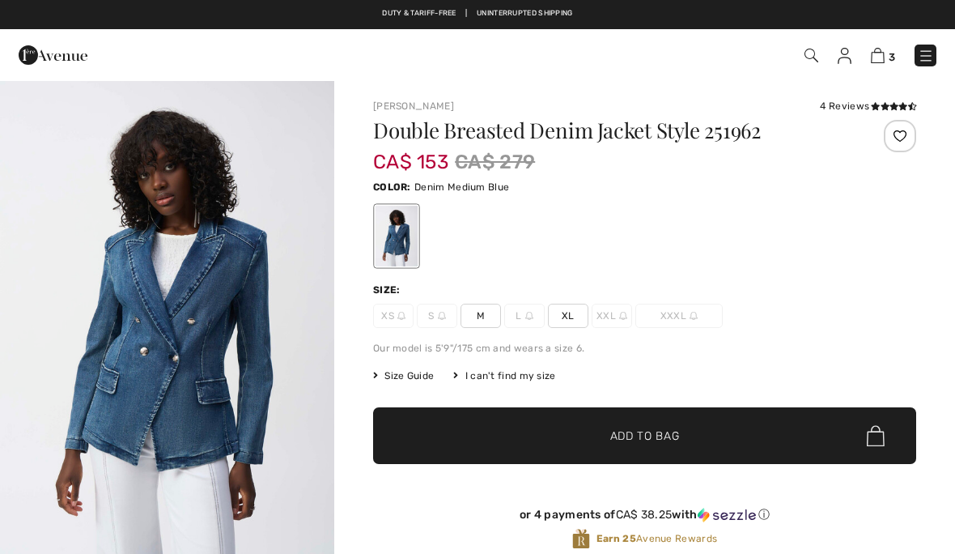
checkbox input "true"
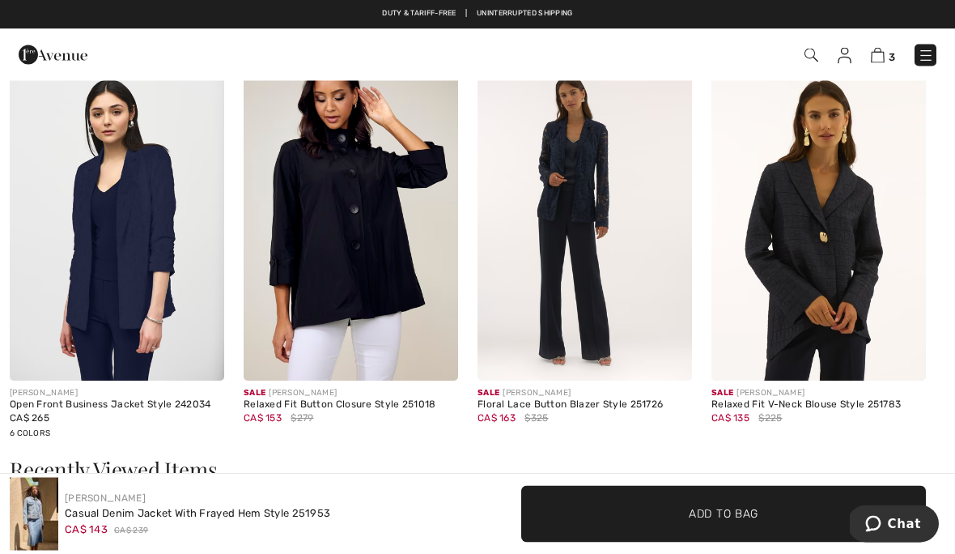
scroll to position [2053, 0]
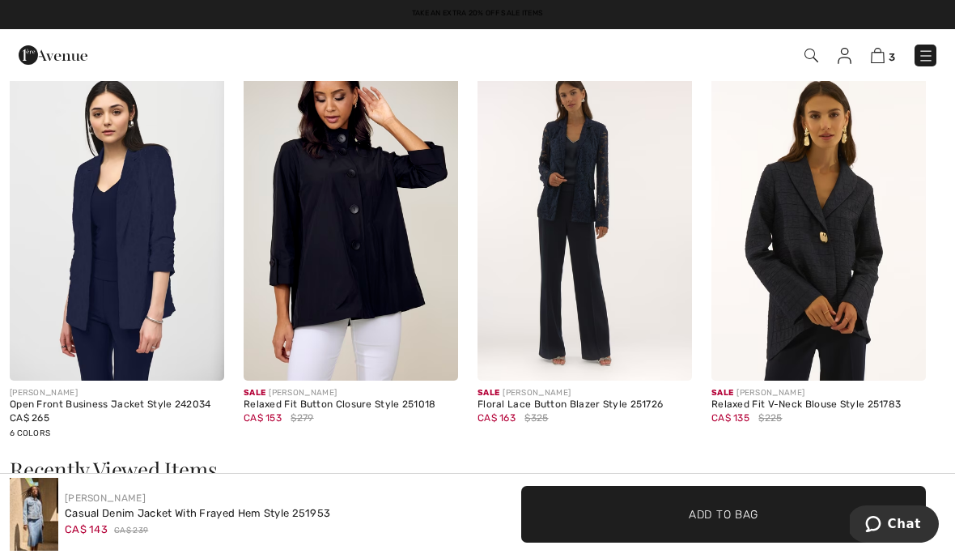
click at [588, 224] on img at bounding box center [585, 219] width 215 height 322
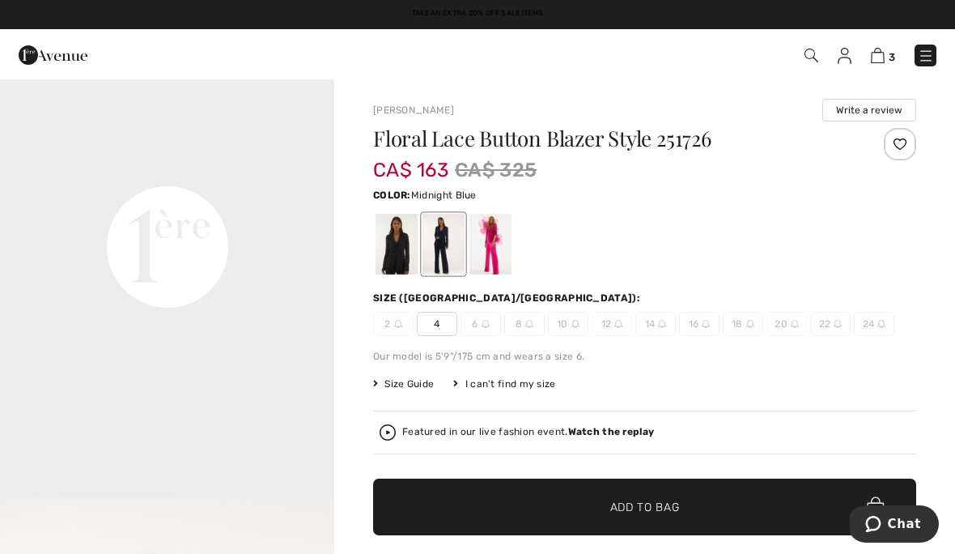
scroll to position [1111, 0]
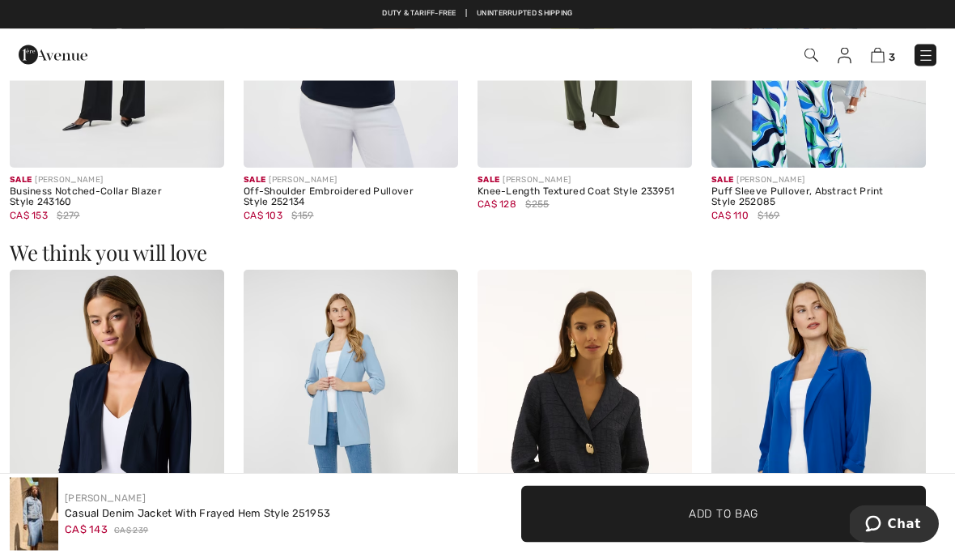
scroll to position [1799, 0]
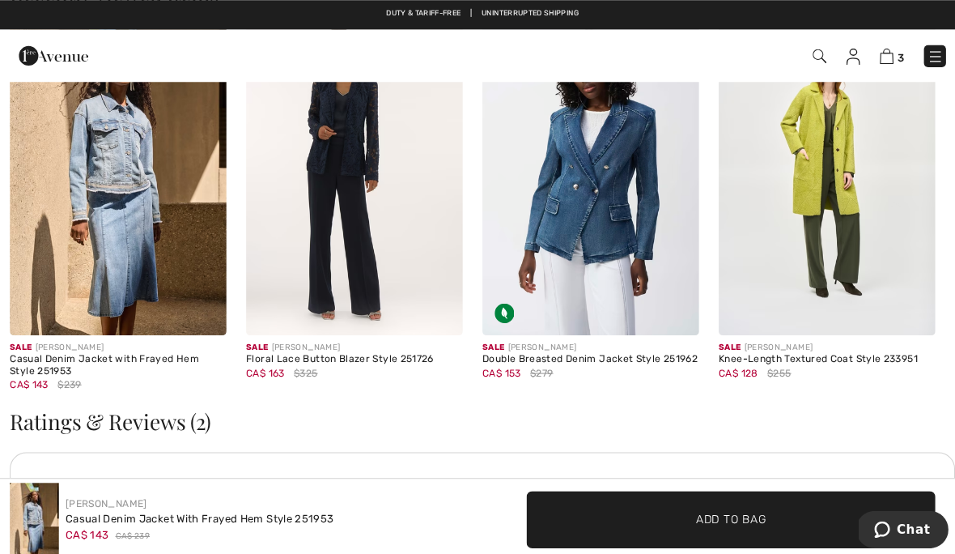
scroll to position [2513, 0]
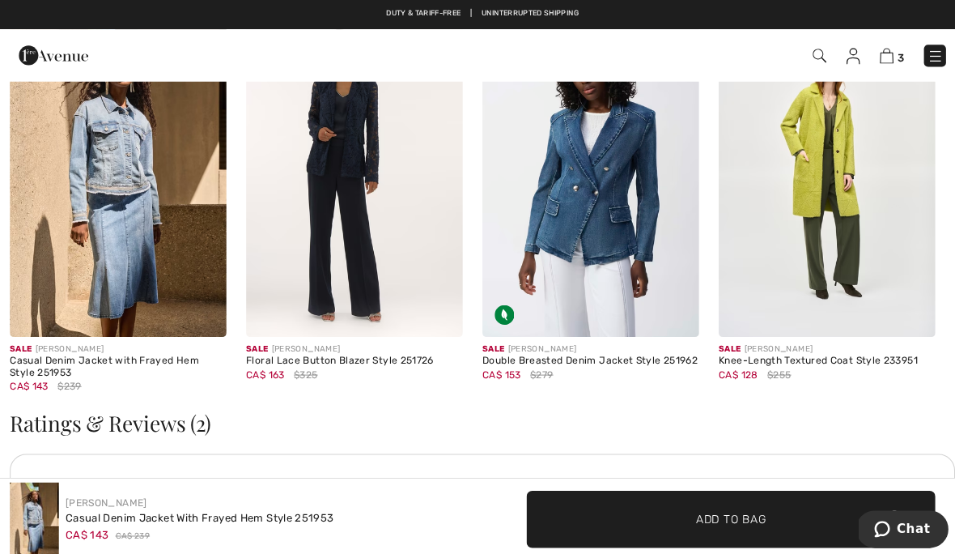
click at [428, 522] on div "Joseph Ribkoff Casual Denim Jacket With Frayed Hem Style 251953 CA$ 143 CA$ 239" at bounding box center [239, 514] width 458 height 73
click at [423, 497] on div "Joseph Ribkoff Casual Denim Jacket With Frayed Hem Style 251953 CA$ 143 CA$ 239" at bounding box center [239, 514] width 458 height 73
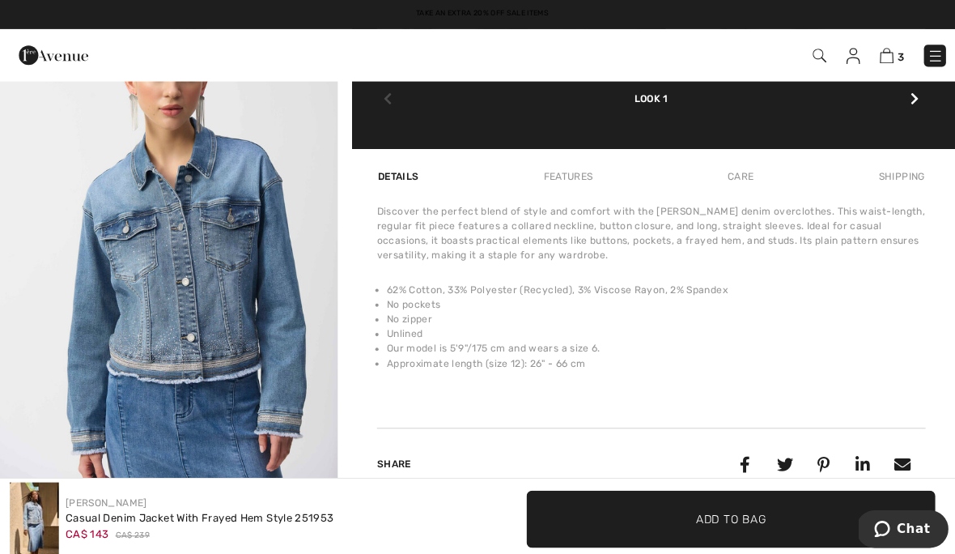
scroll to position [1045, 0]
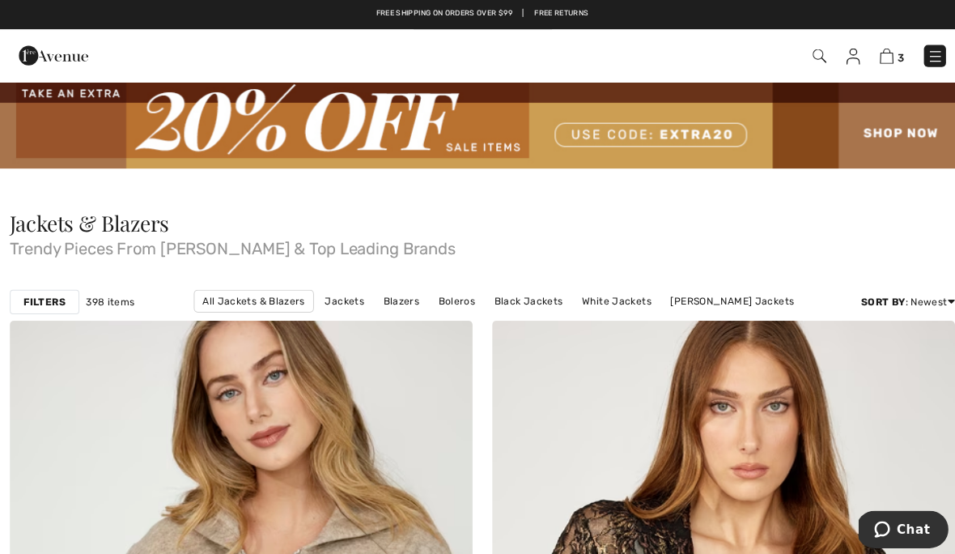
click at [713, 300] on link "[PERSON_NAME] Jackets" at bounding box center [725, 297] width 138 height 21
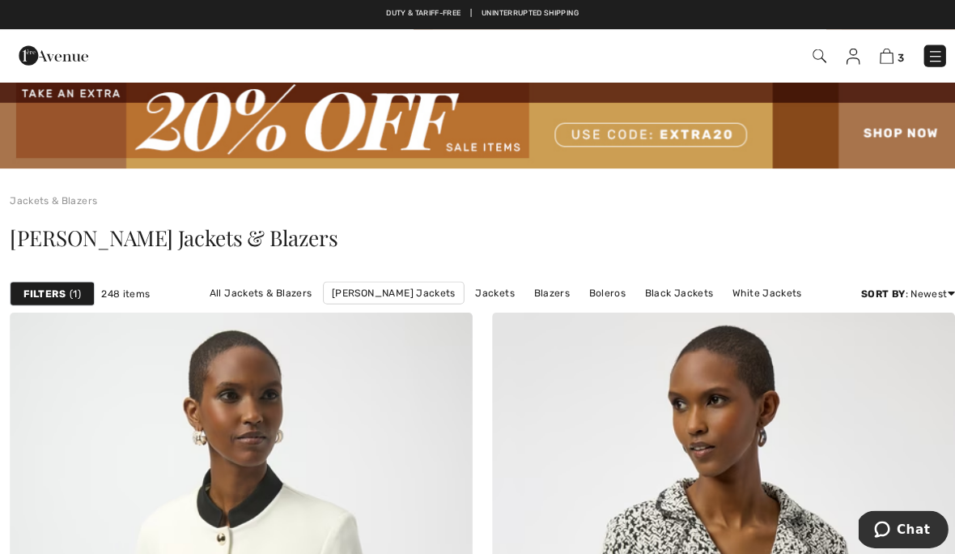
click at [807, 59] on img at bounding box center [812, 56] width 14 height 14
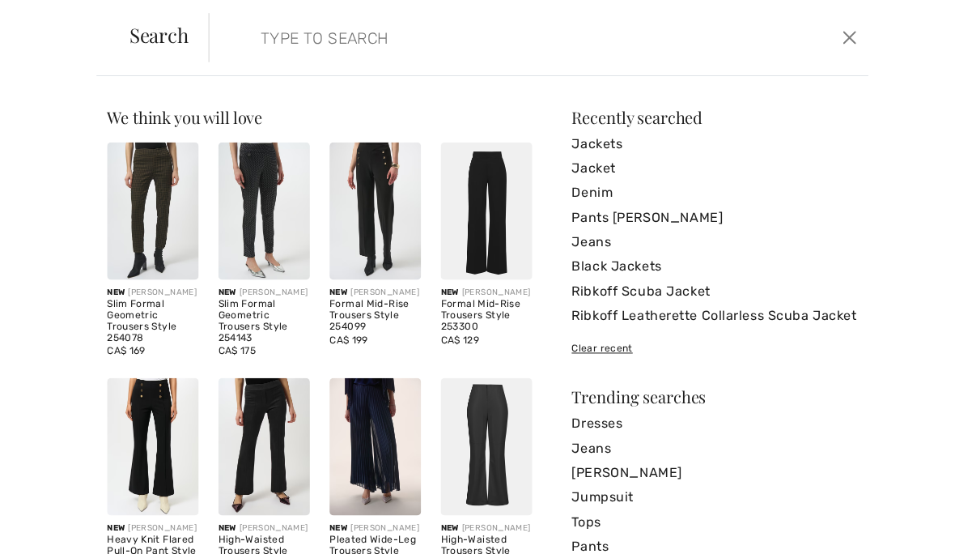
click at [287, 44] on input "search" at bounding box center [465, 37] width 438 height 49
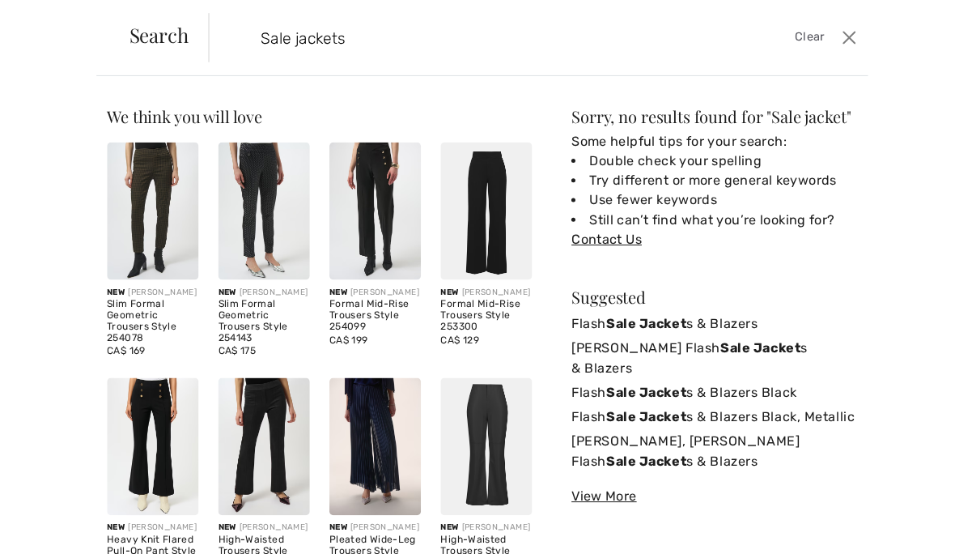
type input "Sale jackets"
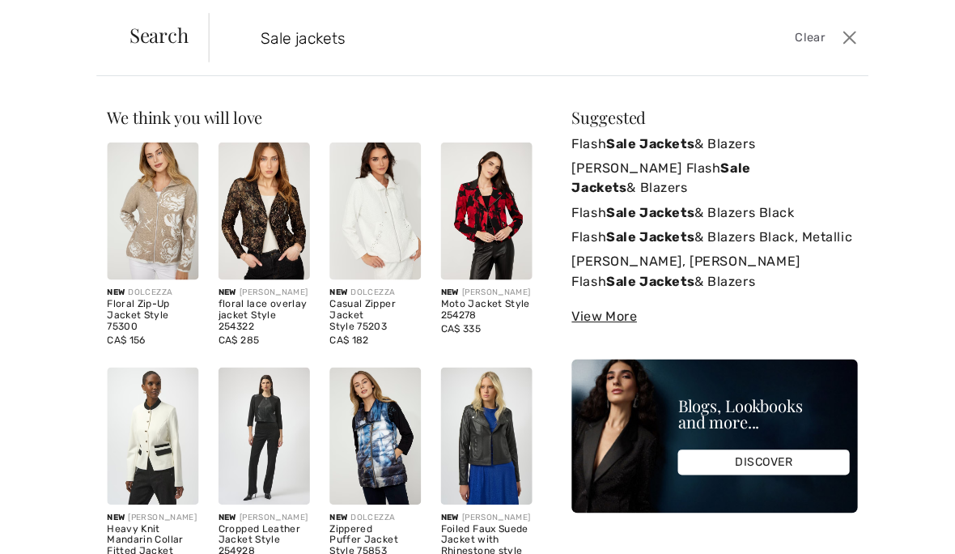
scroll to position [24, 0]
click at [654, 142] on strong "Sale Jackets" at bounding box center [644, 141] width 87 height 15
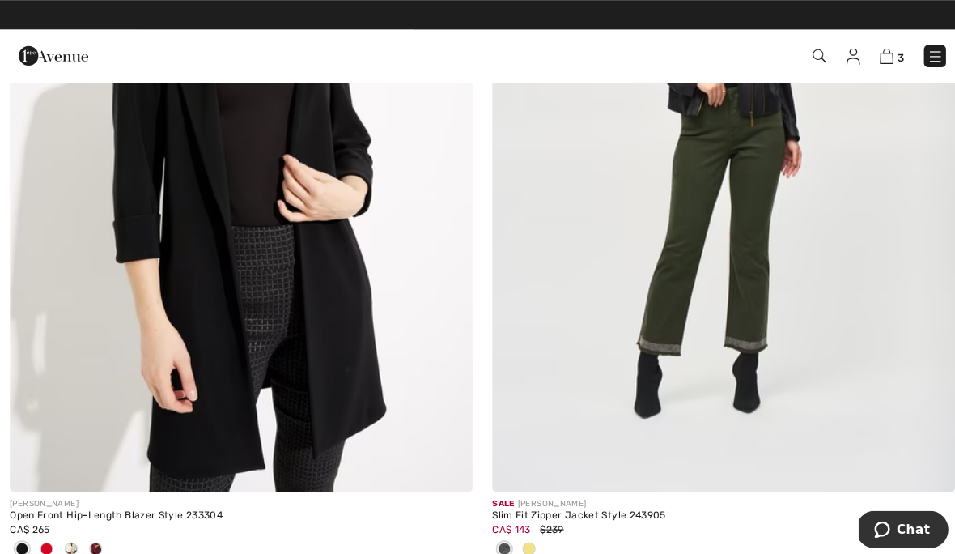
scroll to position [3541, 0]
click at [206, 203] on img at bounding box center [239, 142] width 458 height 687
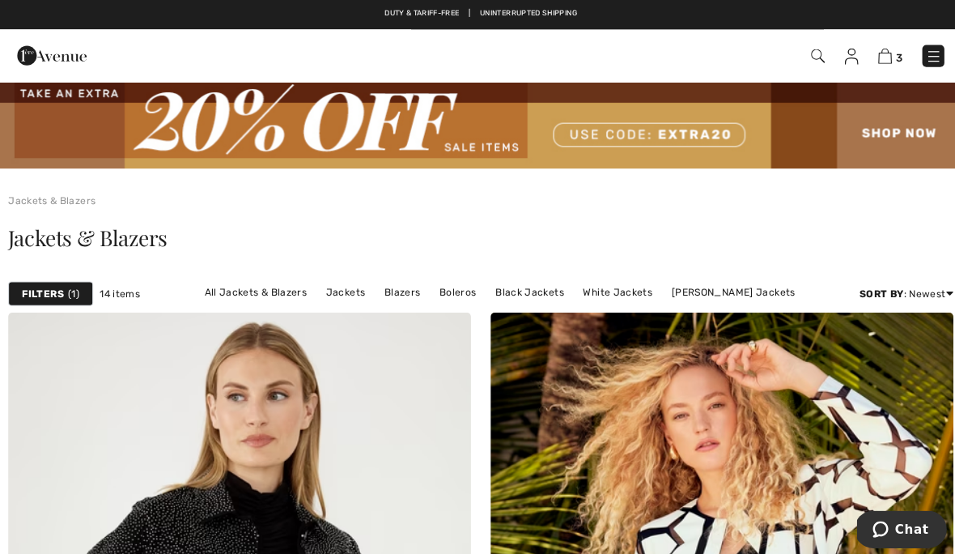
click at [530, 293] on link "Black Jackets" at bounding box center [526, 288] width 84 height 21
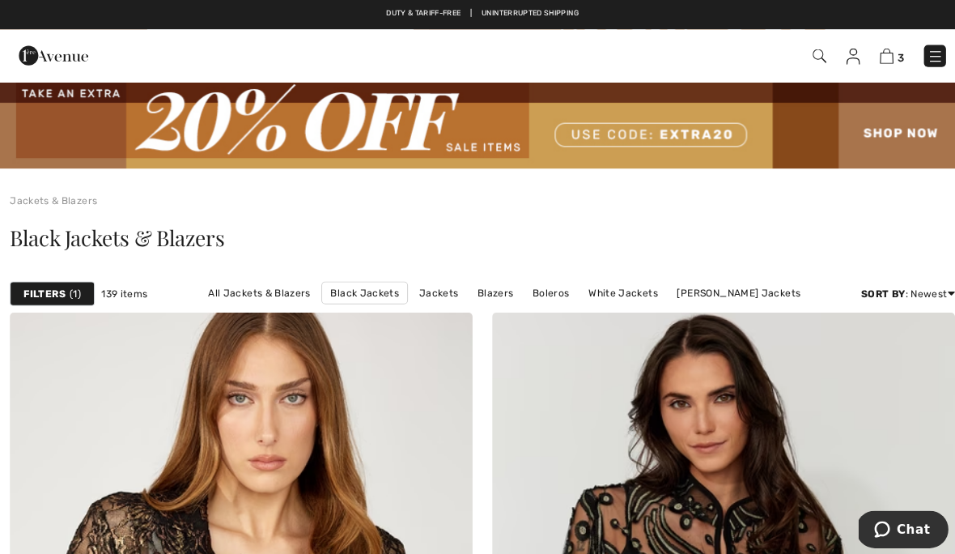
click at [799, 53] on span "3" at bounding box center [673, 56] width 525 height 22
click at [806, 66] on span "3" at bounding box center [673, 56] width 525 height 22
click at [818, 57] on img at bounding box center [812, 56] width 14 height 14
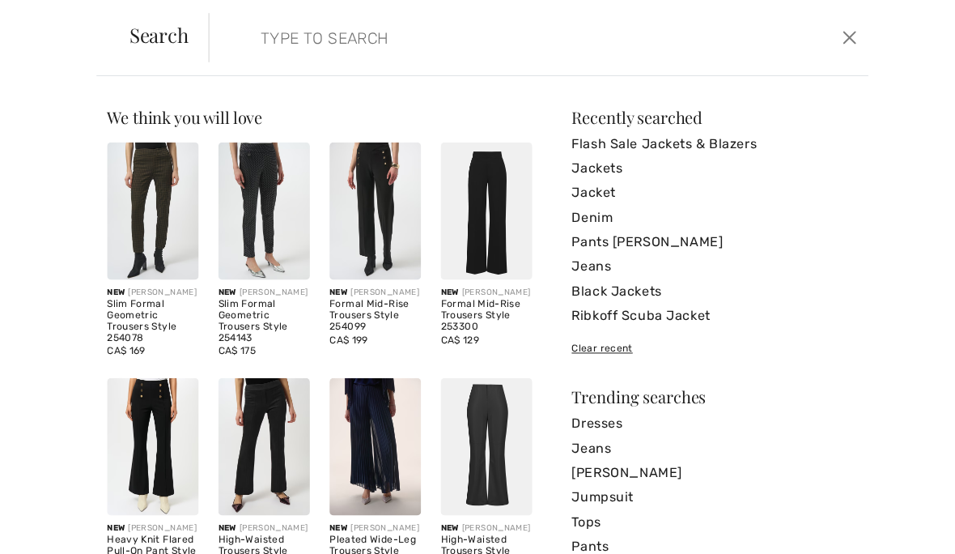
click at [259, 40] on input "search" at bounding box center [465, 37] width 438 height 49
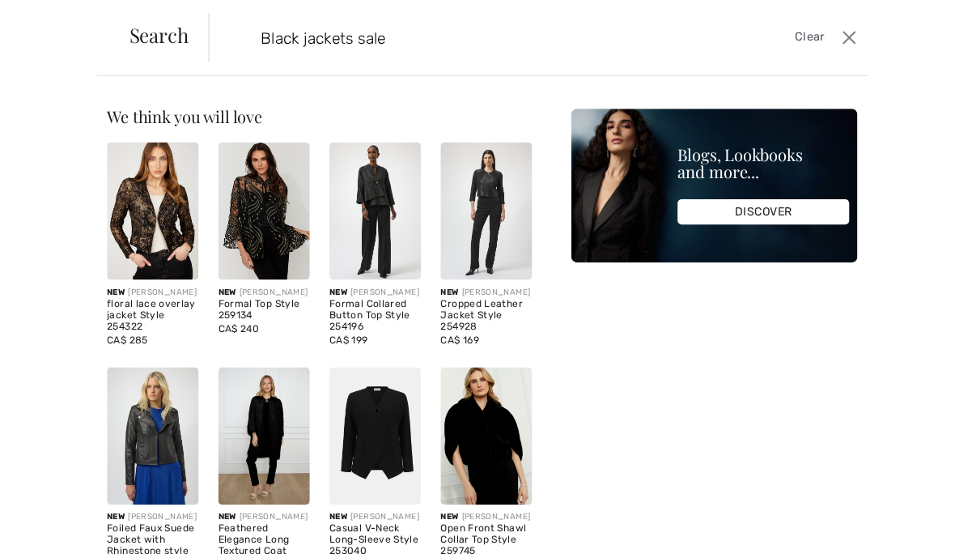
type input "Black jackets sale"
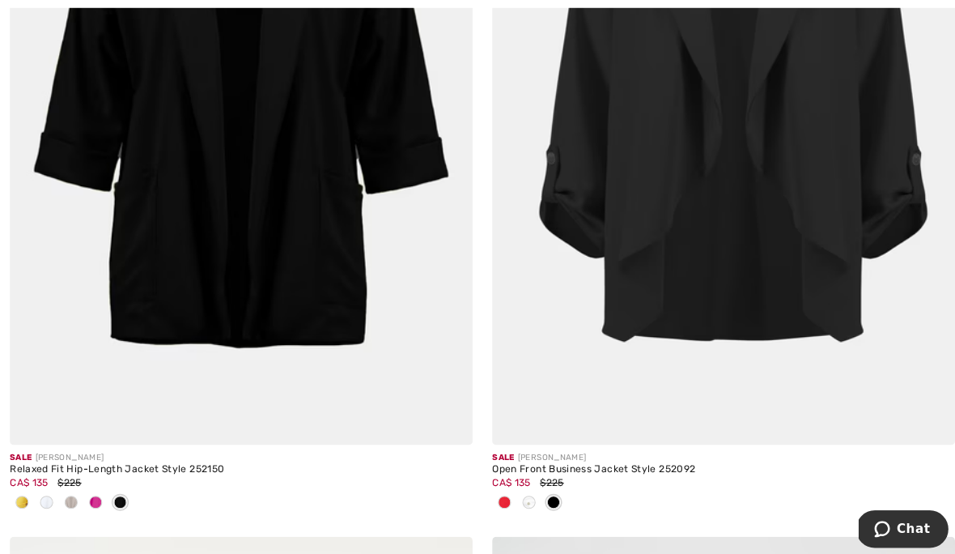
scroll to position [1335, 0]
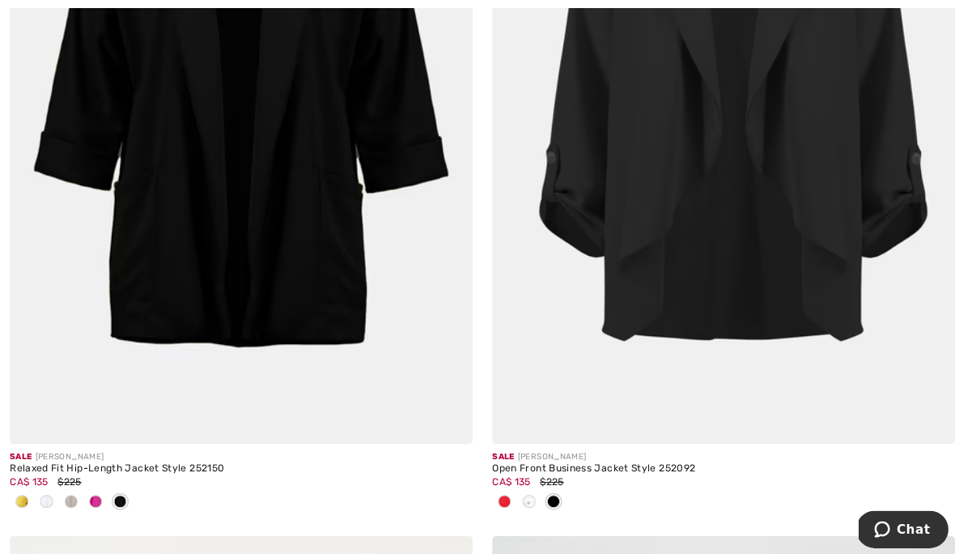
click at [80, 466] on div "Relaxed Fit Hip-Length Jacket Style 252150" at bounding box center [239, 463] width 458 height 11
click at [215, 458] on div "Relaxed Fit Hip-Length Jacket Style 252150" at bounding box center [239, 463] width 458 height 11
click at [83, 465] on div "Relaxed Fit Hip-Length Jacket Style 252150" at bounding box center [239, 463] width 458 height 11
click at [223, 373] on img at bounding box center [239, 95] width 458 height 687
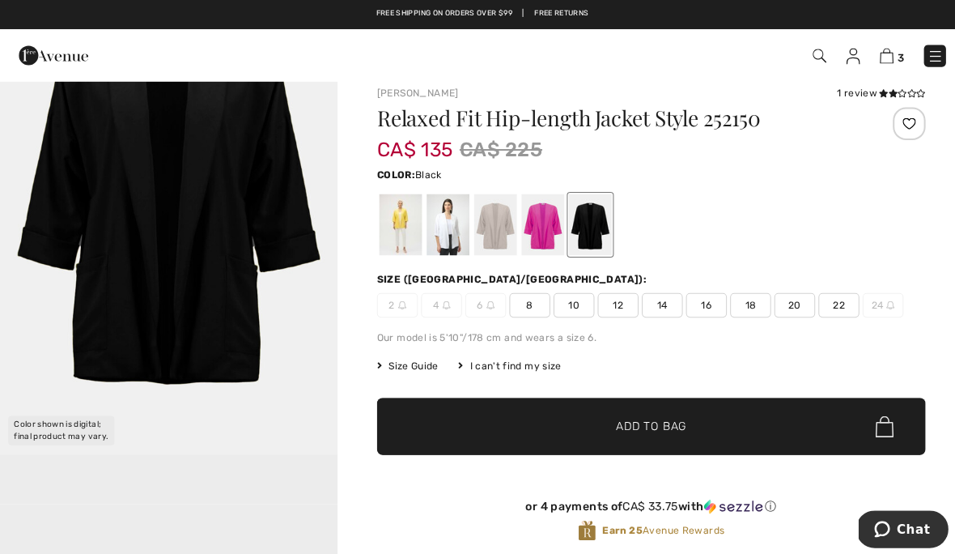
scroll to position [14, 0]
click at [492, 232] on div at bounding box center [490, 222] width 42 height 61
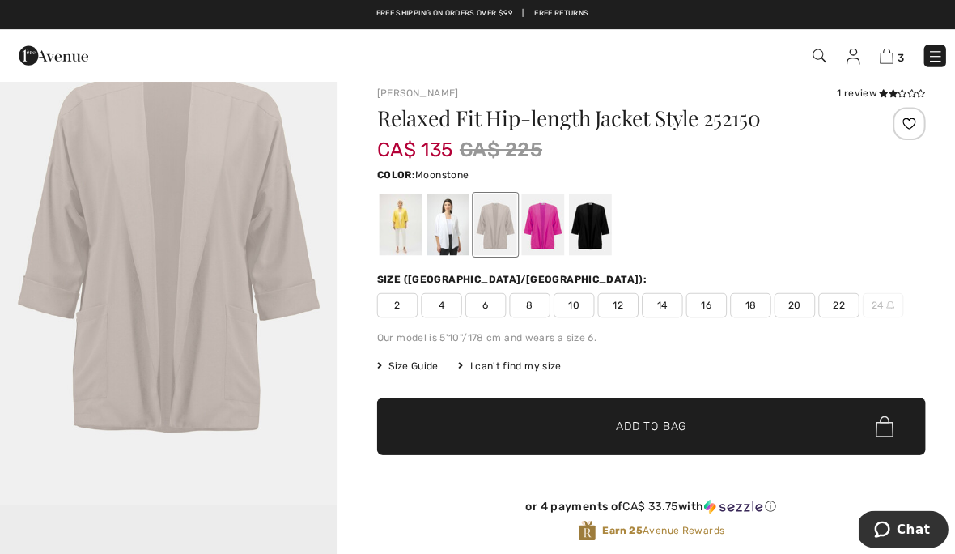
scroll to position [0, 0]
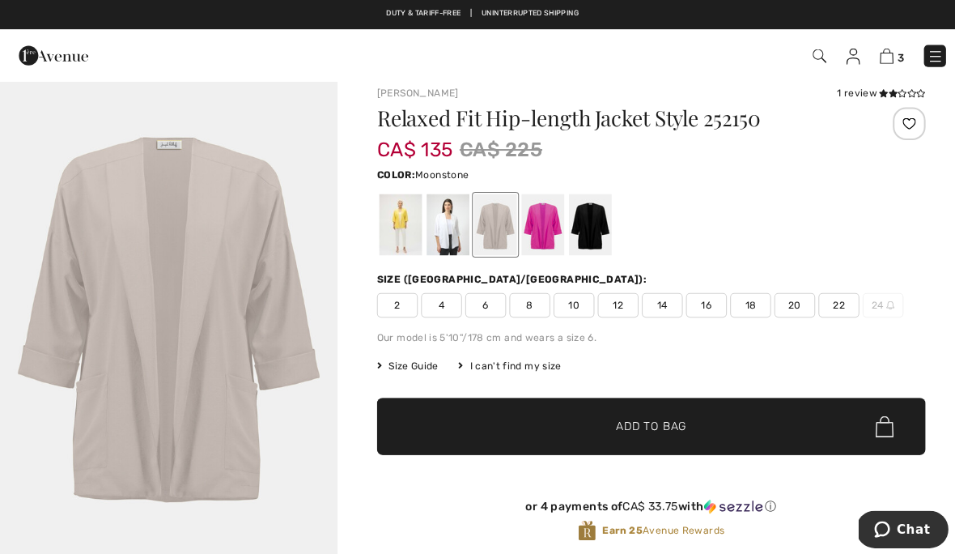
click at [593, 235] on div at bounding box center [584, 222] width 42 height 61
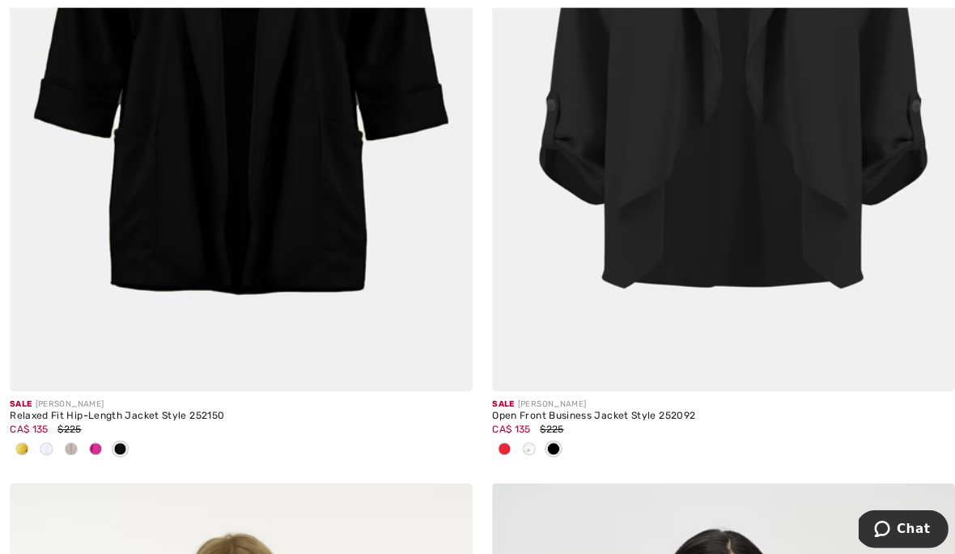
scroll to position [1389, 0]
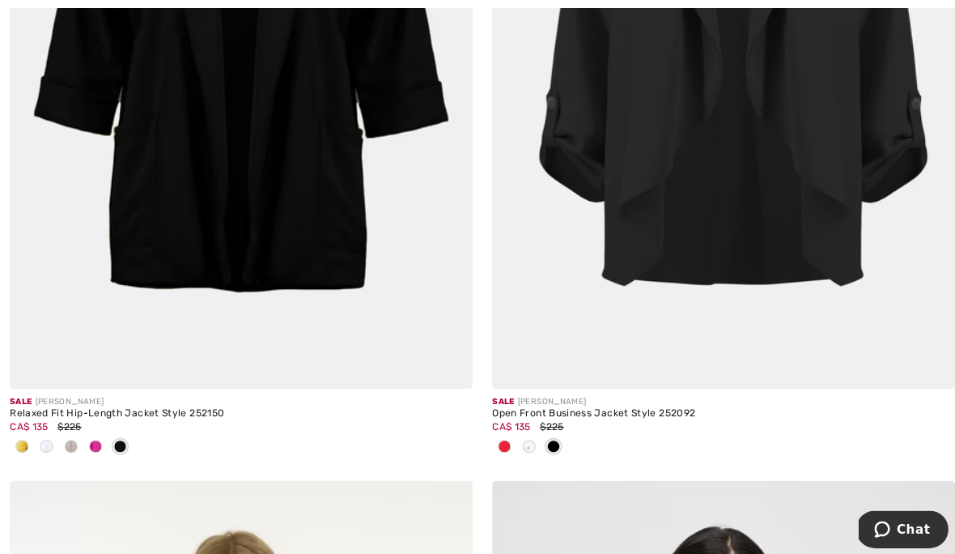
click at [737, 216] on img at bounding box center [716, 41] width 458 height 687
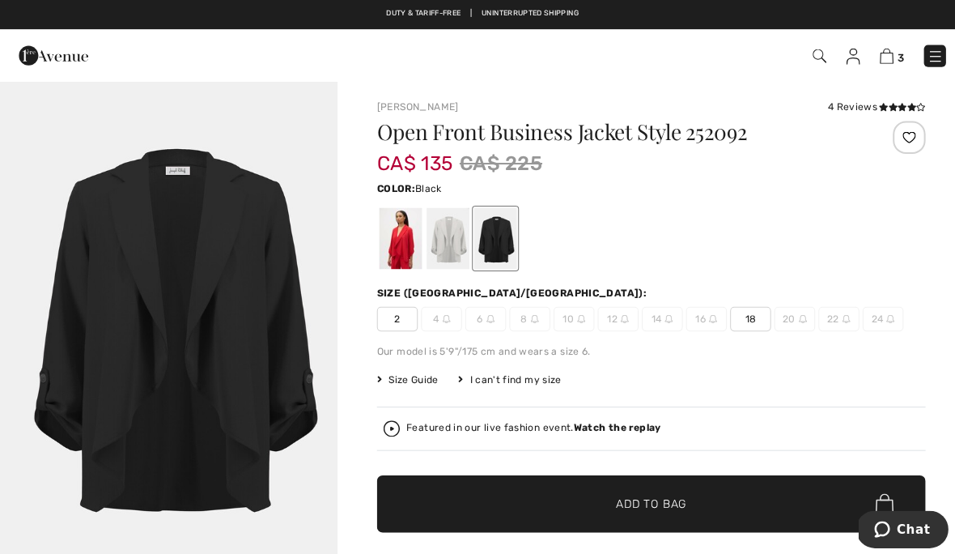
click at [403, 249] on div at bounding box center [397, 236] width 42 height 61
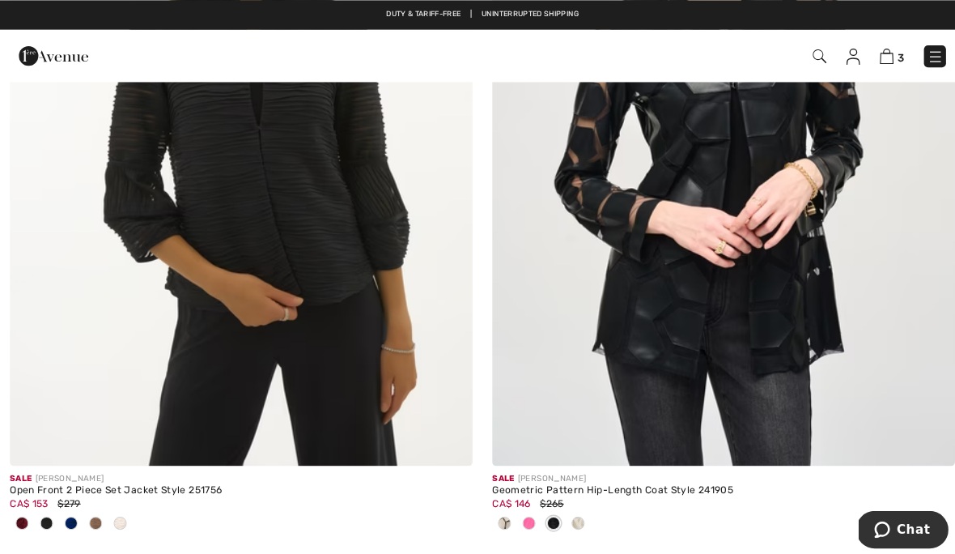
scroll to position [2092, 0]
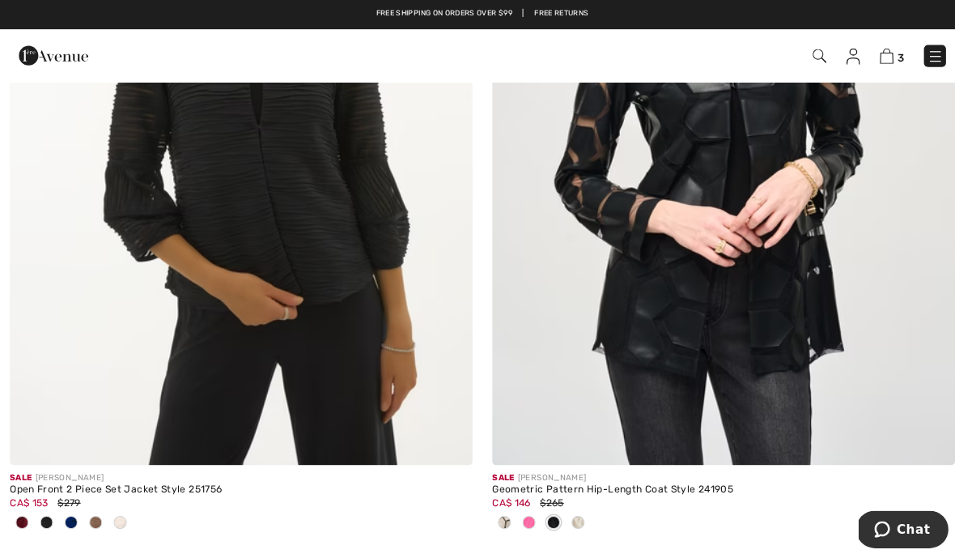
click at [338, 266] on img at bounding box center [239, 116] width 458 height 687
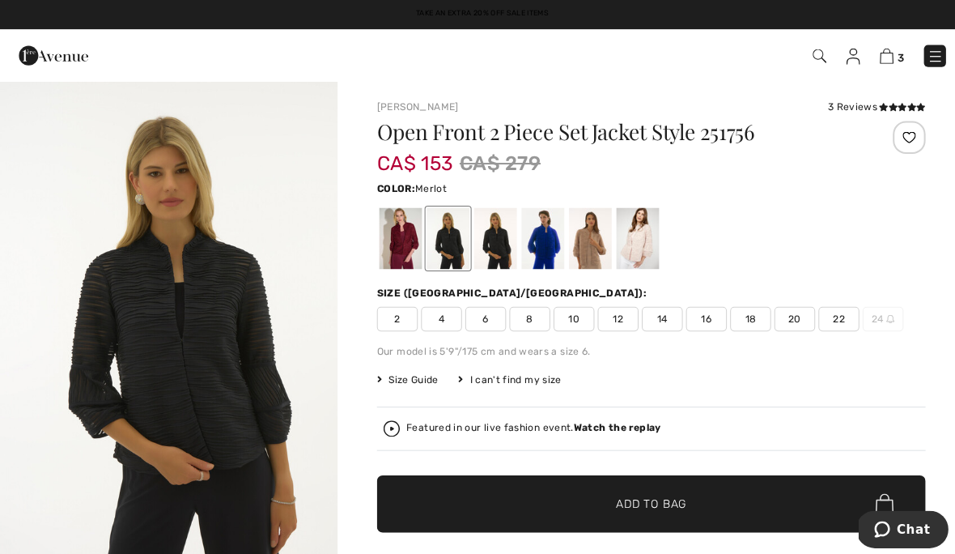
click at [401, 244] on div at bounding box center [397, 236] width 42 height 61
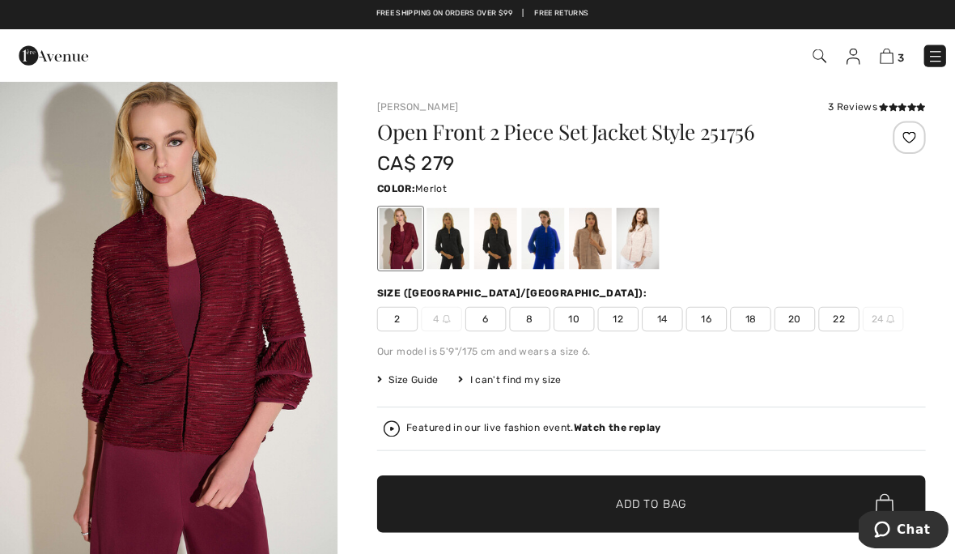
click at [584, 257] on div at bounding box center [584, 236] width 42 height 61
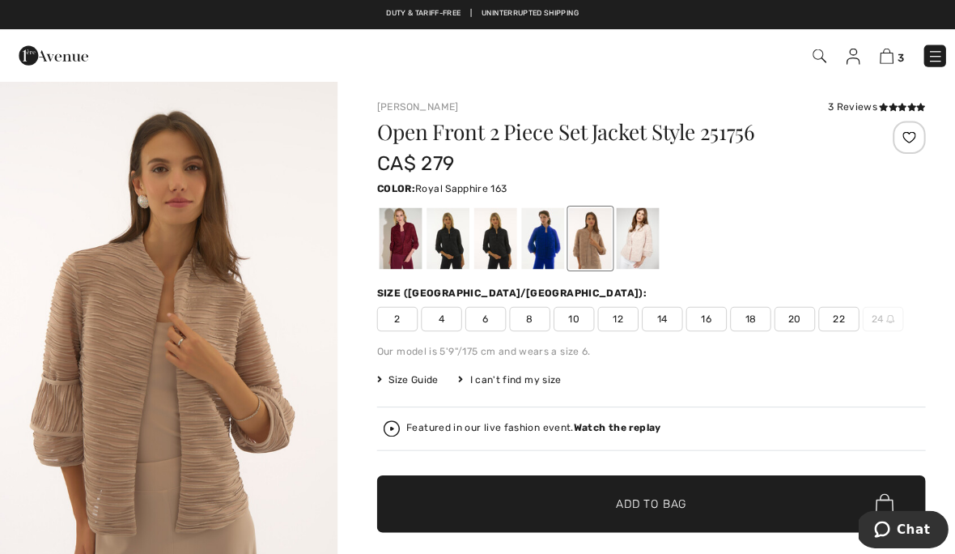
click at [494, 254] on div at bounding box center [490, 236] width 42 height 61
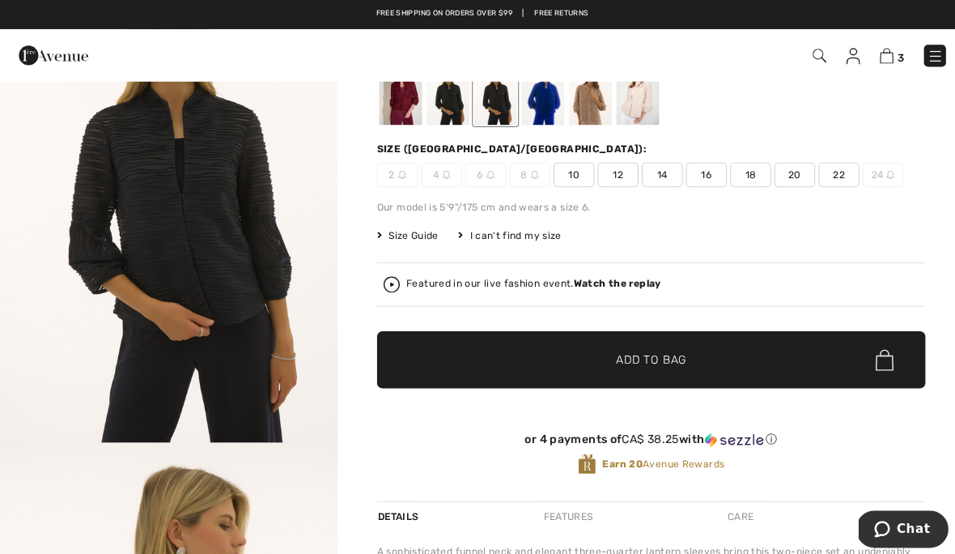
scroll to position [134, 0]
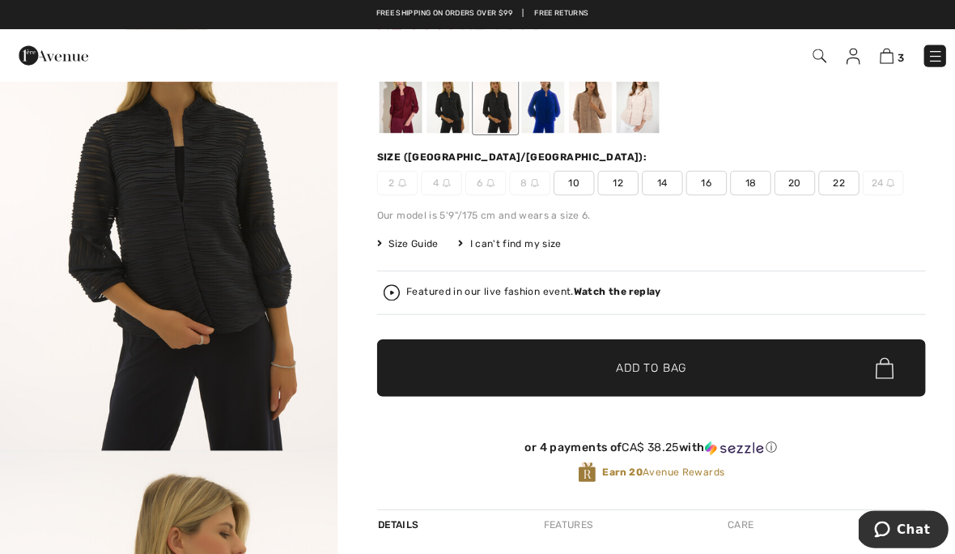
click at [439, 289] on div "Featured in our live fashion event. Watch the replay" at bounding box center [528, 289] width 252 height 11
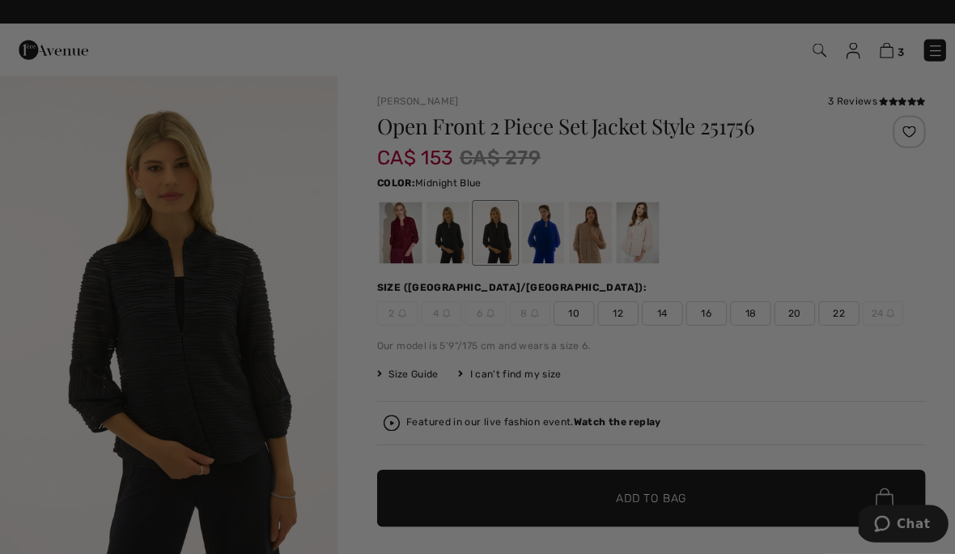
scroll to position [0, 0]
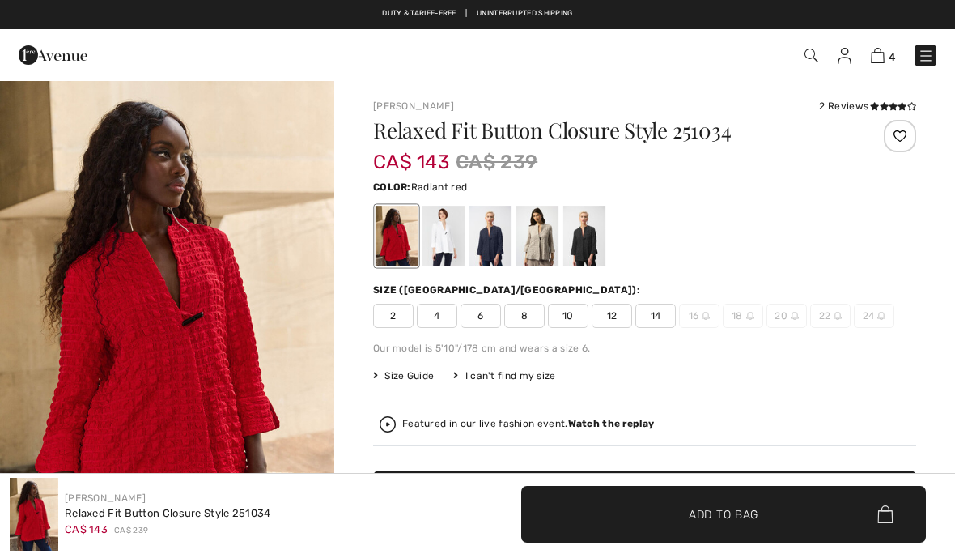
scroll to position [2626, 0]
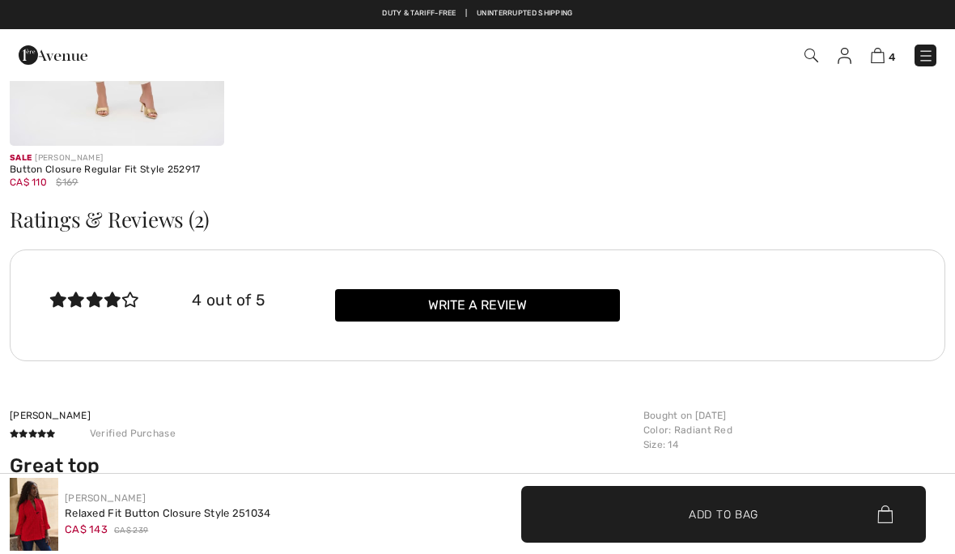
checkbox input "true"
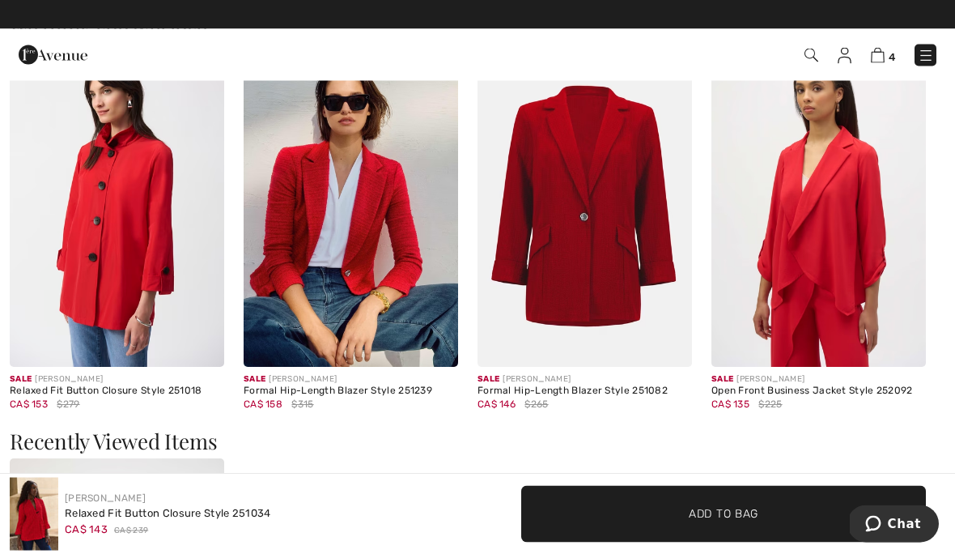
scroll to position [2015, 0]
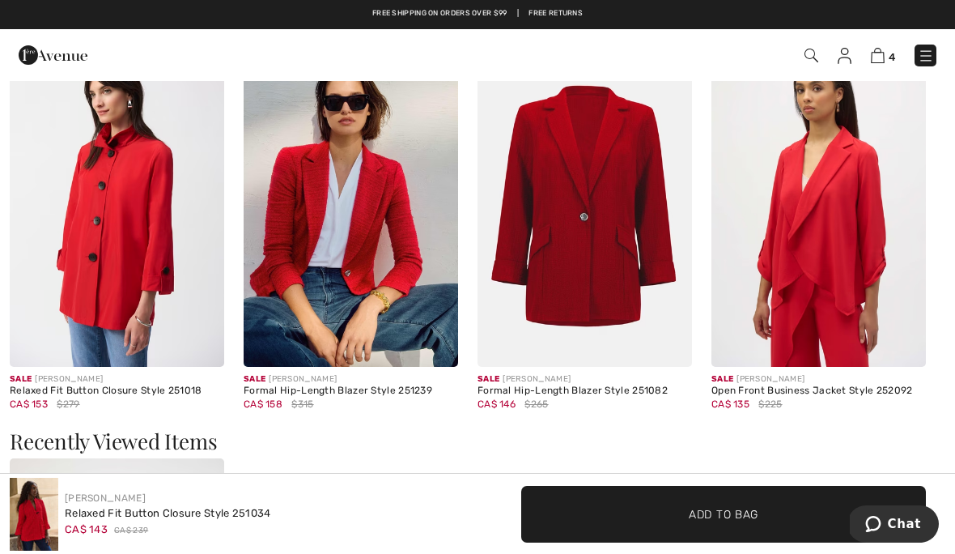
click at [352, 198] on img at bounding box center [351, 206] width 215 height 322
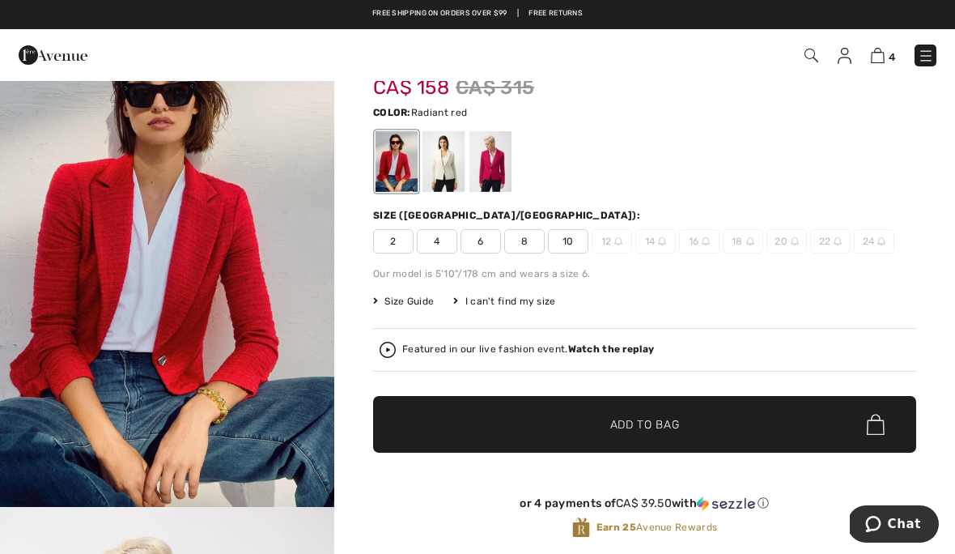
scroll to position [63, 0]
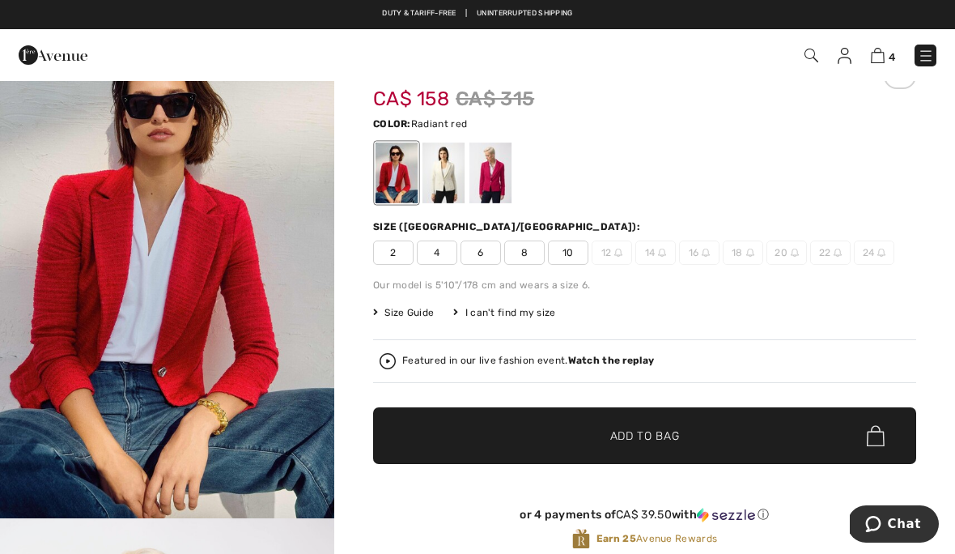
click at [421, 313] on span "Size Guide" at bounding box center [403, 312] width 61 height 15
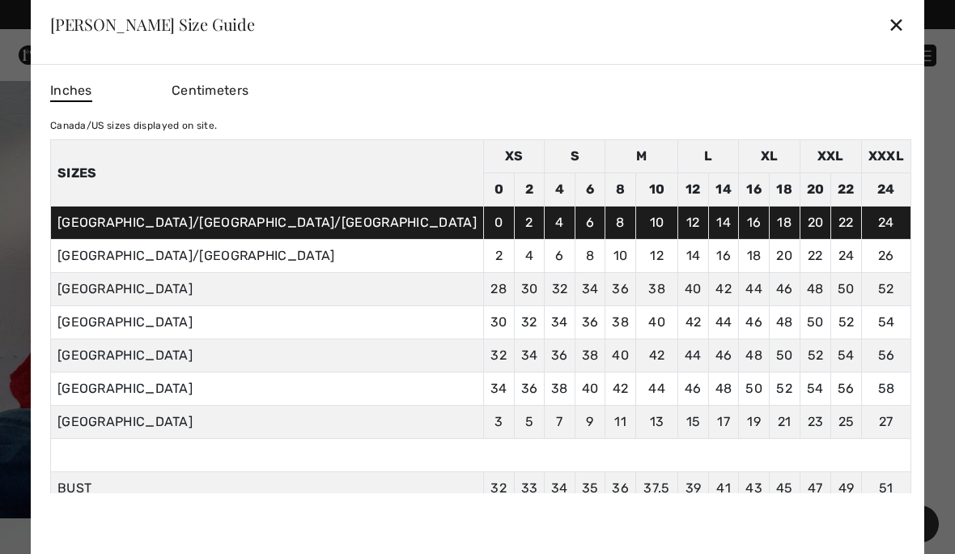
click at [888, 26] on div "✕" at bounding box center [896, 24] width 17 height 34
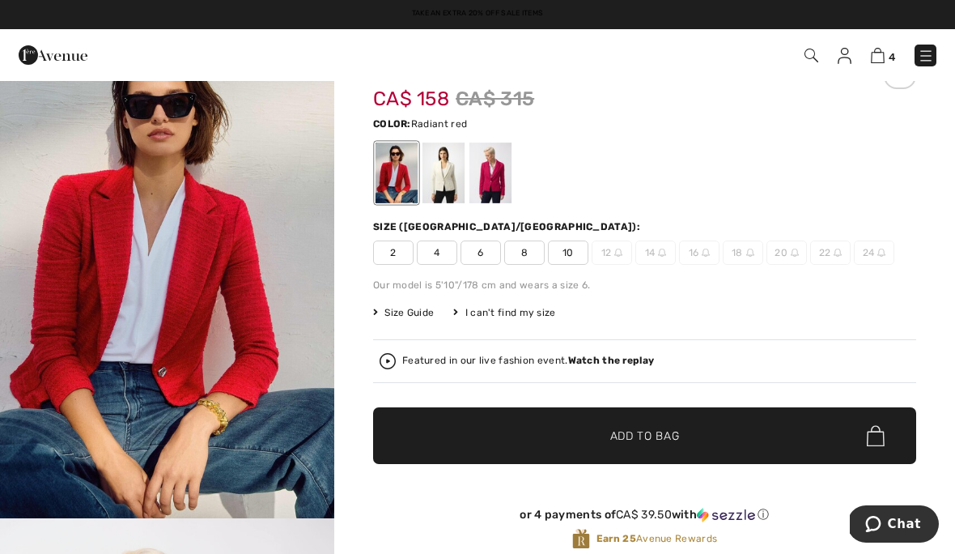
click at [425, 319] on span "Size Guide" at bounding box center [403, 312] width 61 height 15
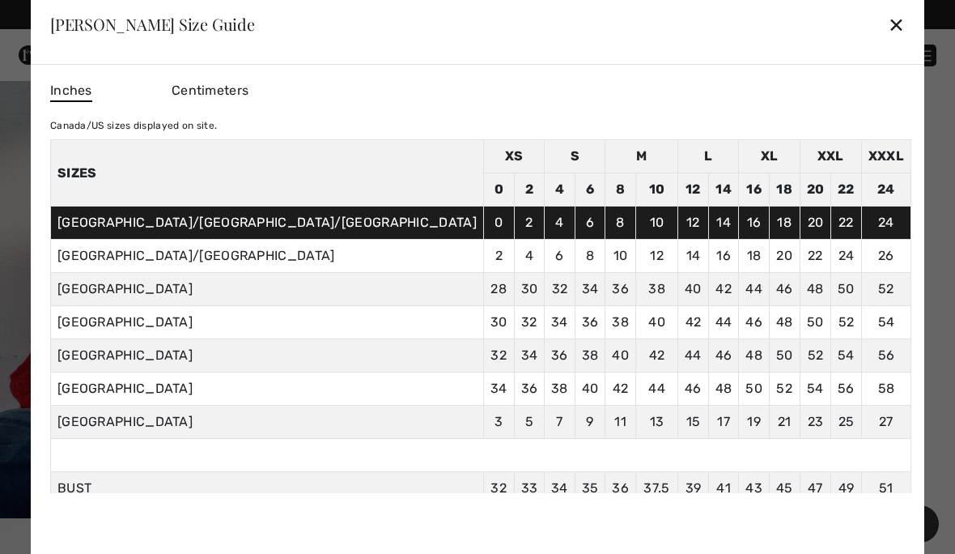
click at [888, 30] on div "✕" at bounding box center [896, 24] width 17 height 34
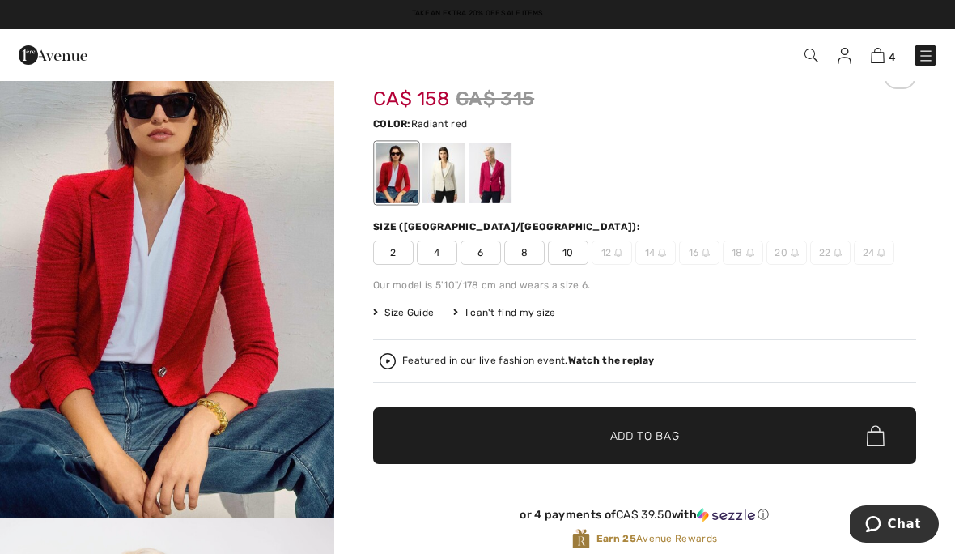
click at [501, 180] on div at bounding box center [490, 172] width 42 height 61
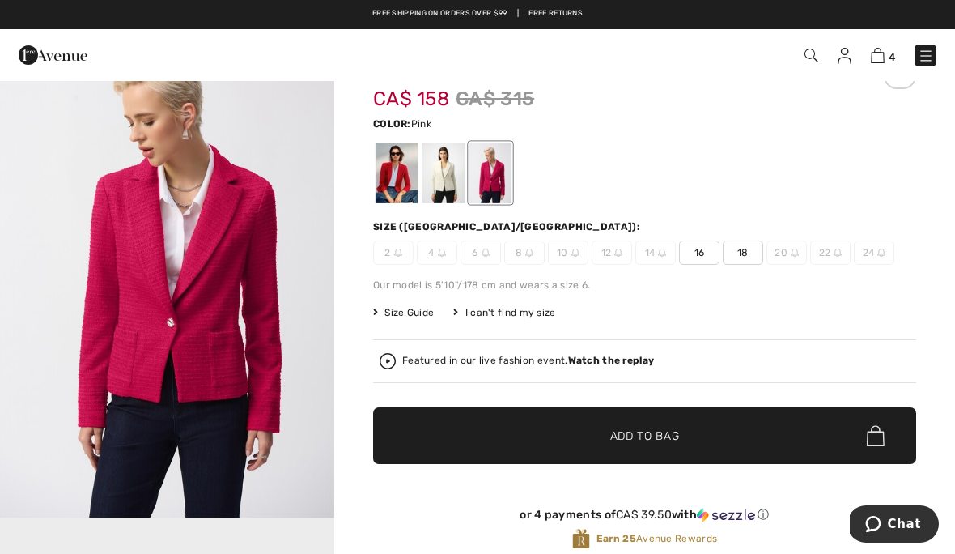
click at [394, 191] on div at bounding box center [397, 172] width 42 height 61
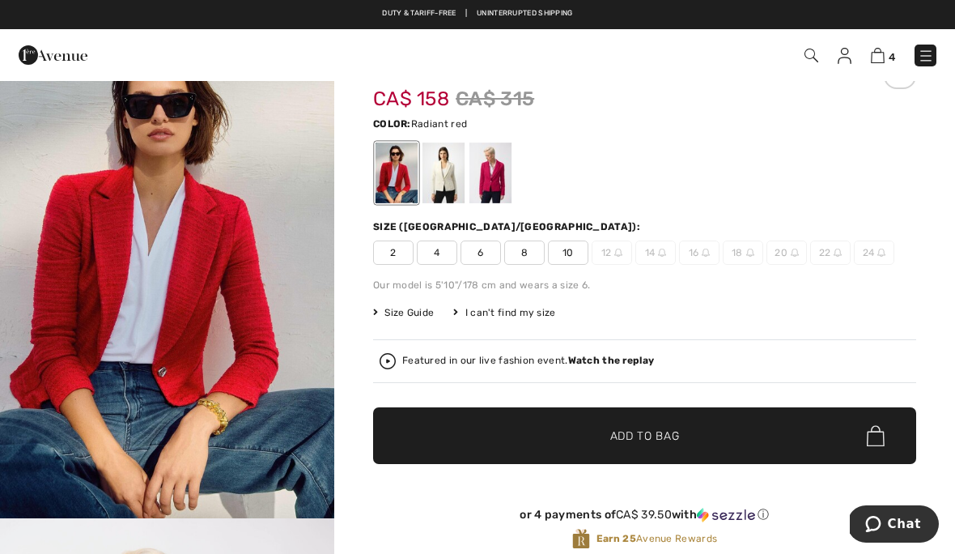
click at [503, 183] on div at bounding box center [490, 172] width 42 height 61
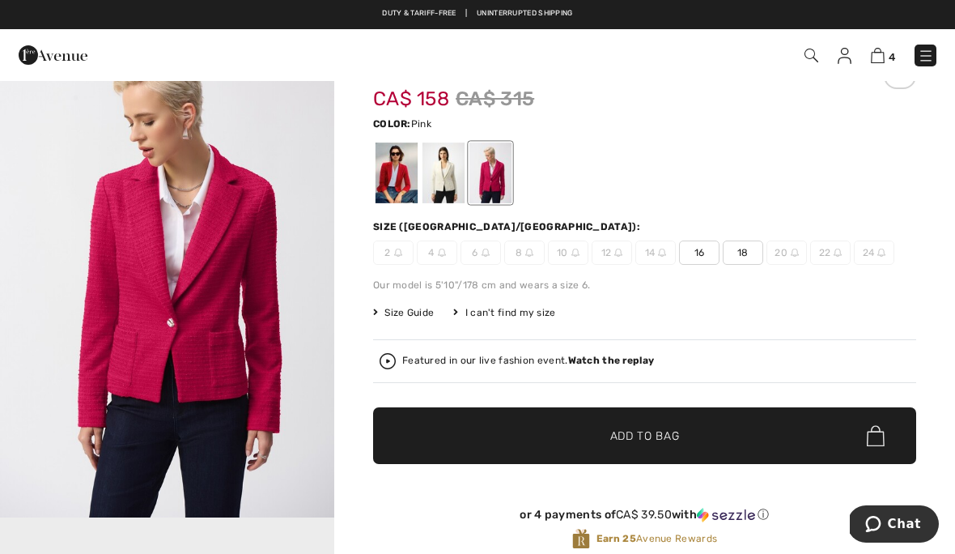
click at [444, 191] on div at bounding box center [444, 172] width 42 height 61
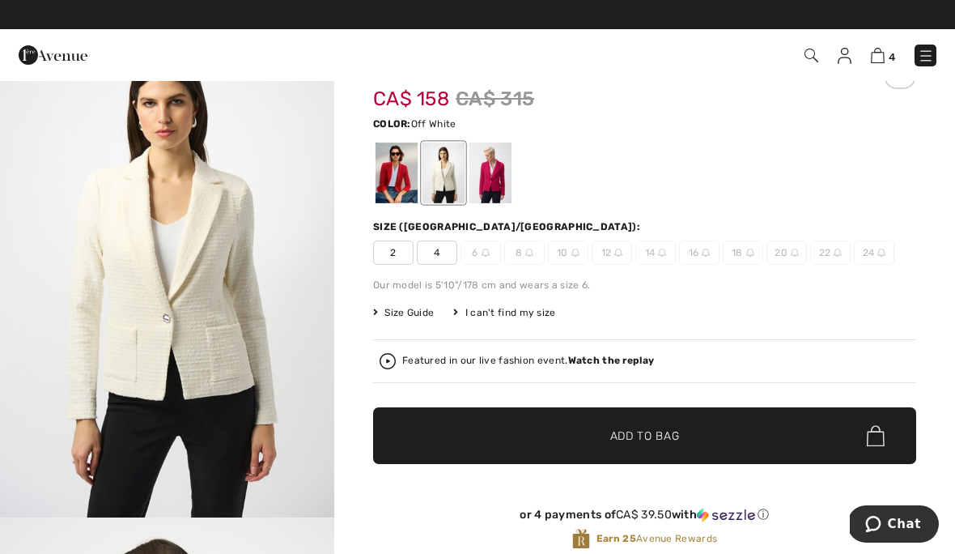
click at [405, 168] on div at bounding box center [397, 172] width 42 height 61
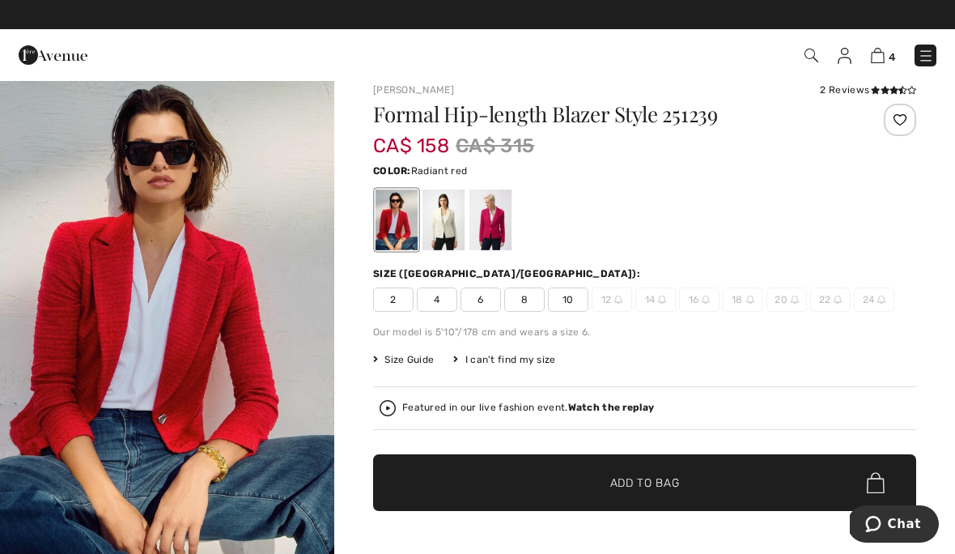
scroll to position [0, 0]
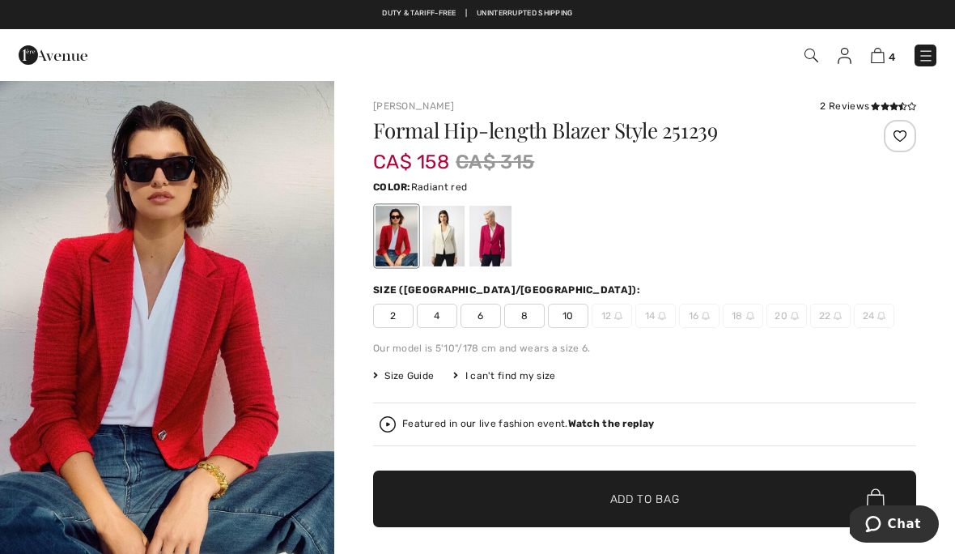
click at [577, 323] on span "10" at bounding box center [568, 316] width 40 height 24
click at [653, 506] on span "Add to Bag" at bounding box center [645, 499] width 70 height 17
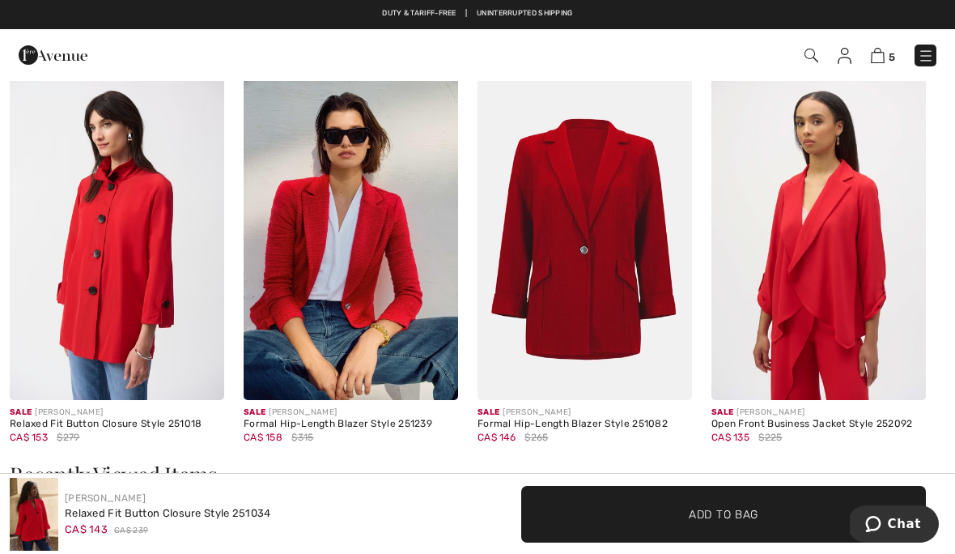
scroll to position [1975, 0]
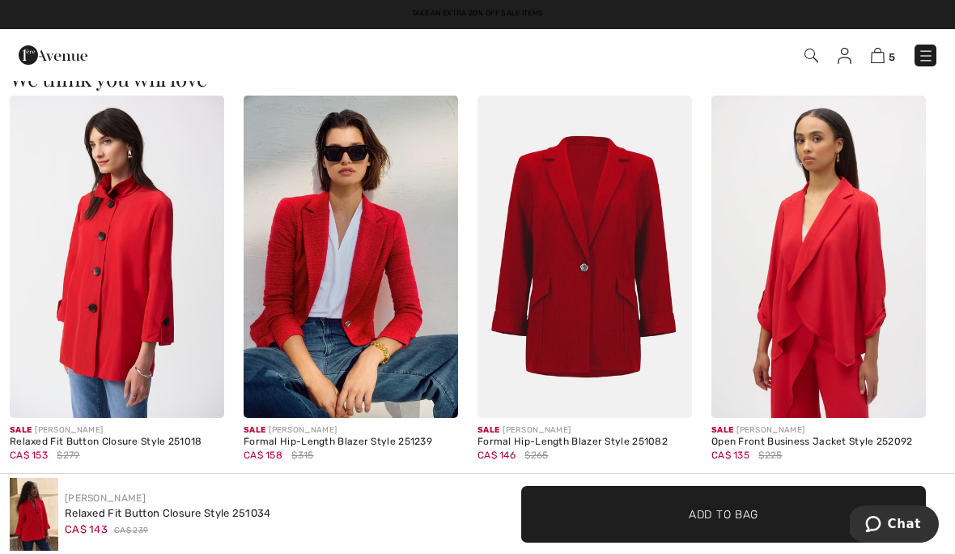
click at [627, 225] on img at bounding box center [585, 257] width 215 height 322
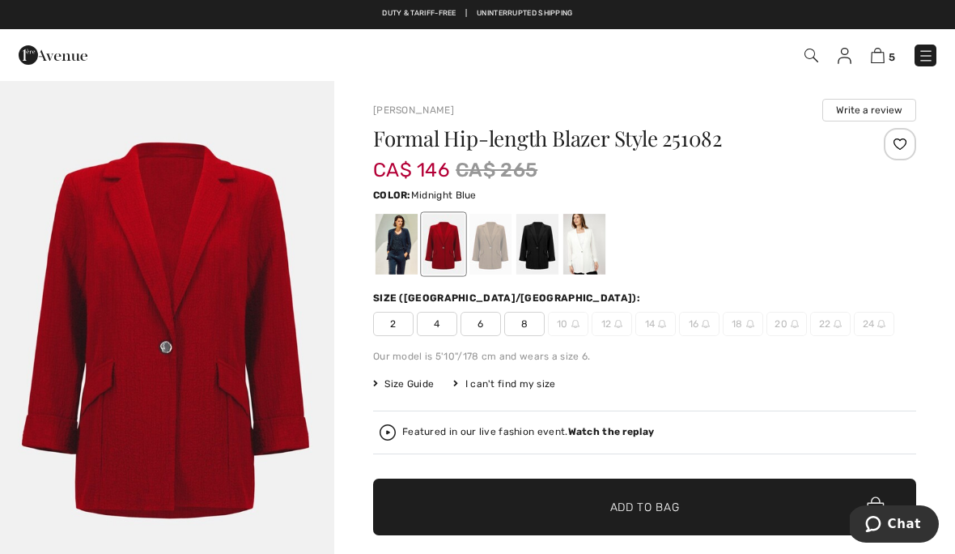
click at [407, 248] on div at bounding box center [397, 244] width 42 height 61
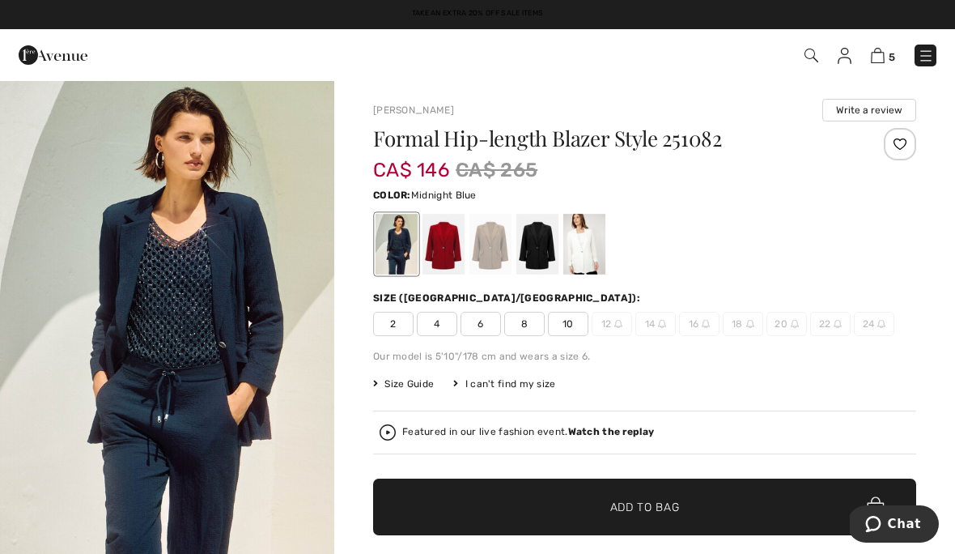
click at [540, 262] on div at bounding box center [537, 244] width 42 height 61
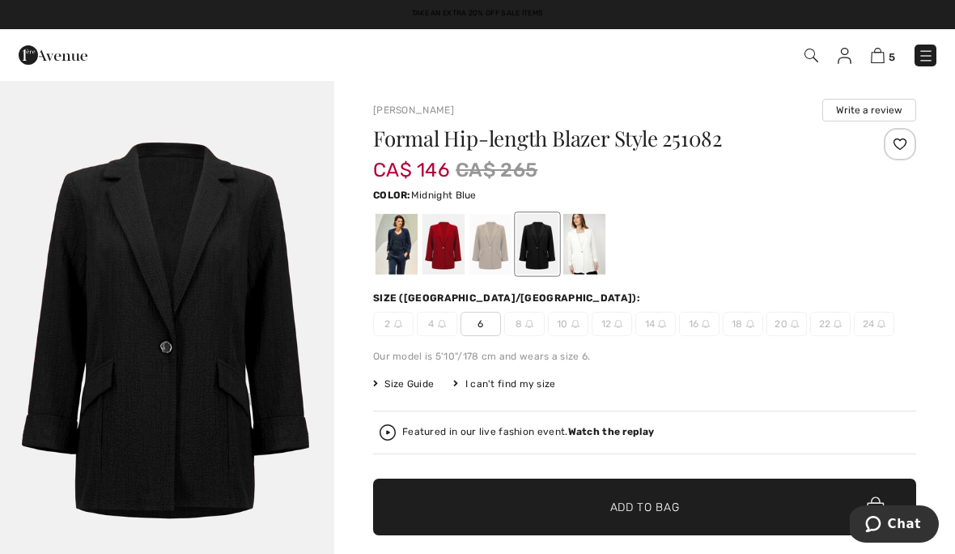
click at [400, 259] on div at bounding box center [397, 244] width 42 height 61
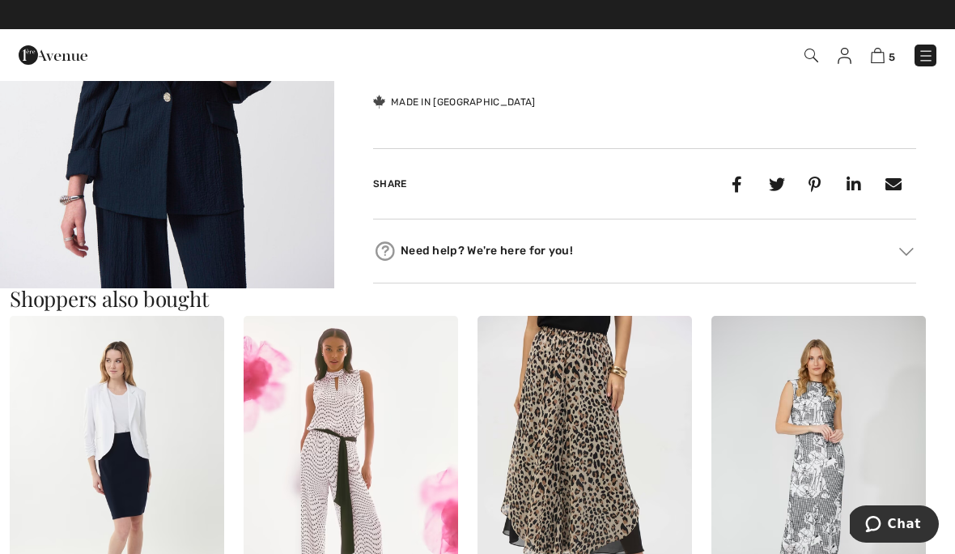
scroll to position [767, 0]
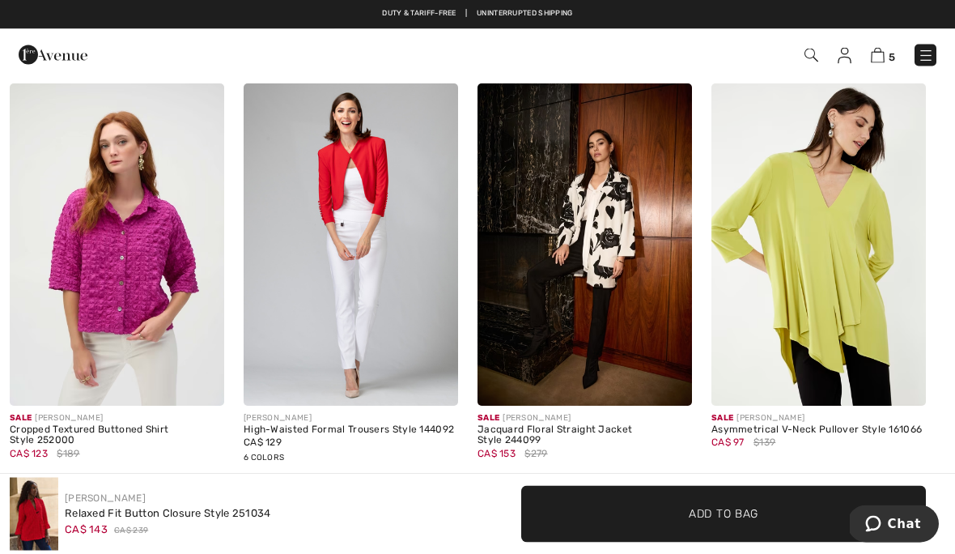
scroll to position [1438, 0]
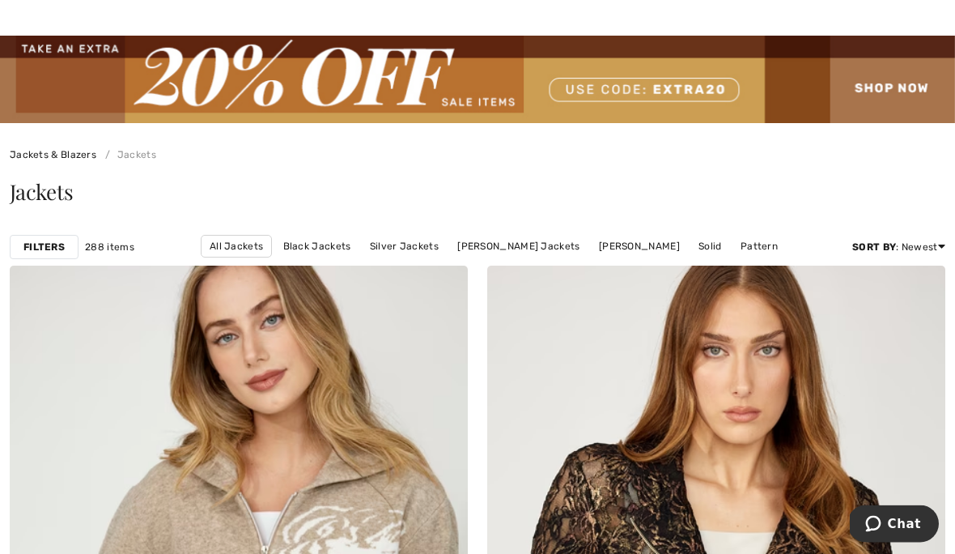
scroll to position [44, 0]
click at [469, 83] on img at bounding box center [477, 79] width 955 height 87
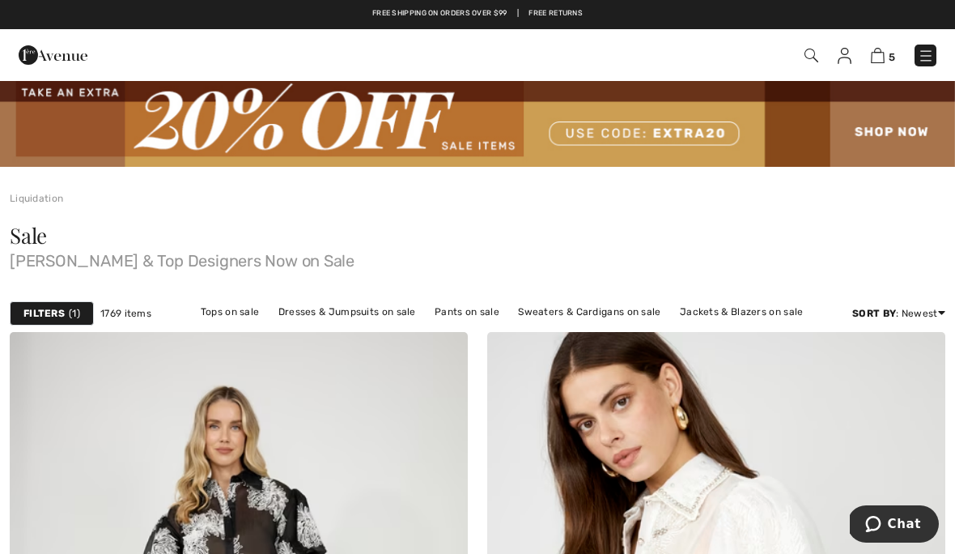
click at [249, 318] on link "Tops on sale" at bounding box center [230, 311] width 75 height 21
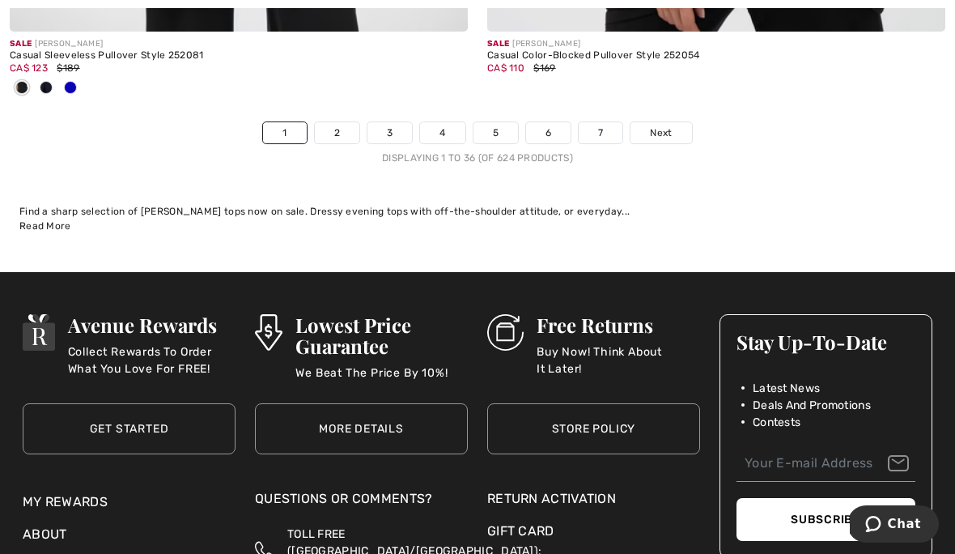
scroll to position [14403, 0]
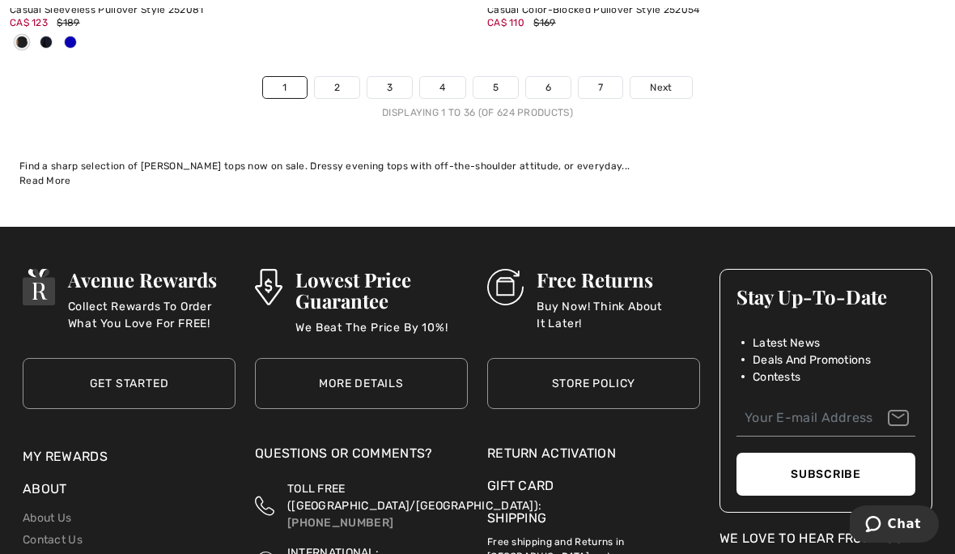
click at [336, 84] on link "2" at bounding box center [337, 87] width 45 height 21
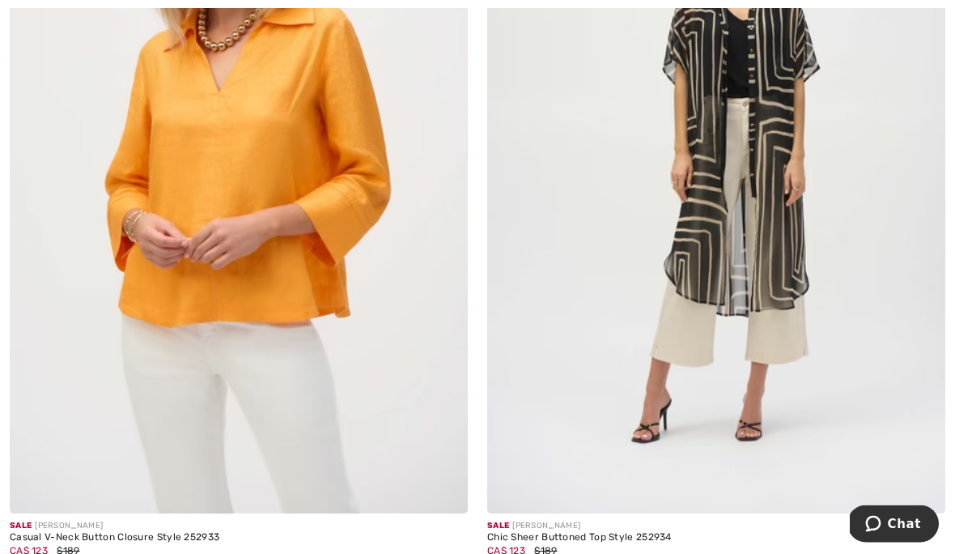
scroll to position [9028, 0]
click at [288, 410] on img at bounding box center [239, 168] width 458 height 687
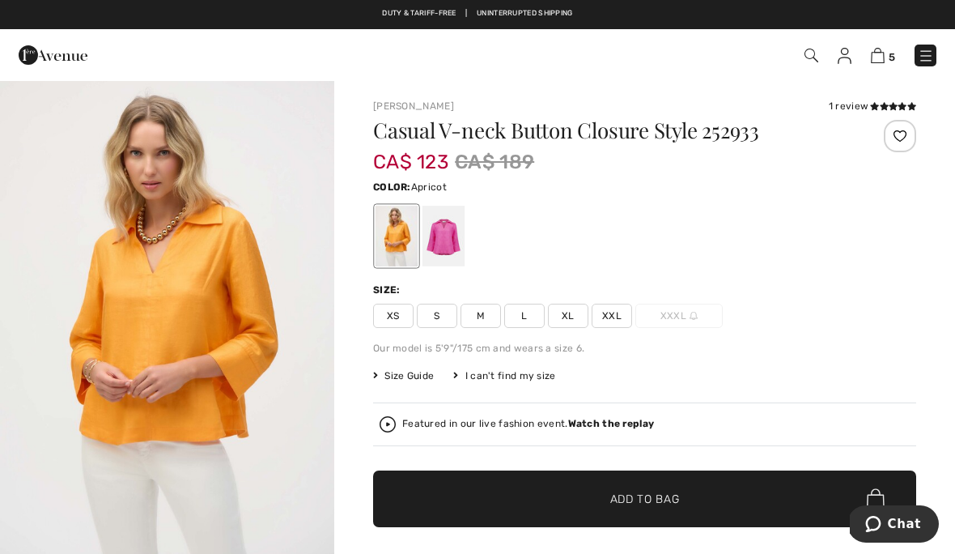
click at [503, 423] on div "Featured in our live fashion event. Watch the replay" at bounding box center [528, 423] width 252 height 11
